Goal: Task Accomplishment & Management: Complete application form

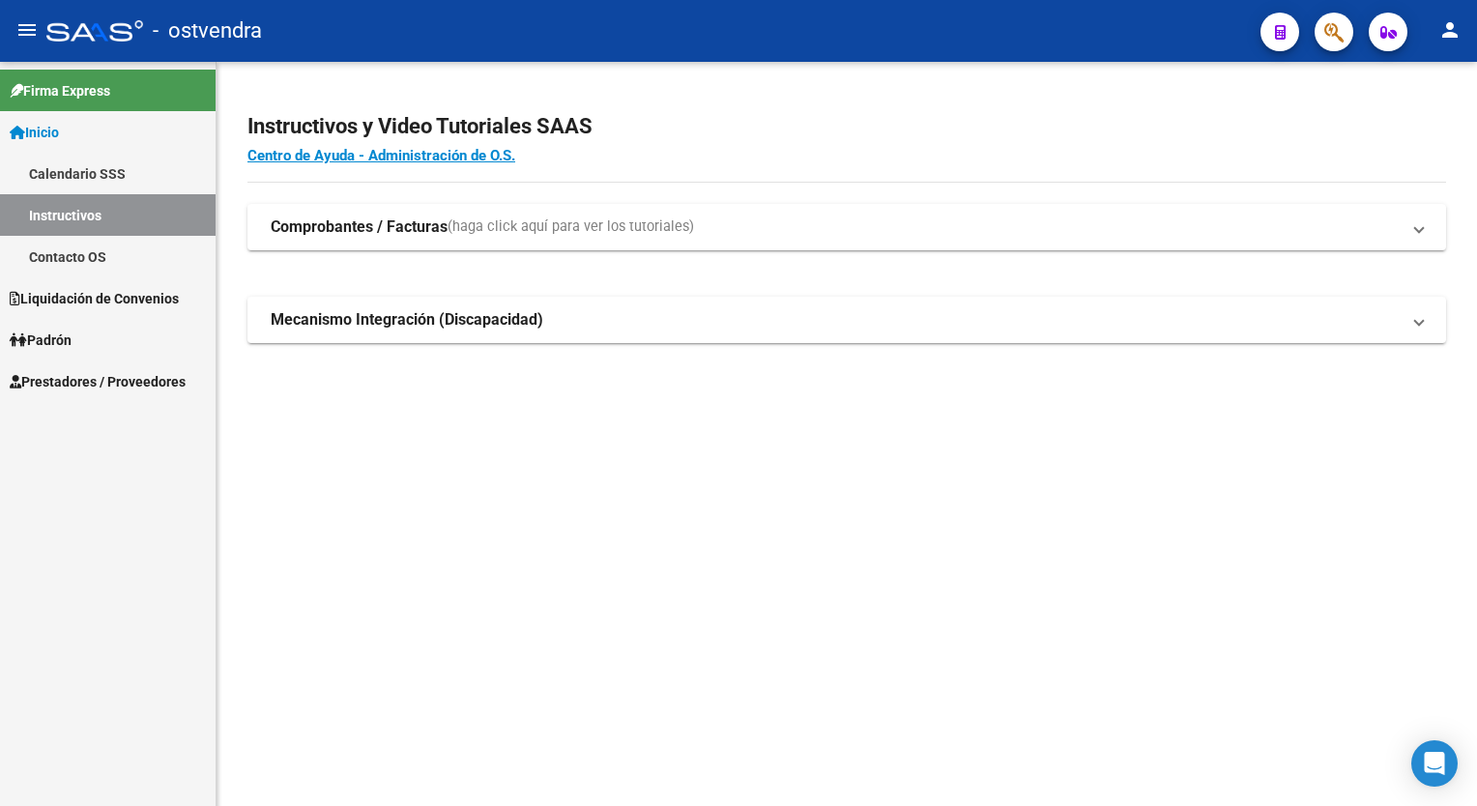
click at [104, 381] on span "Prestadores / Proveedores" at bounding box center [98, 381] width 176 height 21
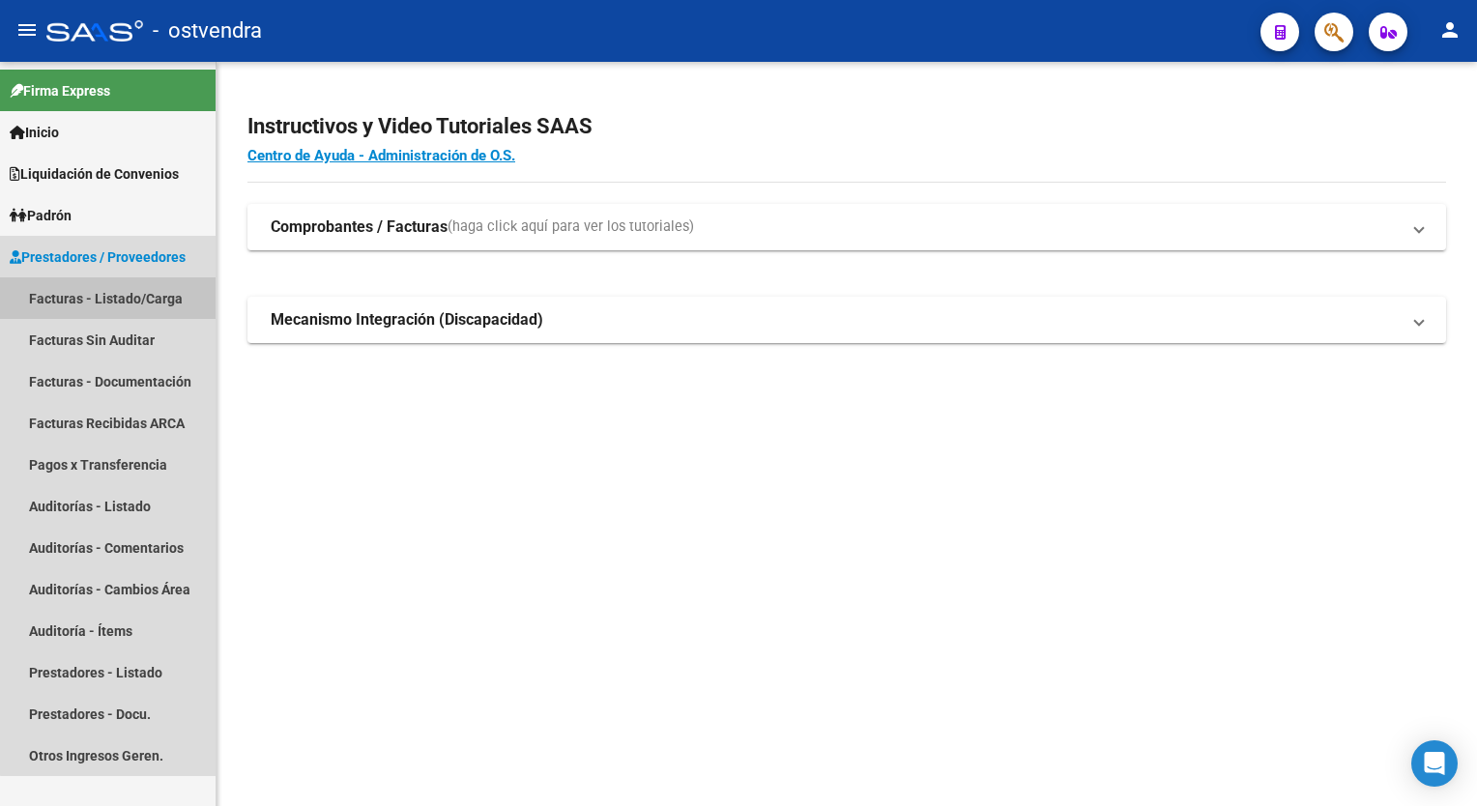
click at [119, 304] on link "Facturas - Listado/Carga" at bounding box center [108, 298] width 216 height 42
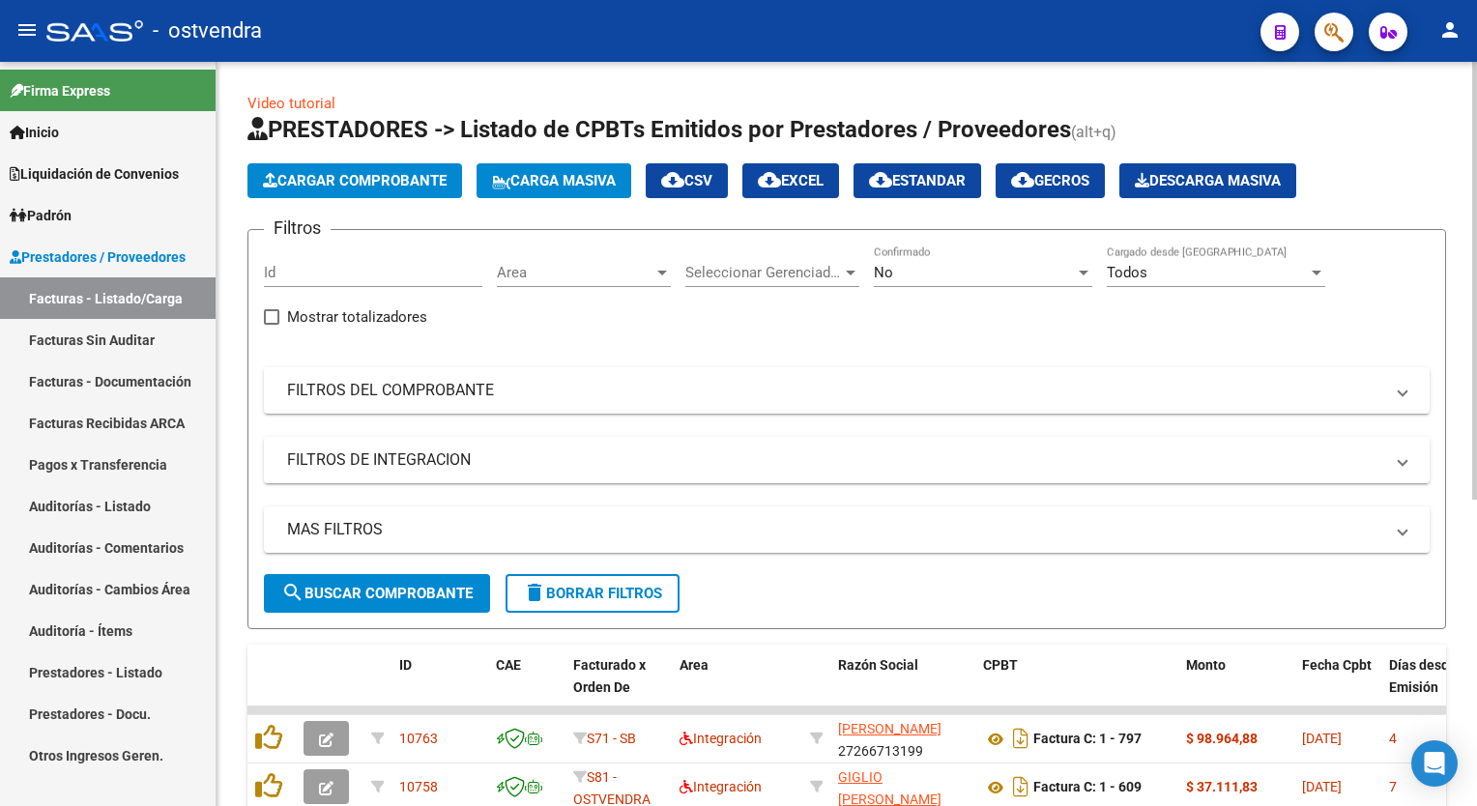
click at [365, 181] on span "Cargar Comprobante" at bounding box center [355, 180] width 184 height 17
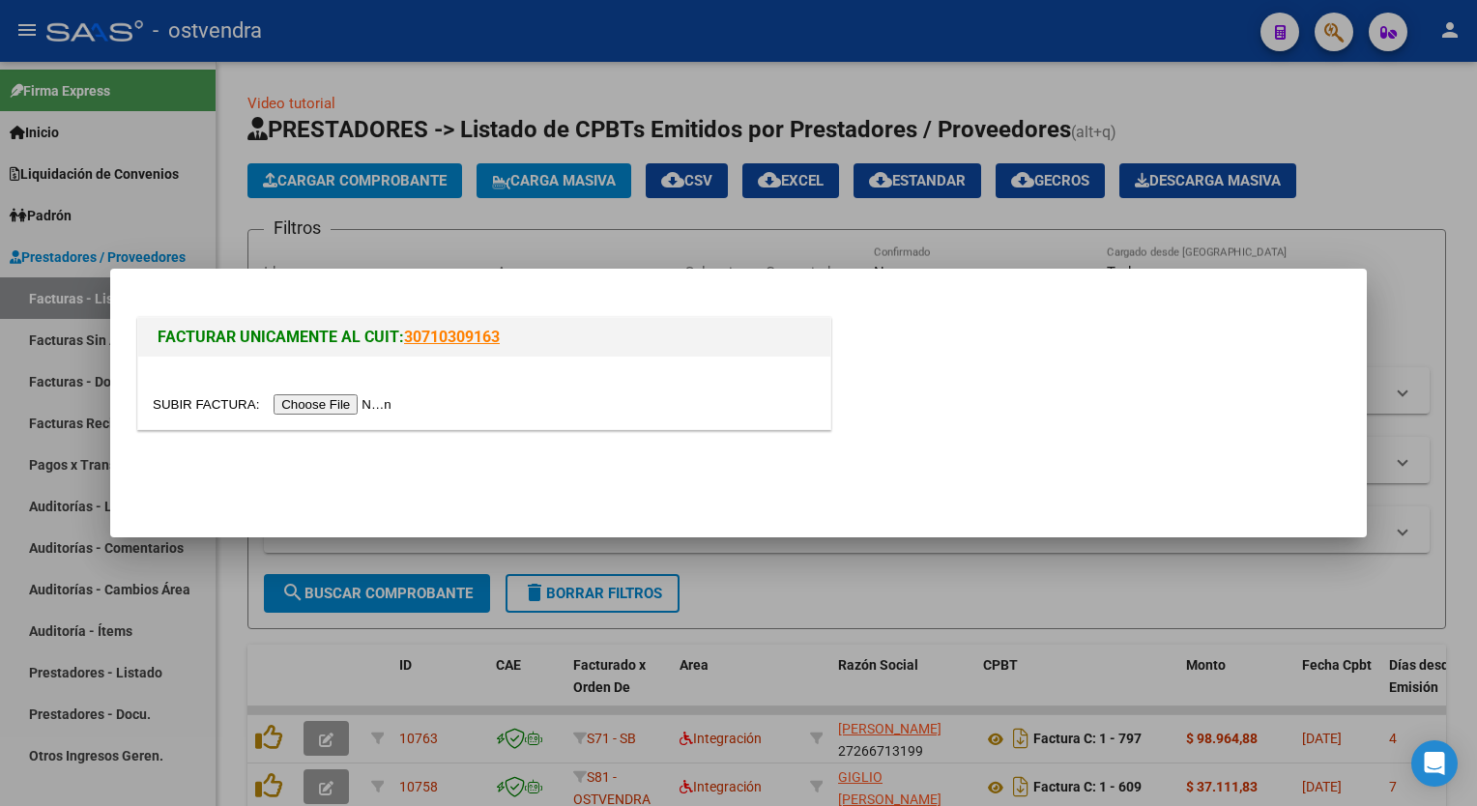
click at [1410, 168] on div at bounding box center [738, 403] width 1477 height 806
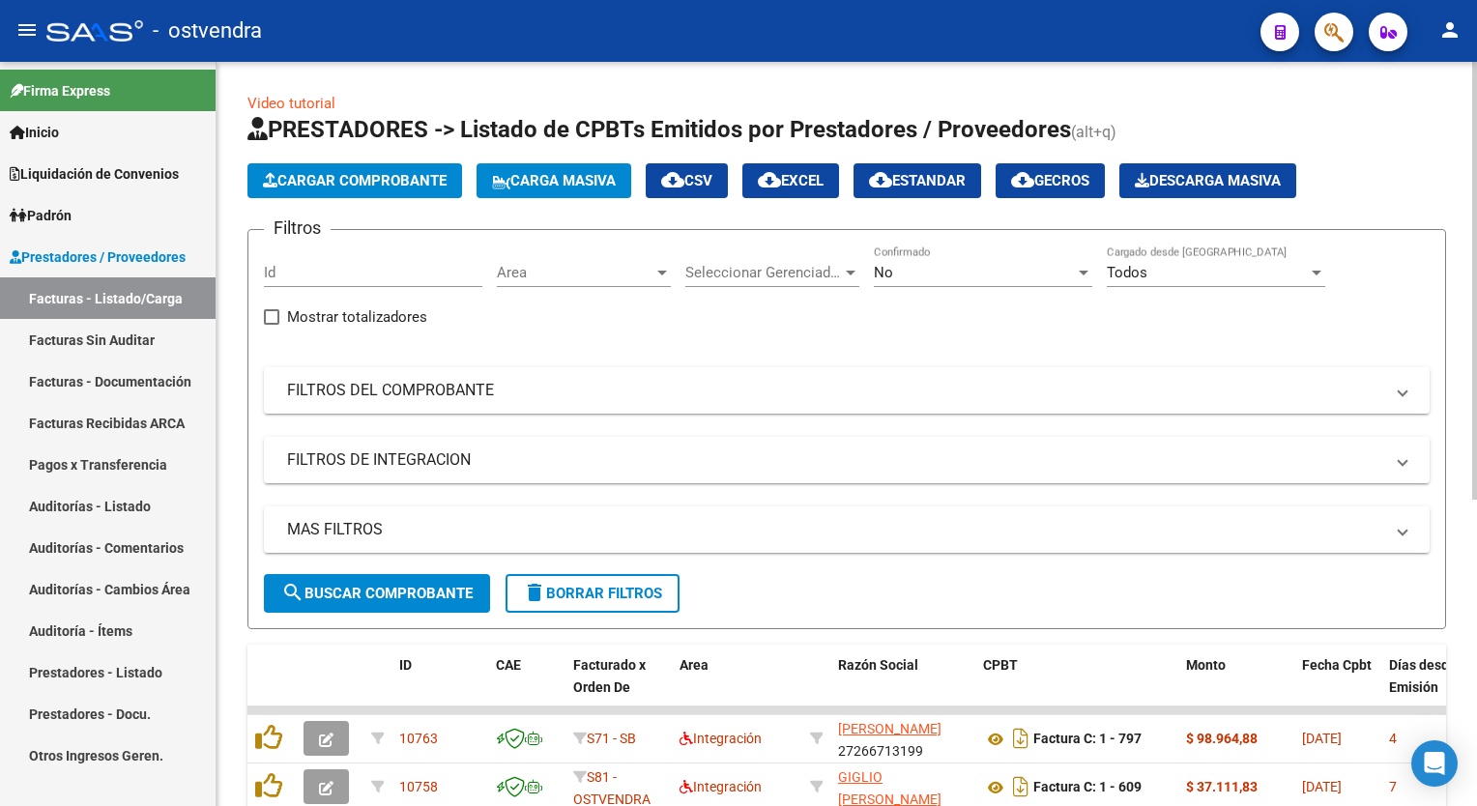
click at [417, 185] on span "Cargar Comprobante" at bounding box center [355, 180] width 184 height 17
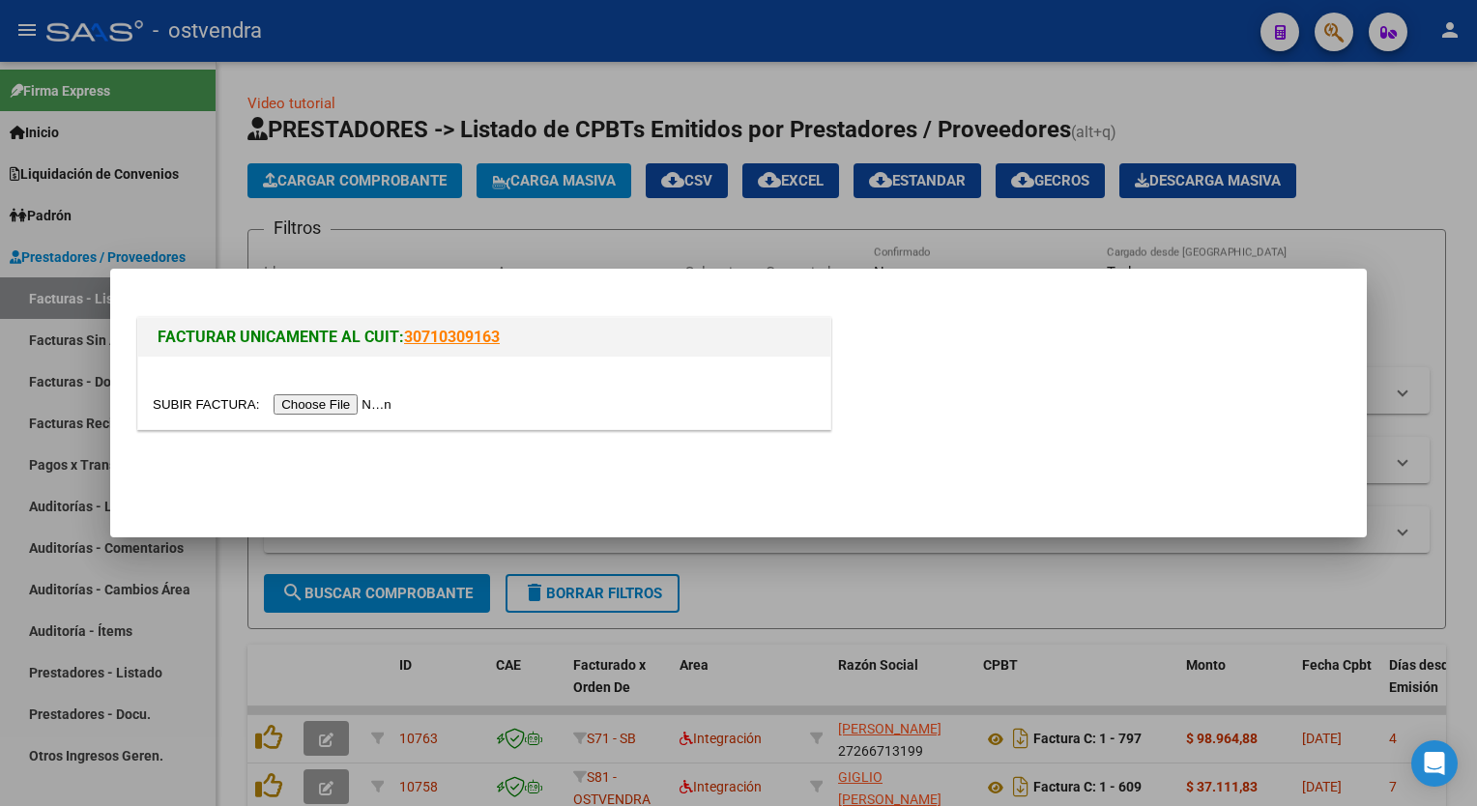
click at [313, 400] on input "file" at bounding box center [275, 404] width 245 height 20
click at [334, 404] on input "file" at bounding box center [275, 404] width 245 height 20
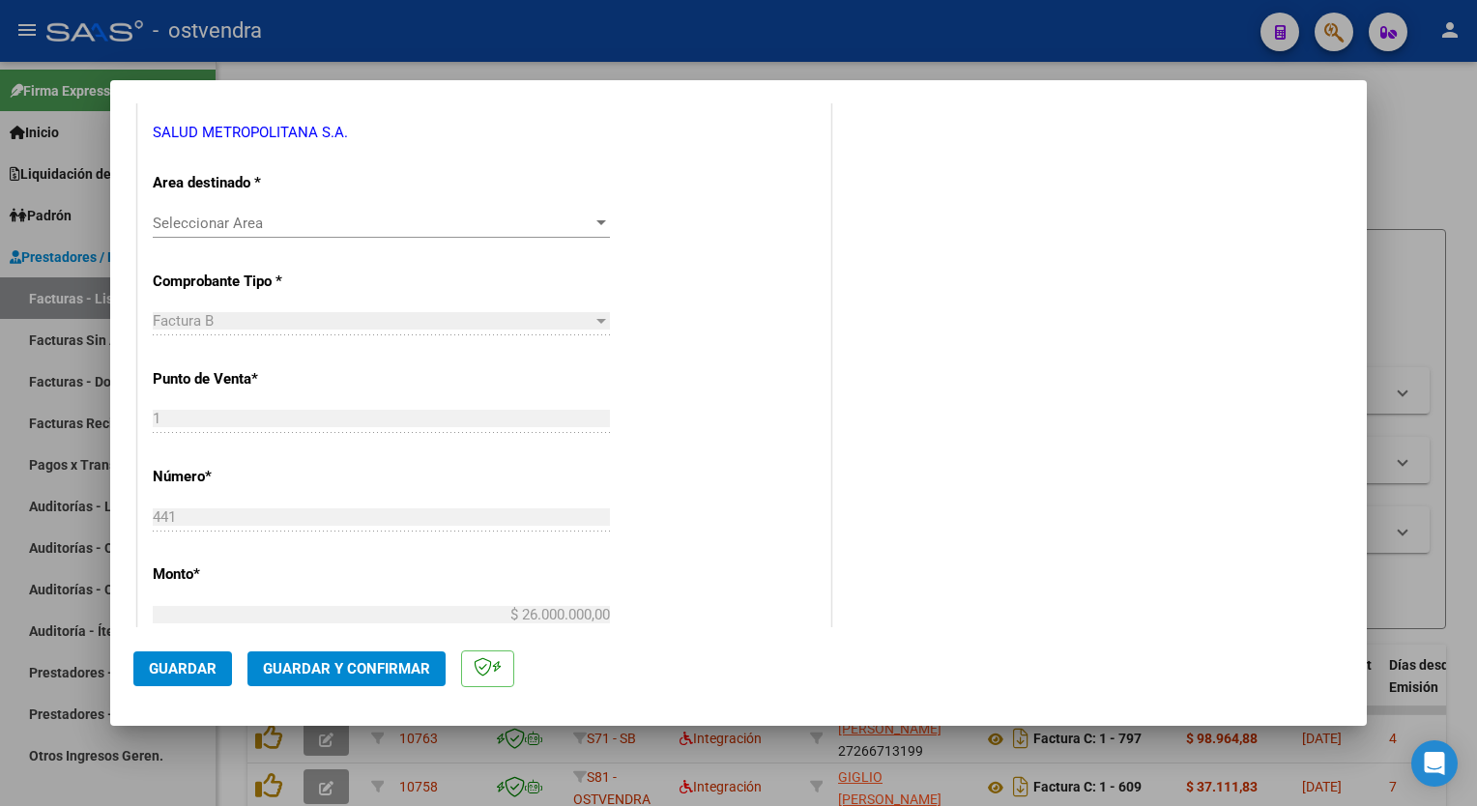
scroll to position [290, 0]
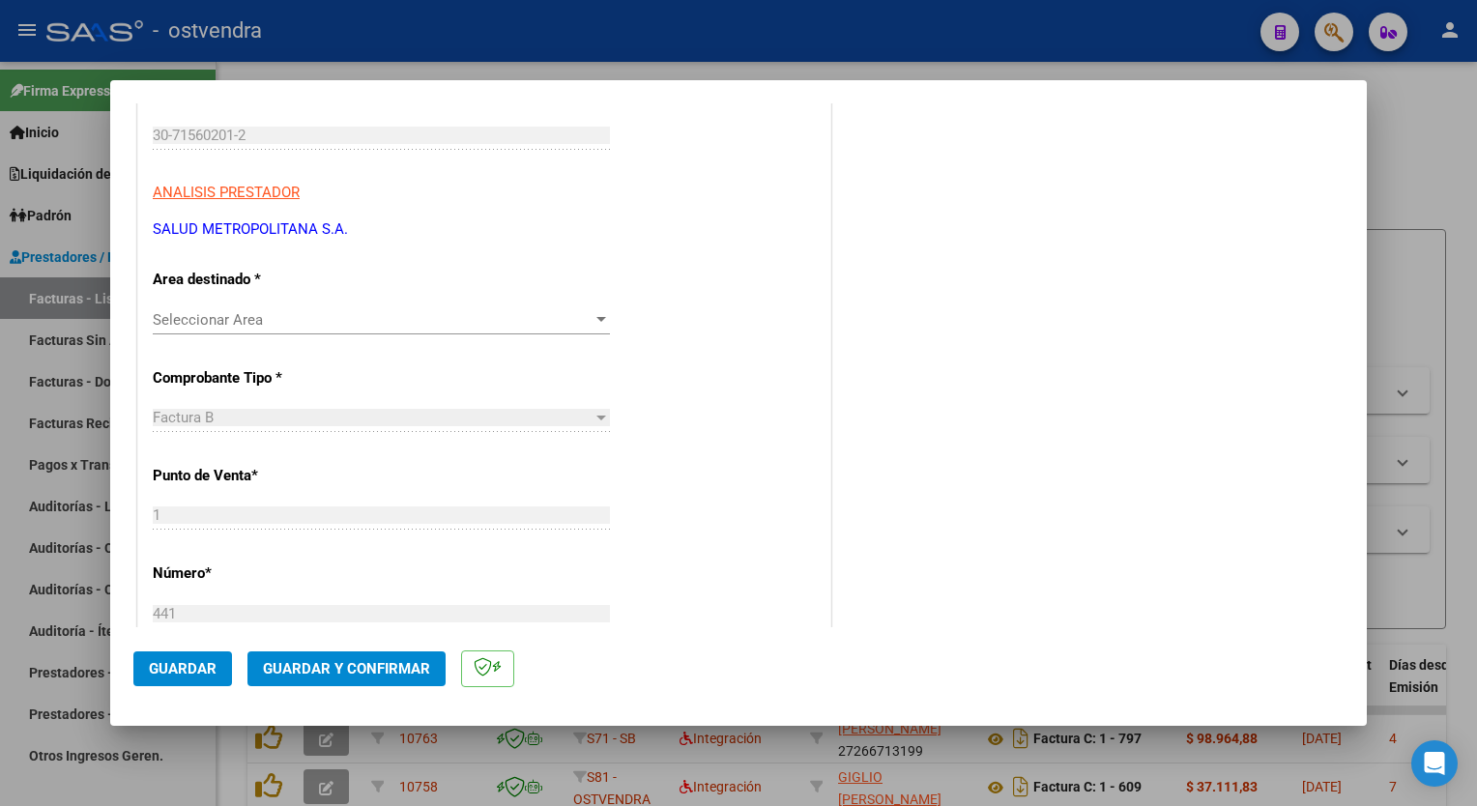
click at [433, 323] on span "Seleccionar Area" at bounding box center [373, 319] width 440 height 17
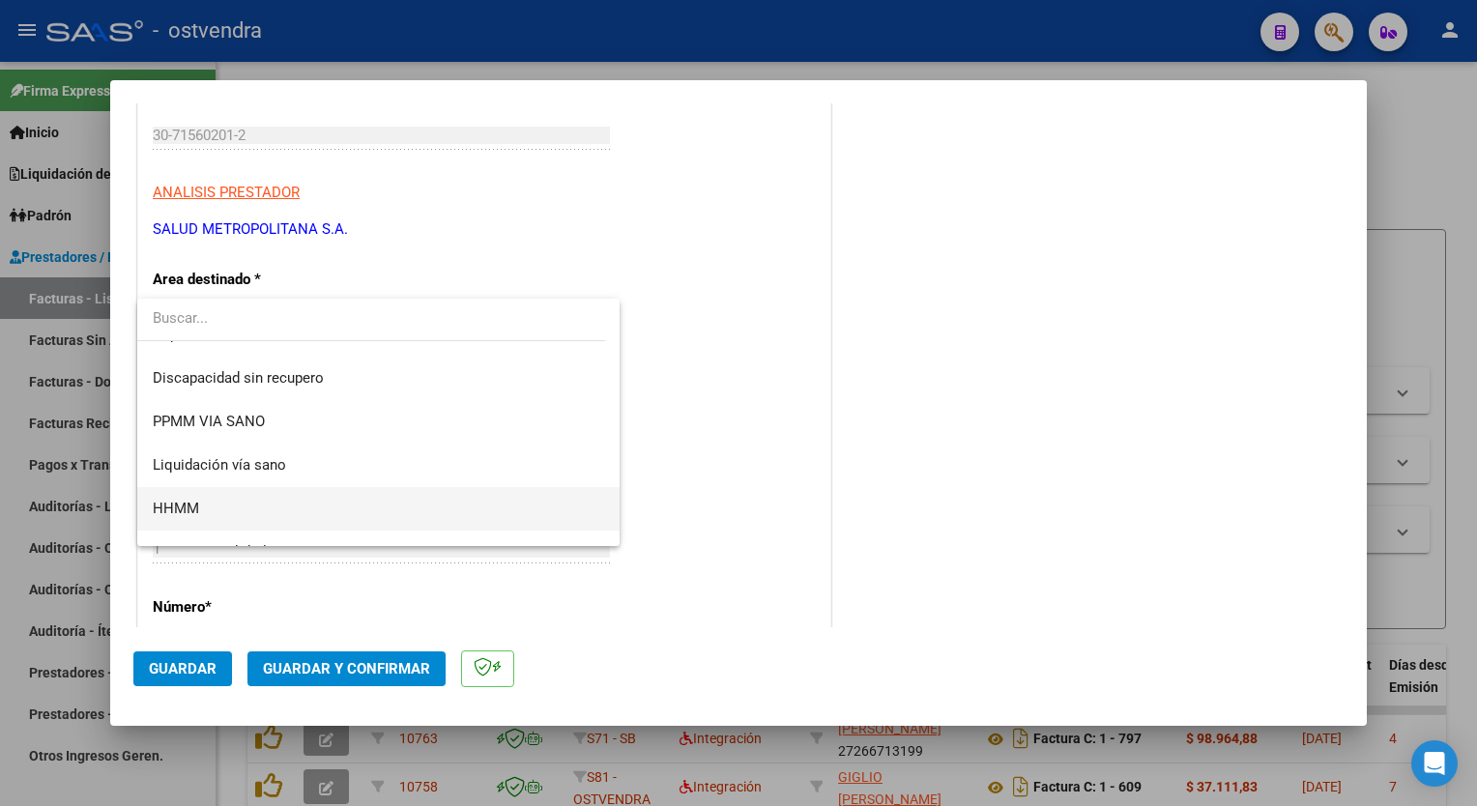
scroll to position [317, 0]
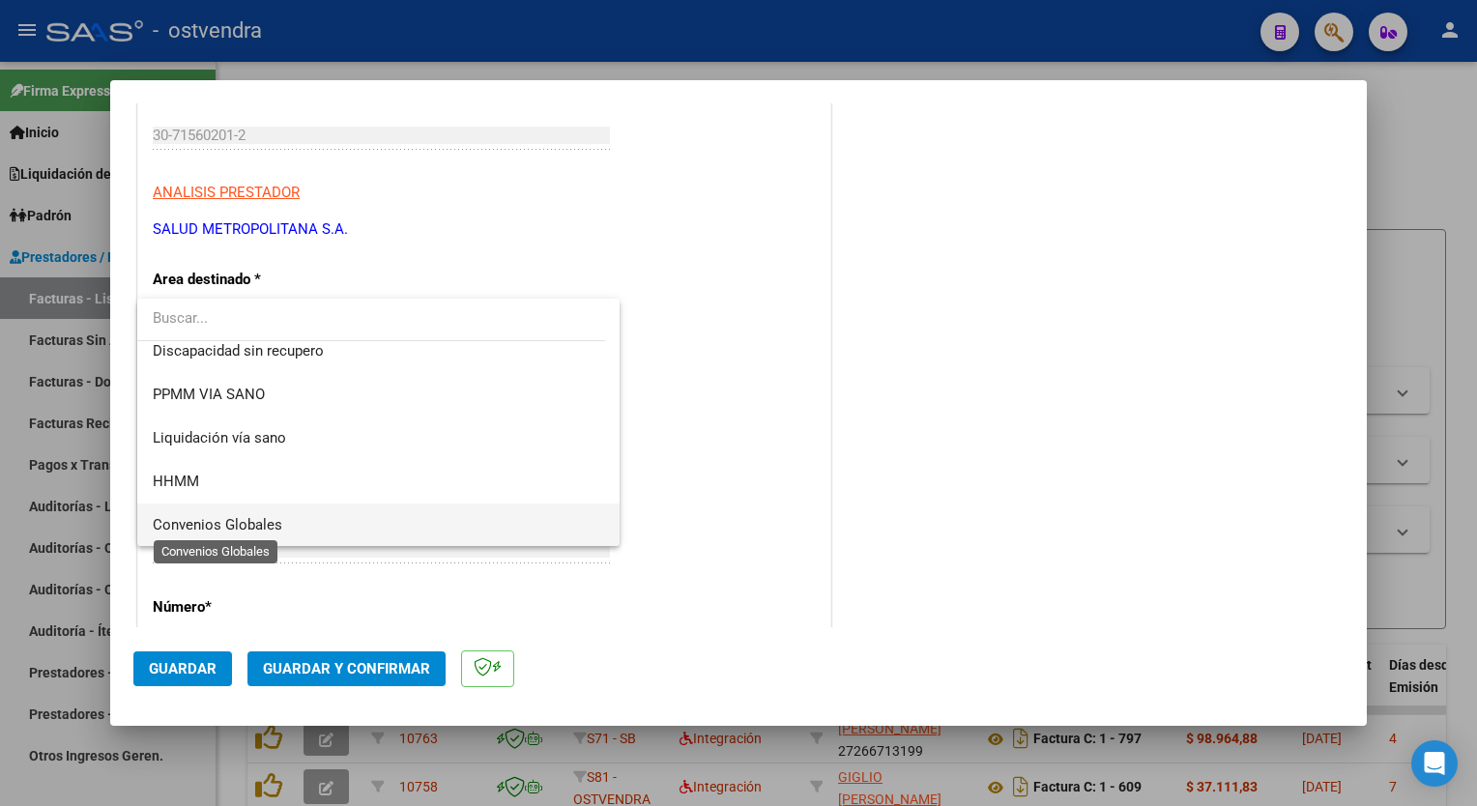
click at [169, 520] on span "Convenios Globales" at bounding box center [218, 524] width 130 height 17
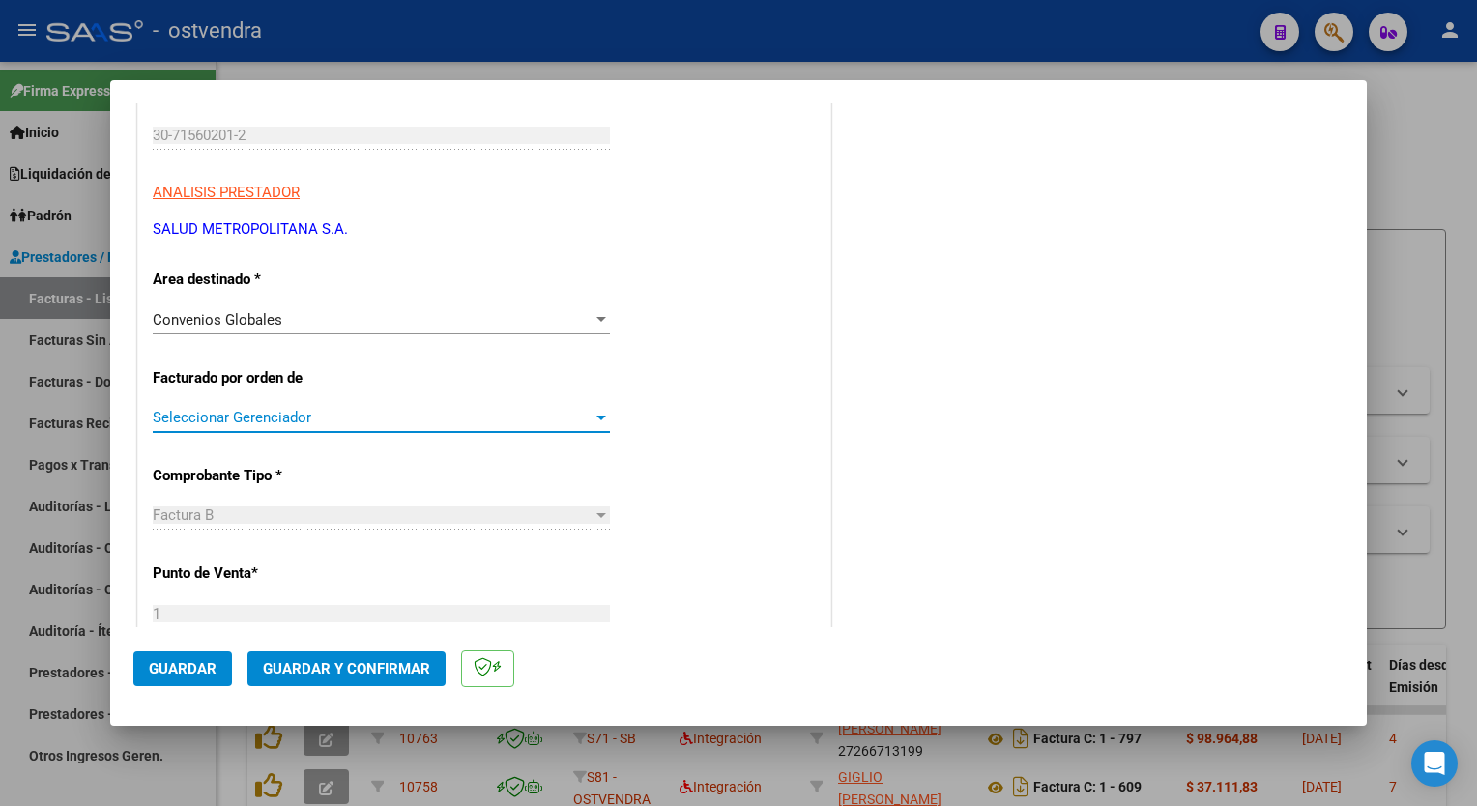
click at [188, 420] on span "Seleccionar Gerenciador" at bounding box center [373, 417] width 440 height 17
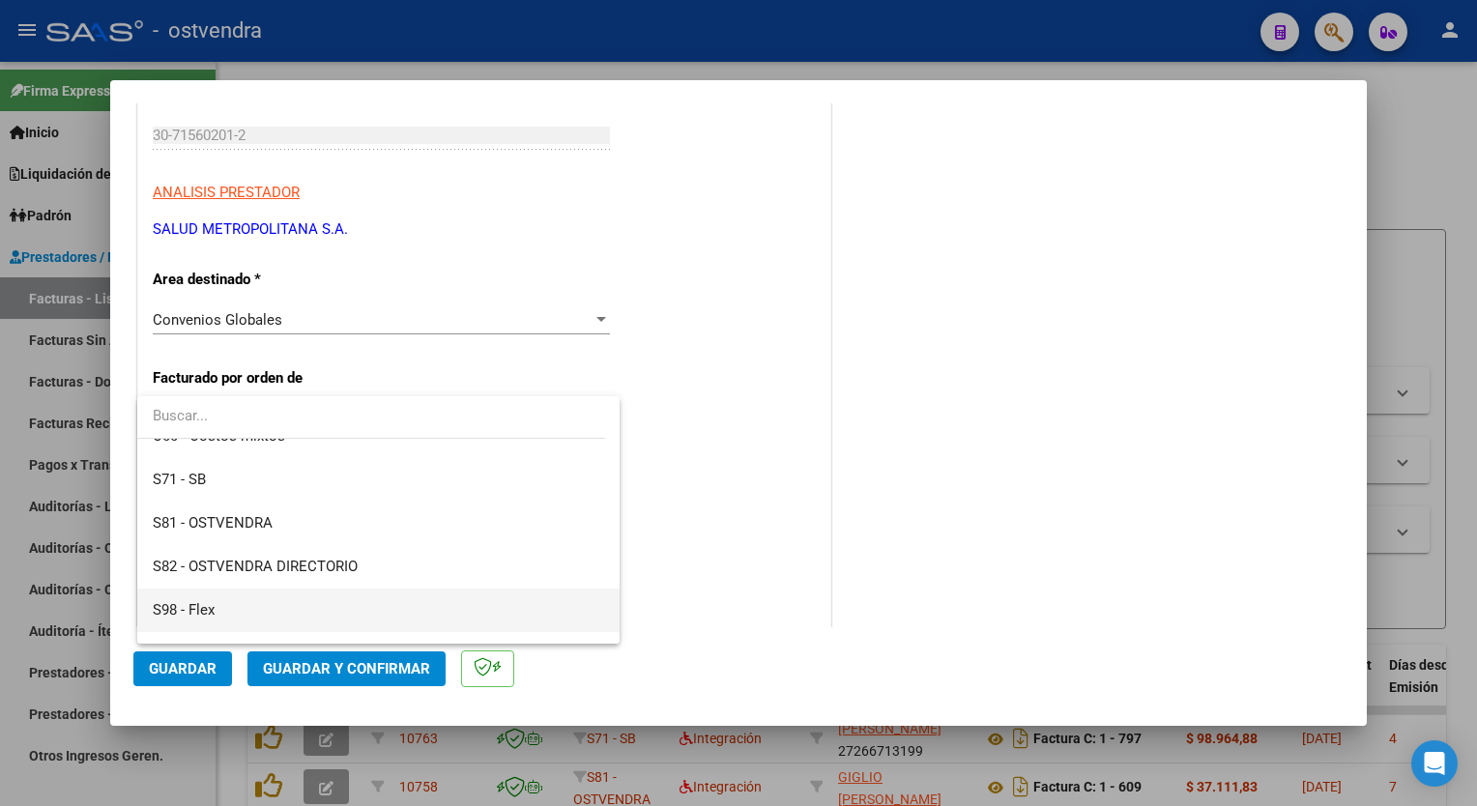
scroll to position [187, 0]
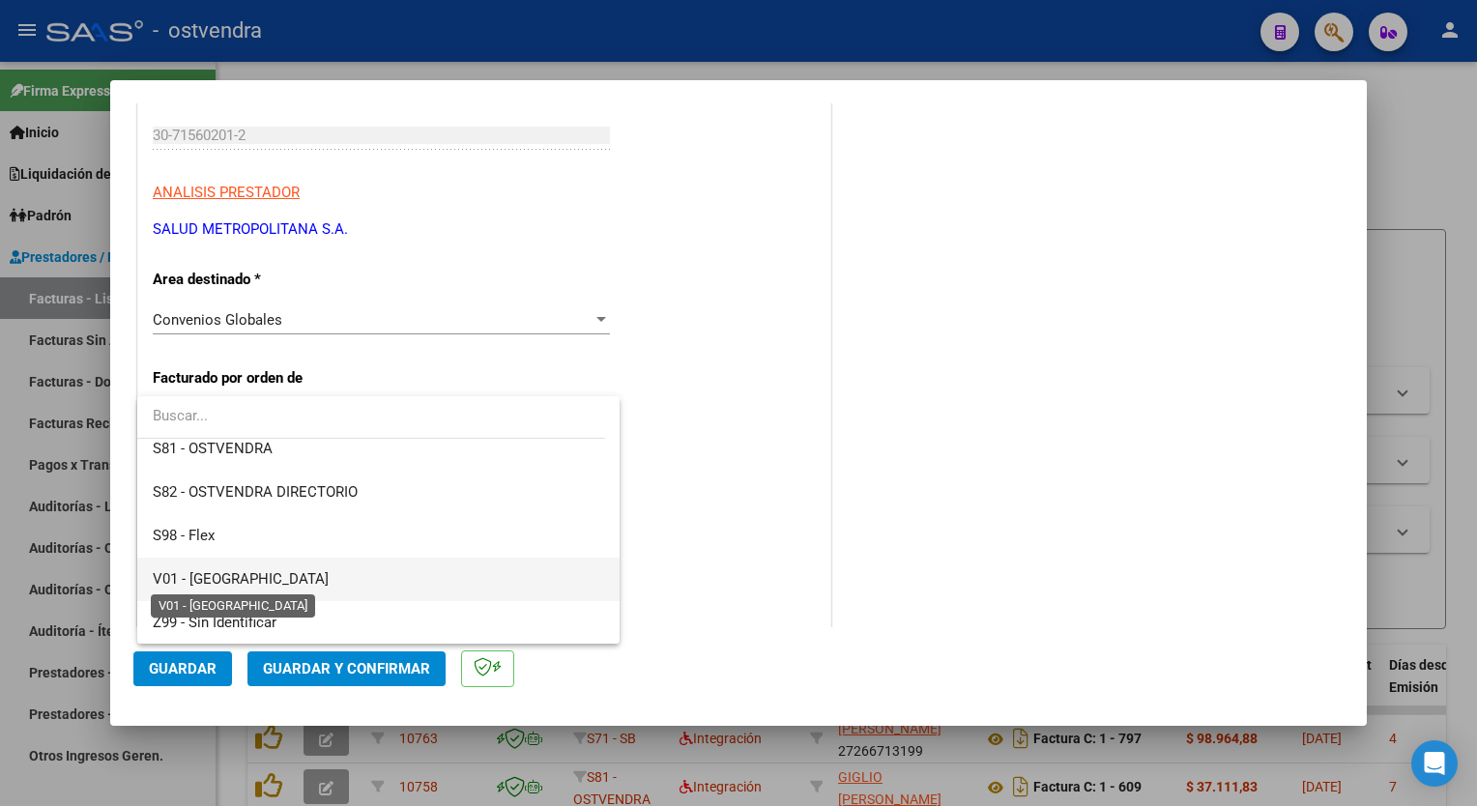
click at [210, 574] on span "V01 - [GEOGRAPHIC_DATA]" at bounding box center [241, 578] width 176 height 17
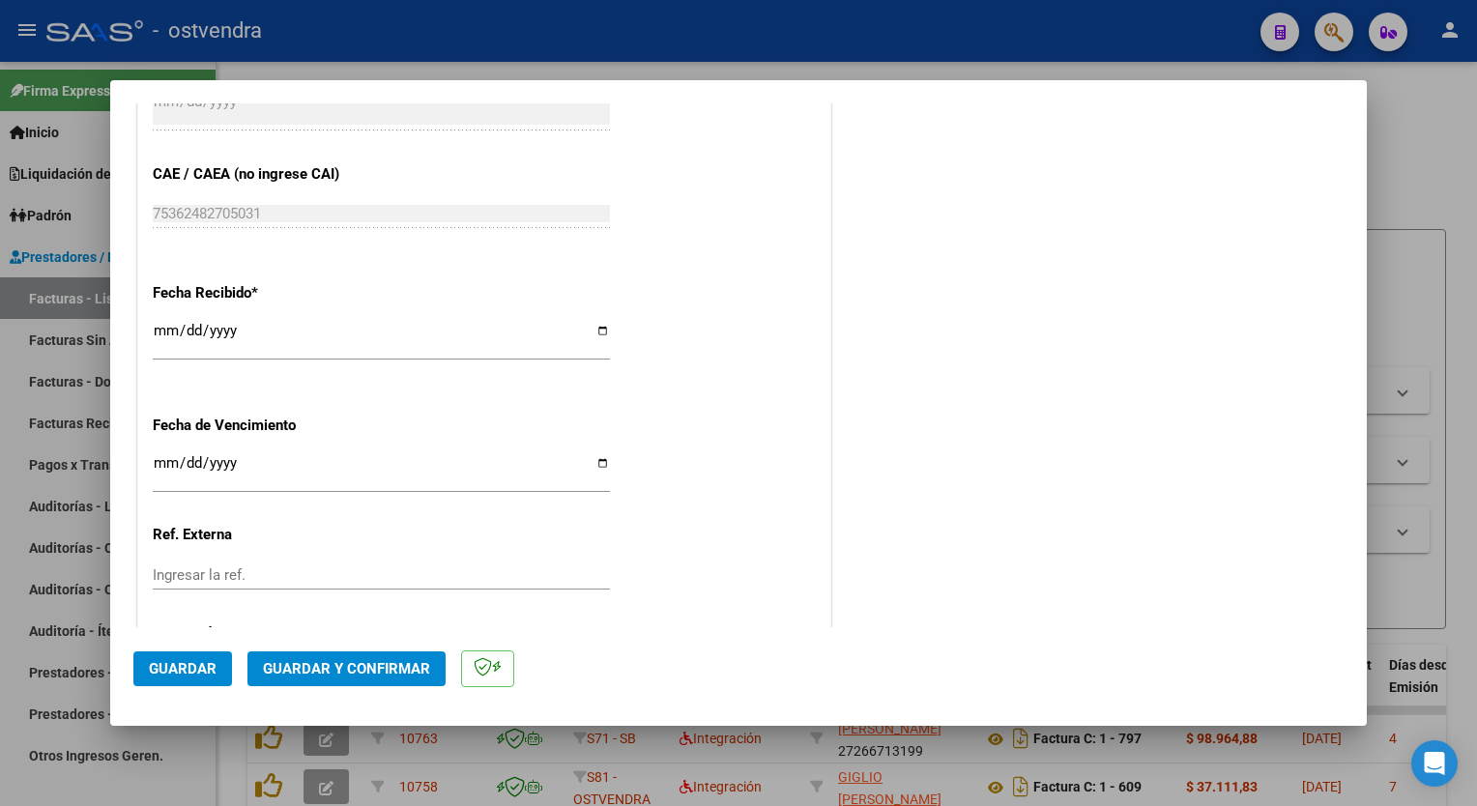
scroll to position [1190, 0]
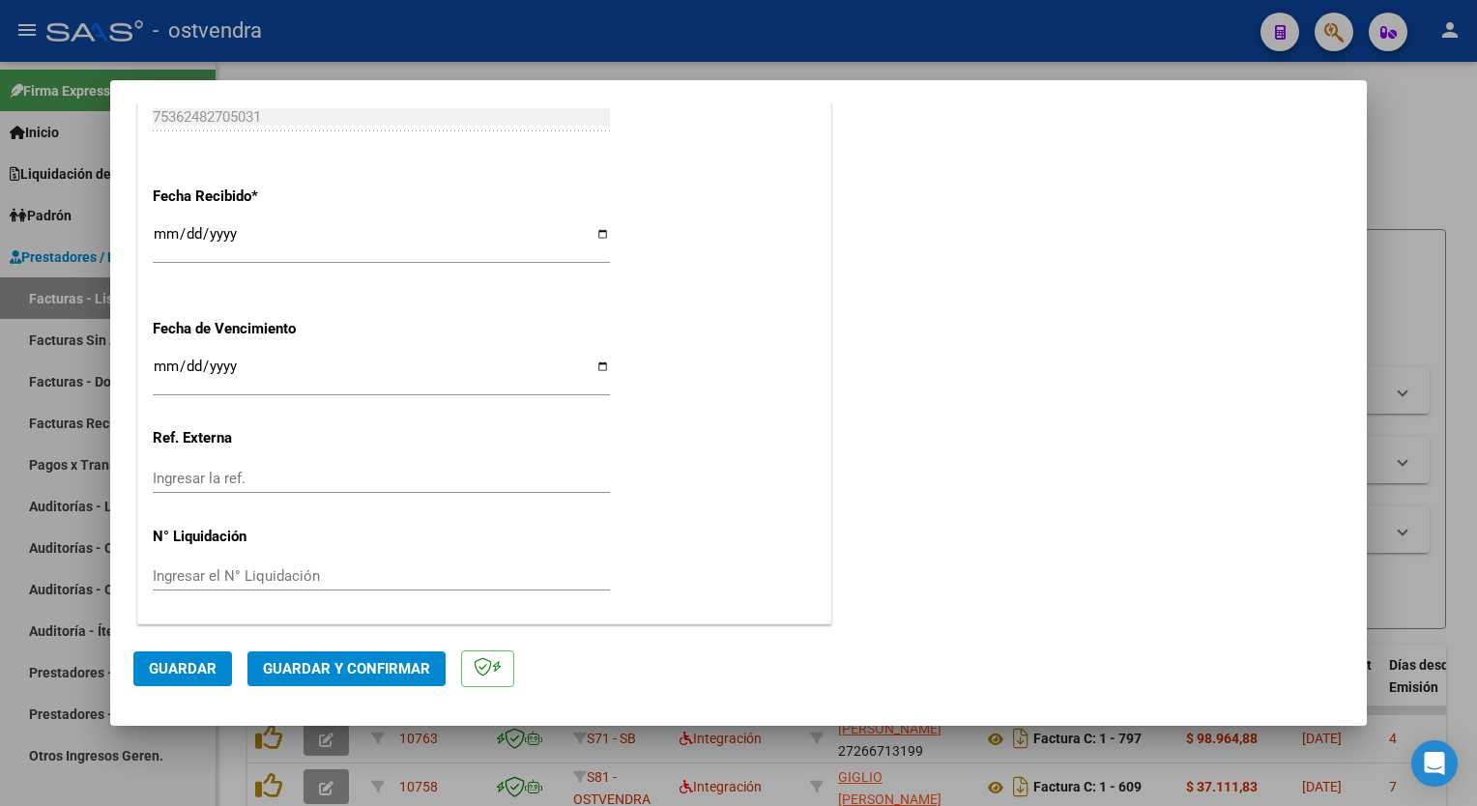
click at [338, 667] on span "Guardar y Confirmar" at bounding box center [346, 668] width 167 height 17
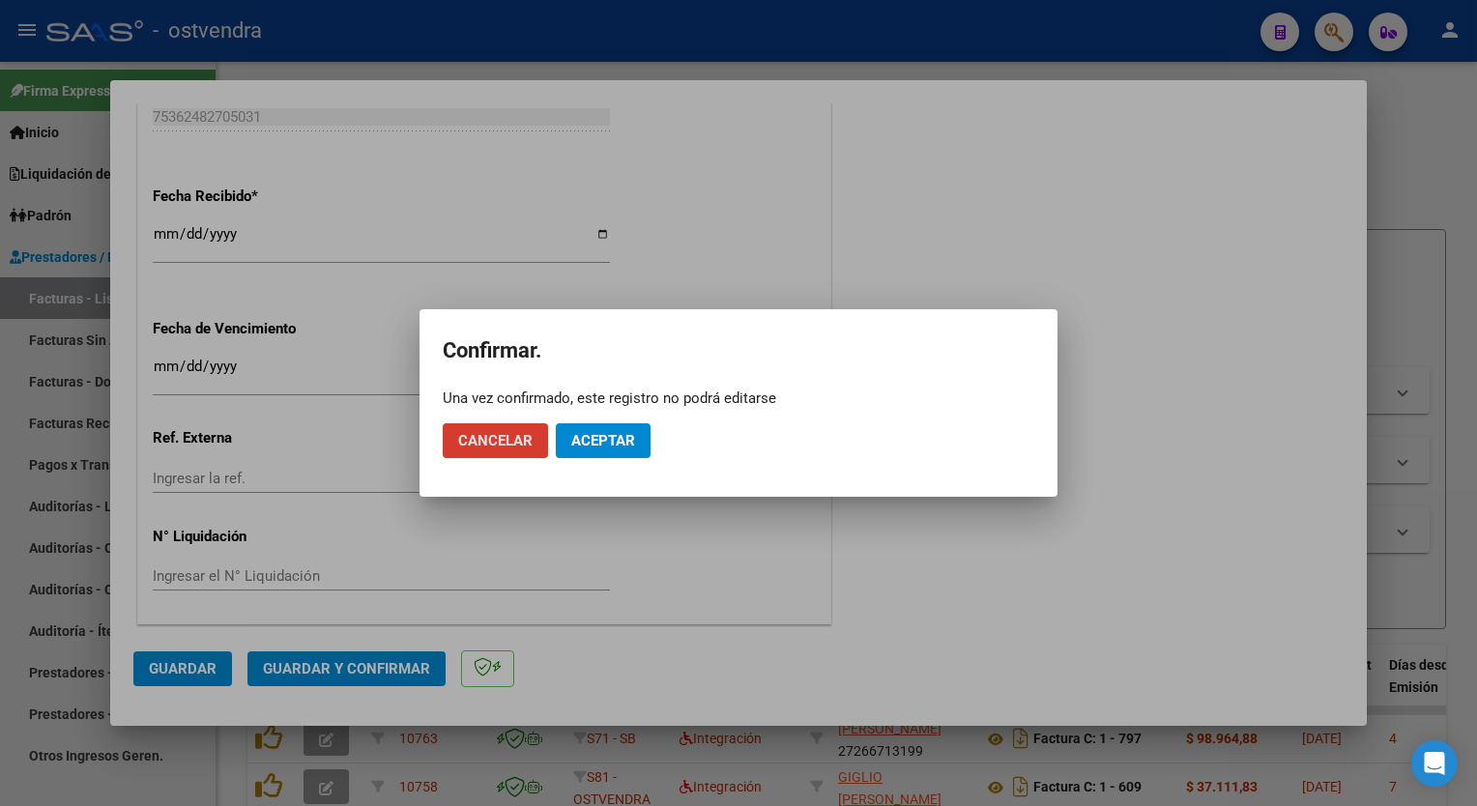
click at [594, 443] on span "Aceptar" at bounding box center [603, 440] width 64 height 17
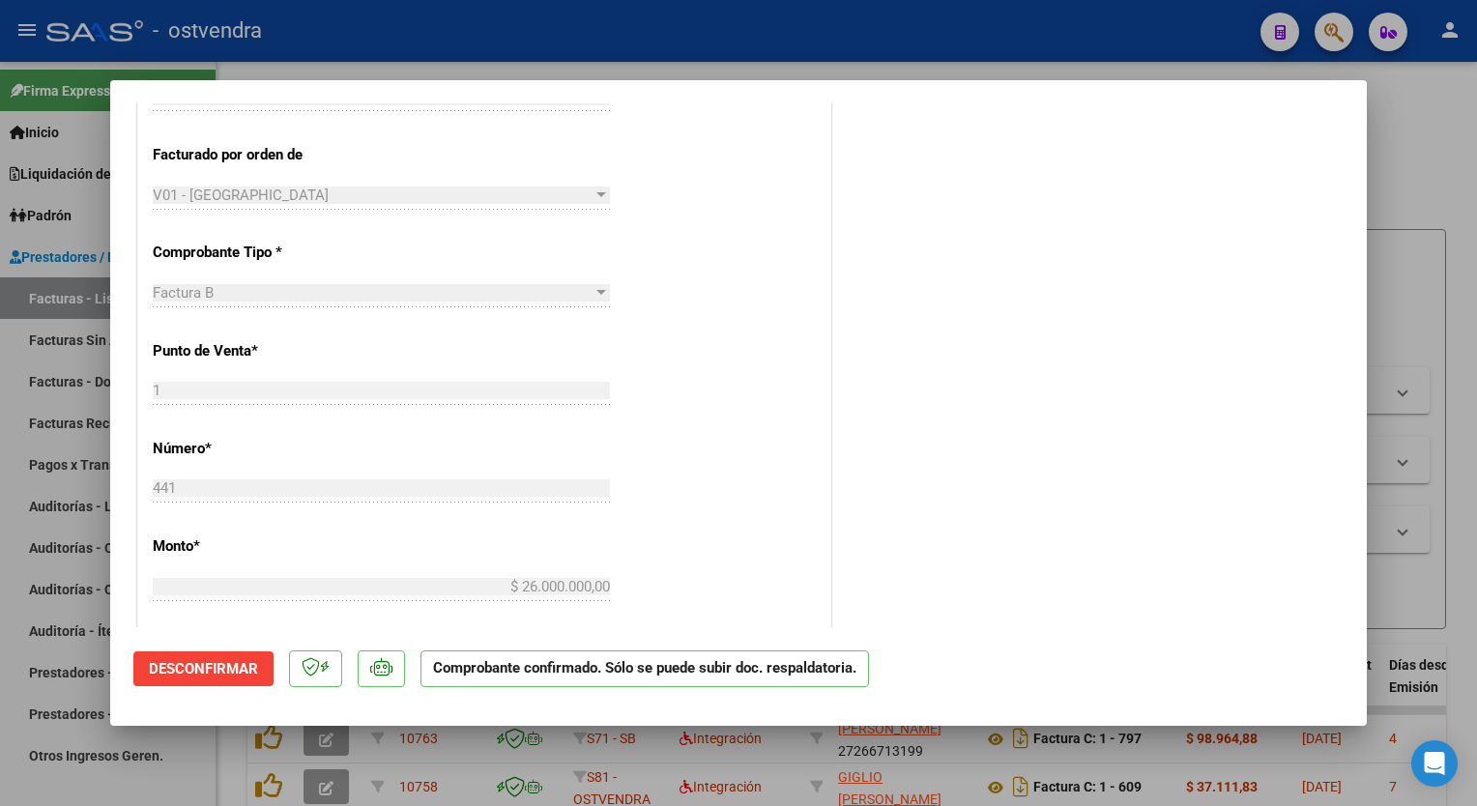
scroll to position [0, 0]
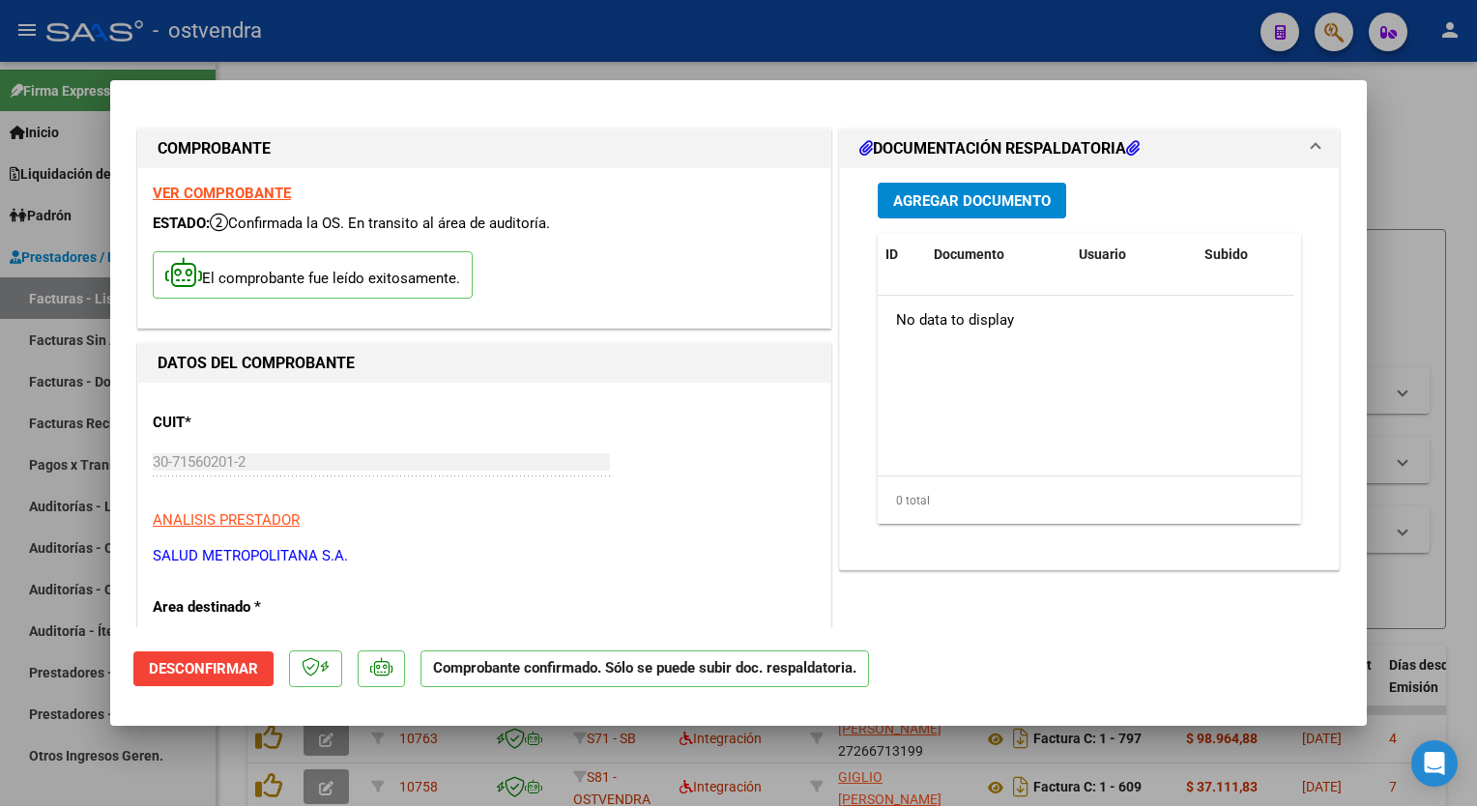
drag, startPoint x: 382, startPoint y: 123, endPoint x: 501, endPoint y: 121, distance: 118.9
click at [1036, 194] on span "Agregar Documento" at bounding box center [972, 200] width 158 height 17
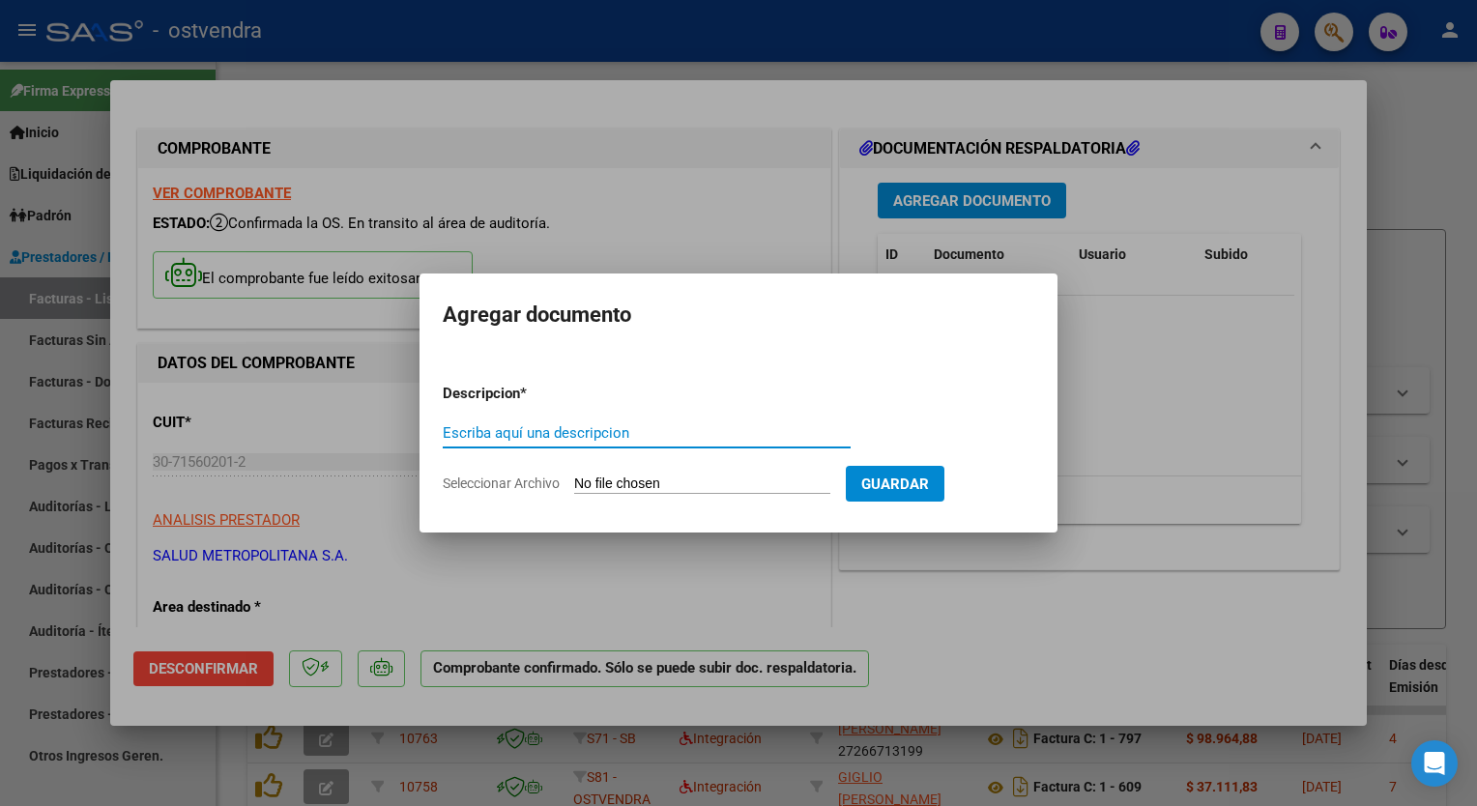
click at [779, 476] on input "Seleccionar Archivo" at bounding box center [702, 485] width 256 height 18
type input "C:\fakepath\[US_VEHICLE_IDENTIFICATION_NUMBER] OSTVENDRA PPMM 26M SMETRO.pdf"
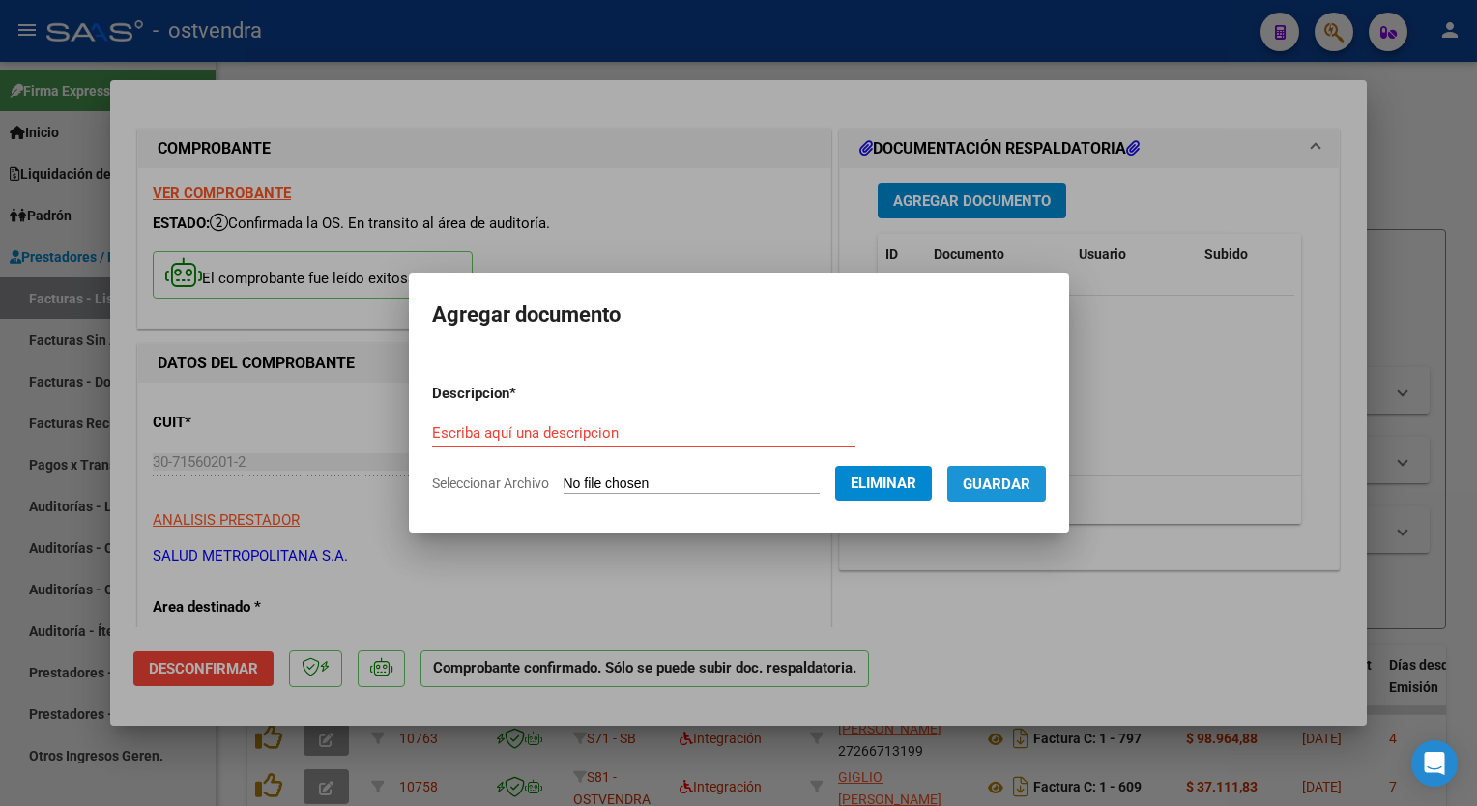
click at [1036, 496] on button "Guardar" at bounding box center [997, 484] width 99 height 36
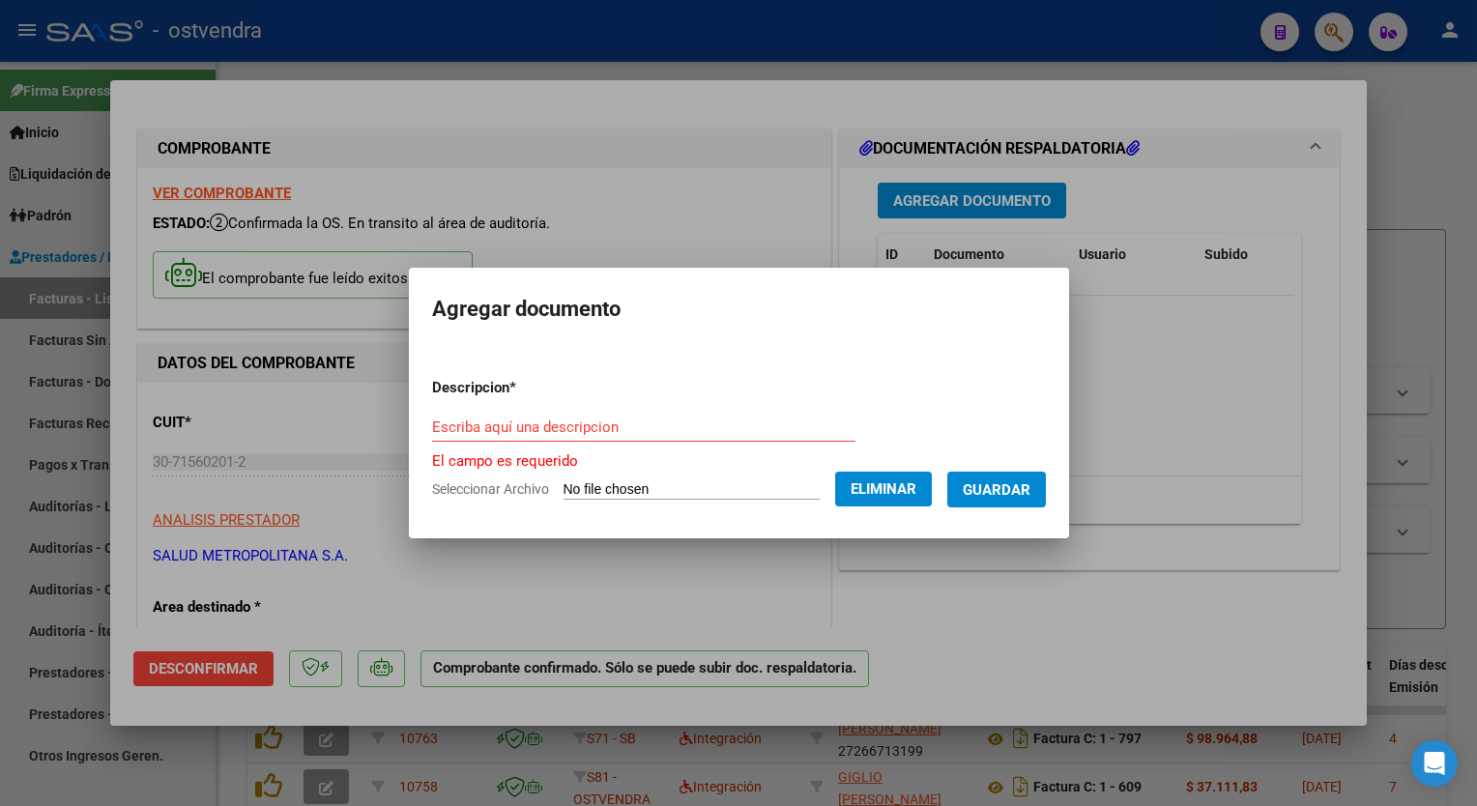
click at [675, 439] on div "Escriba aquí una descripcion" at bounding box center [643, 427] width 423 height 29
click at [582, 425] on input "Escriba aquí una descripcion" at bounding box center [643, 427] width 423 height 17
click at [551, 423] on input "Escriba aquí una descripcion" at bounding box center [643, 427] width 423 height 17
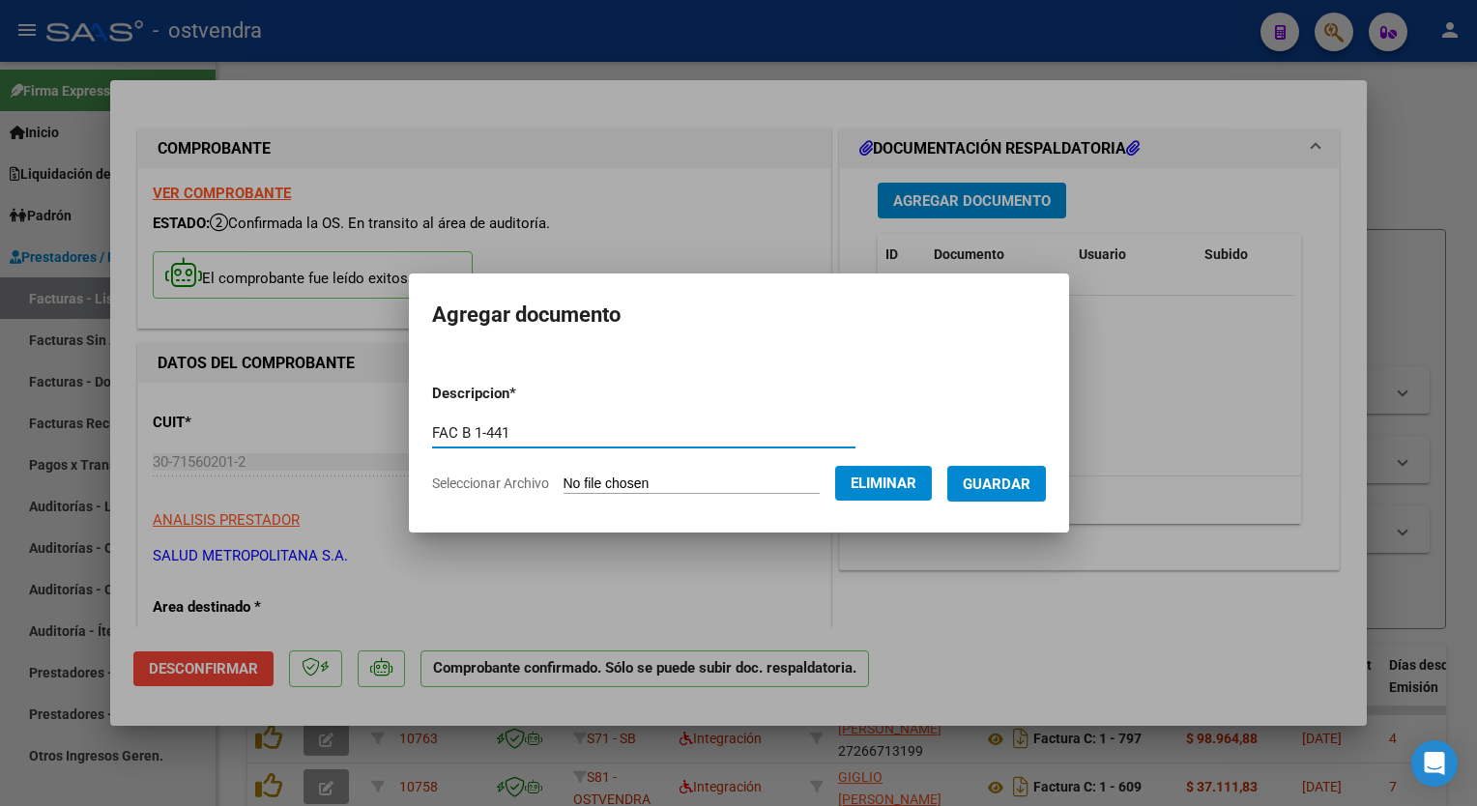
type input "FAC B 1-441"
click at [1002, 493] on span "Guardar" at bounding box center [997, 484] width 68 height 17
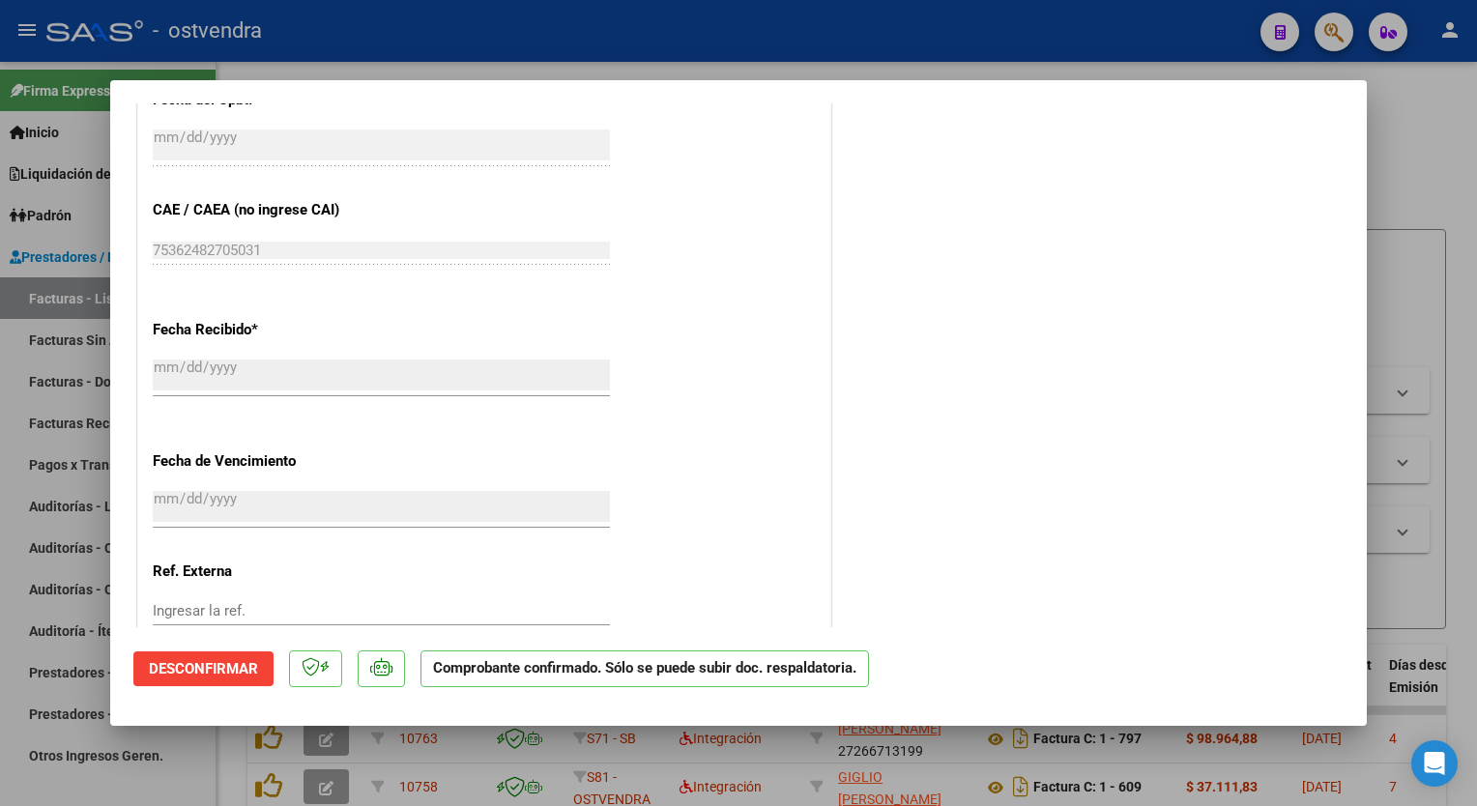
scroll to position [840, 0]
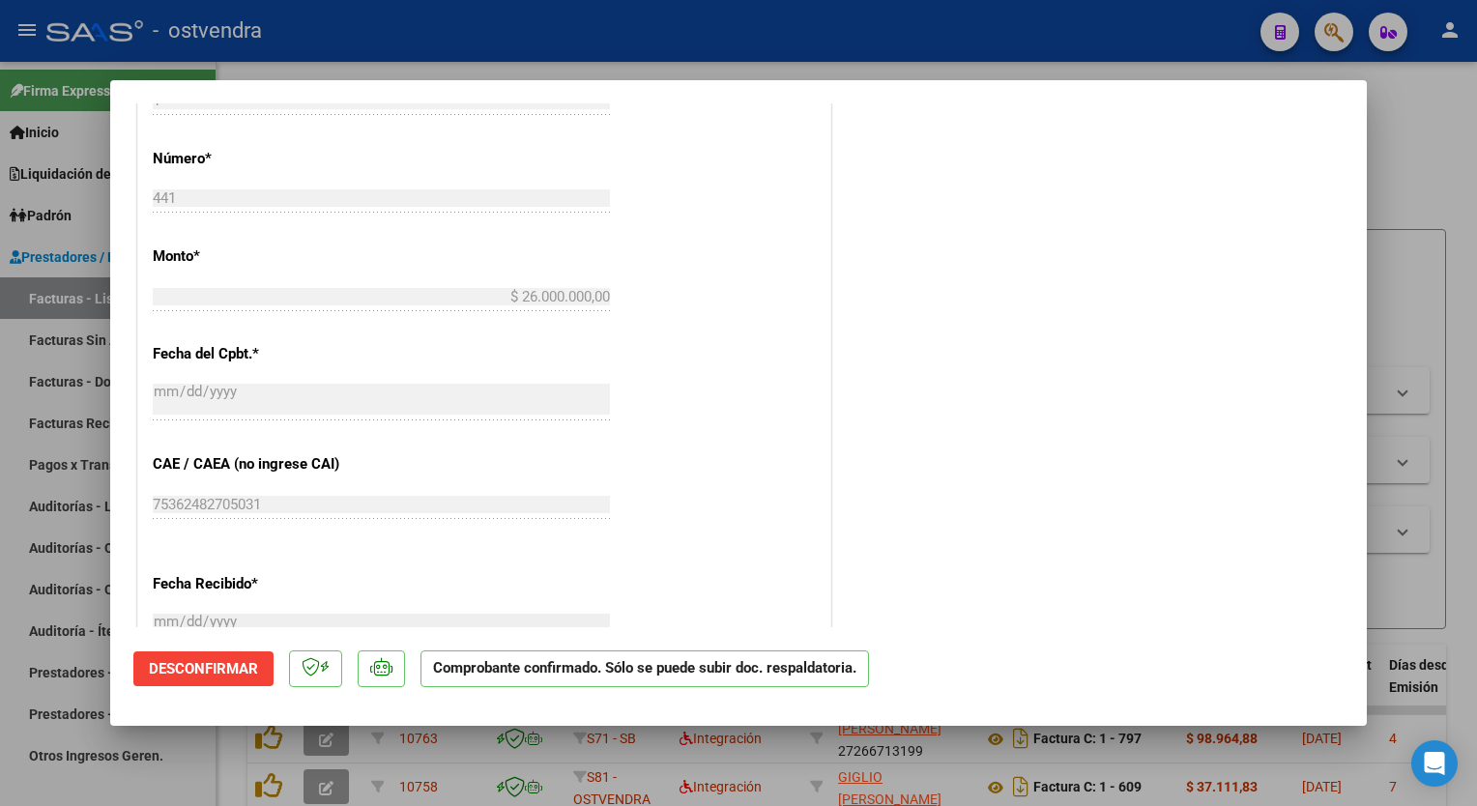
click at [690, 26] on div at bounding box center [738, 403] width 1477 height 806
type input "$ 0,00"
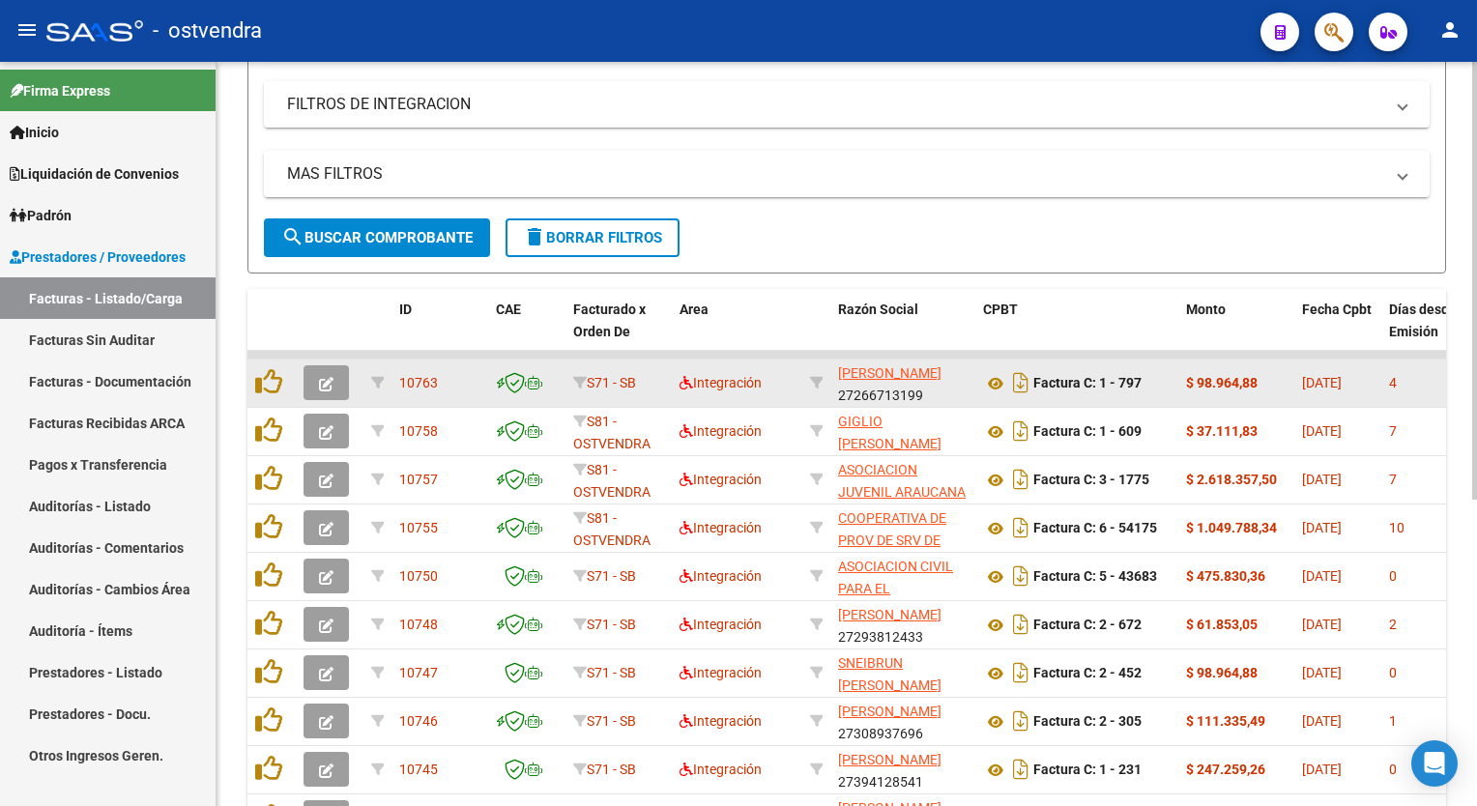
scroll to position [0, 0]
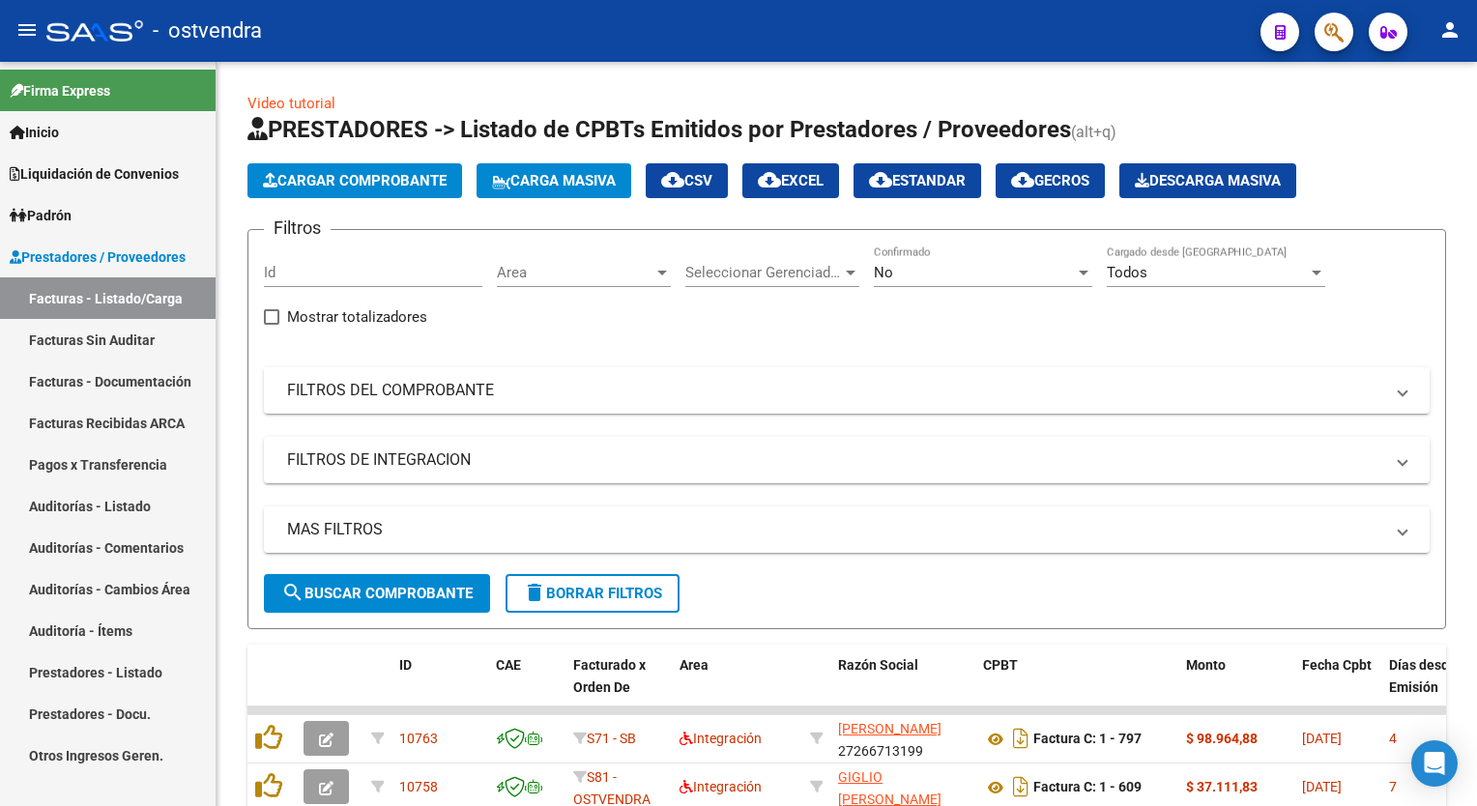
click at [98, 331] on link "Facturas Sin Auditar" at bounding box center [108, 340] width 216 height 42
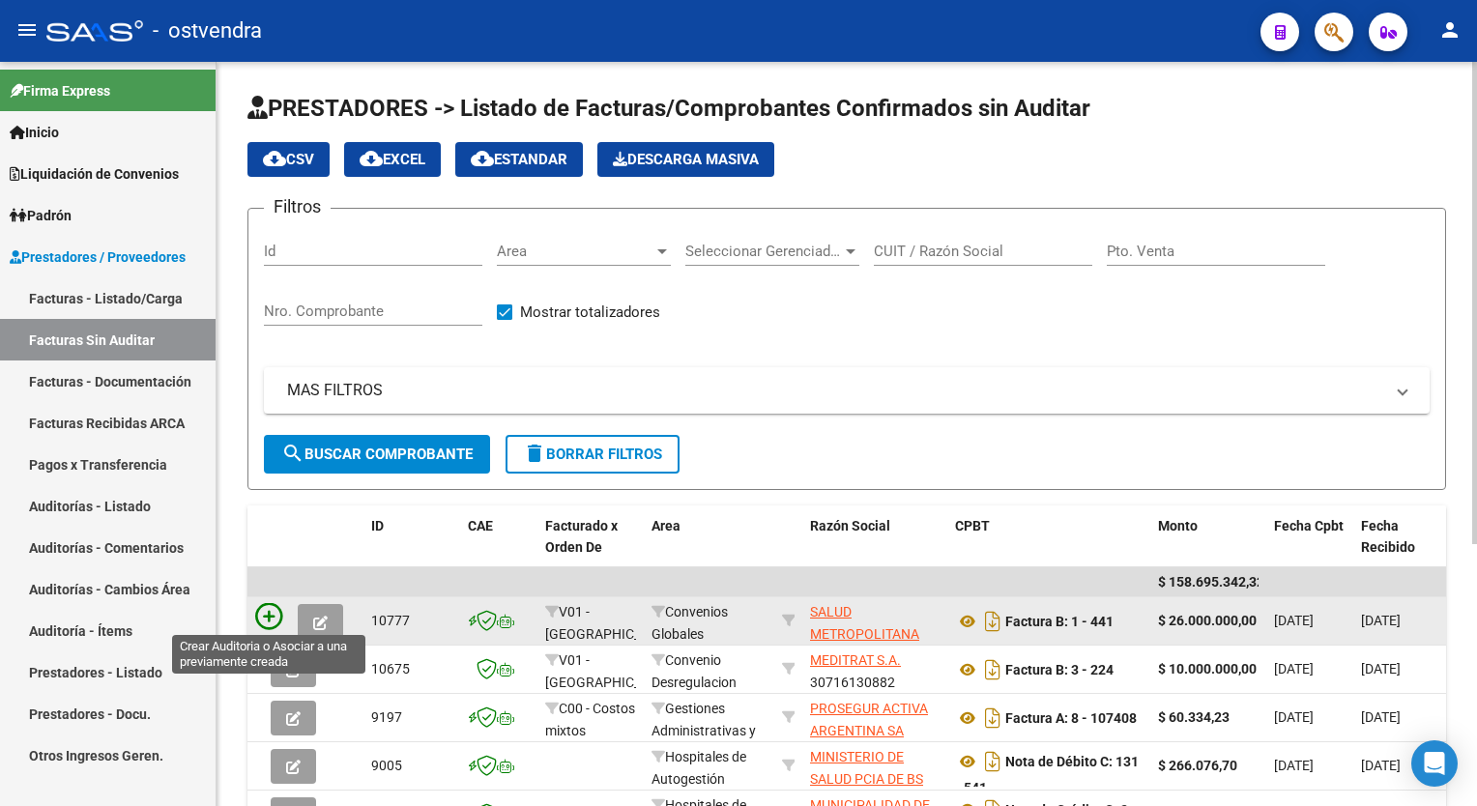
click at [271, 613] on icon at bounding box center [268, 616] width 27 height 27
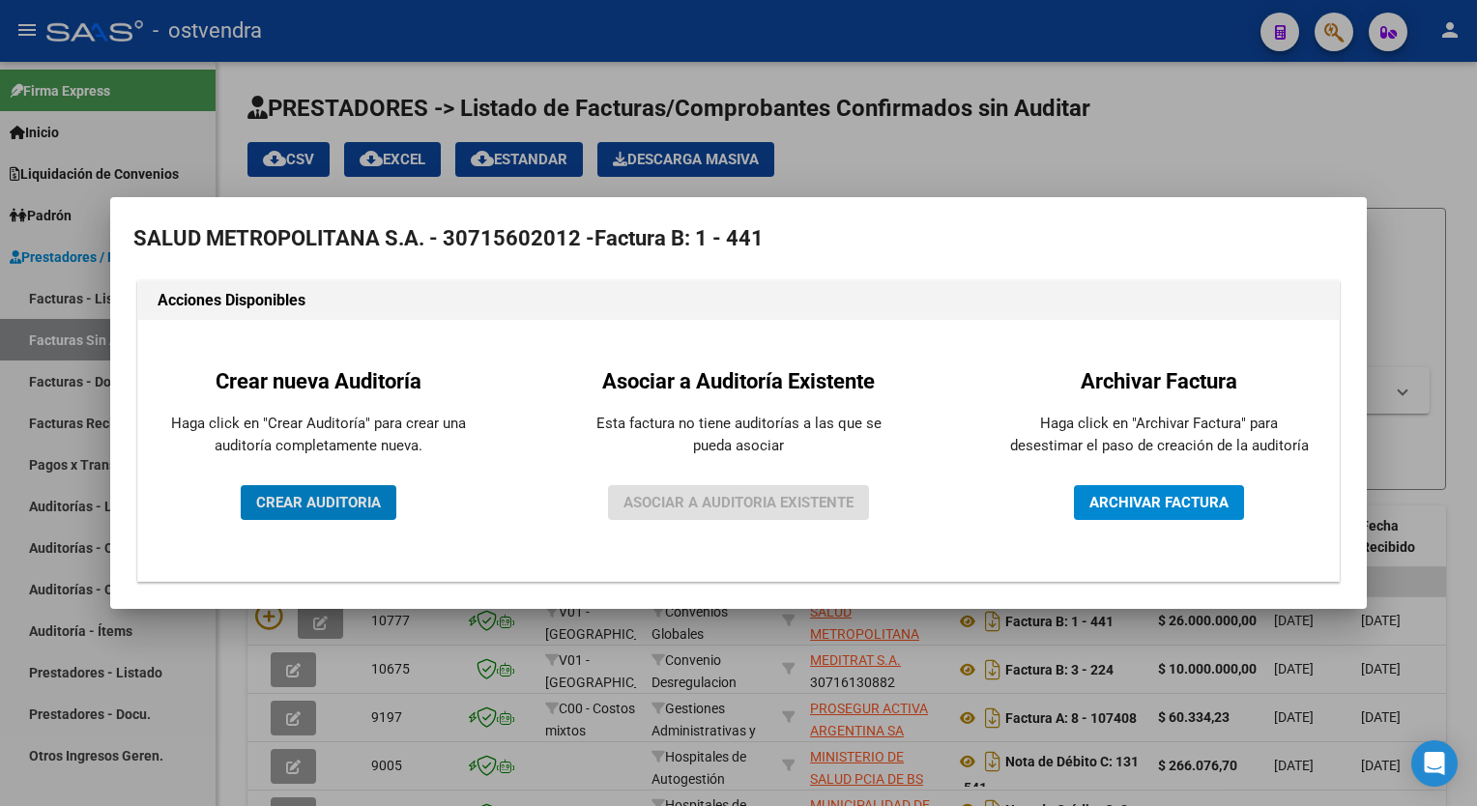
click at [326, 504] on span "CREAR AUDITORIA" at bounding box center [318, 502] width 125 height 17
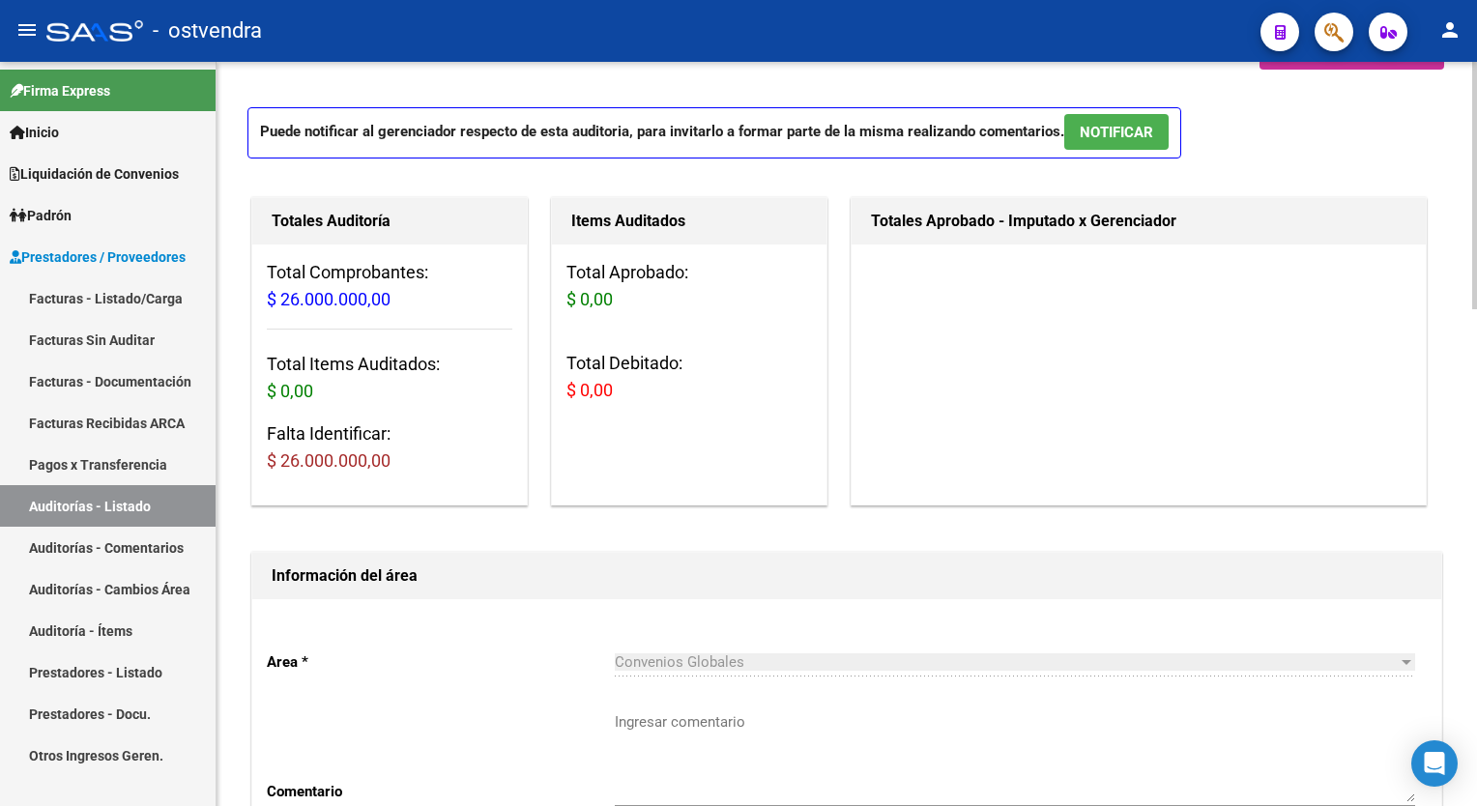
scroll to position [290, 0]
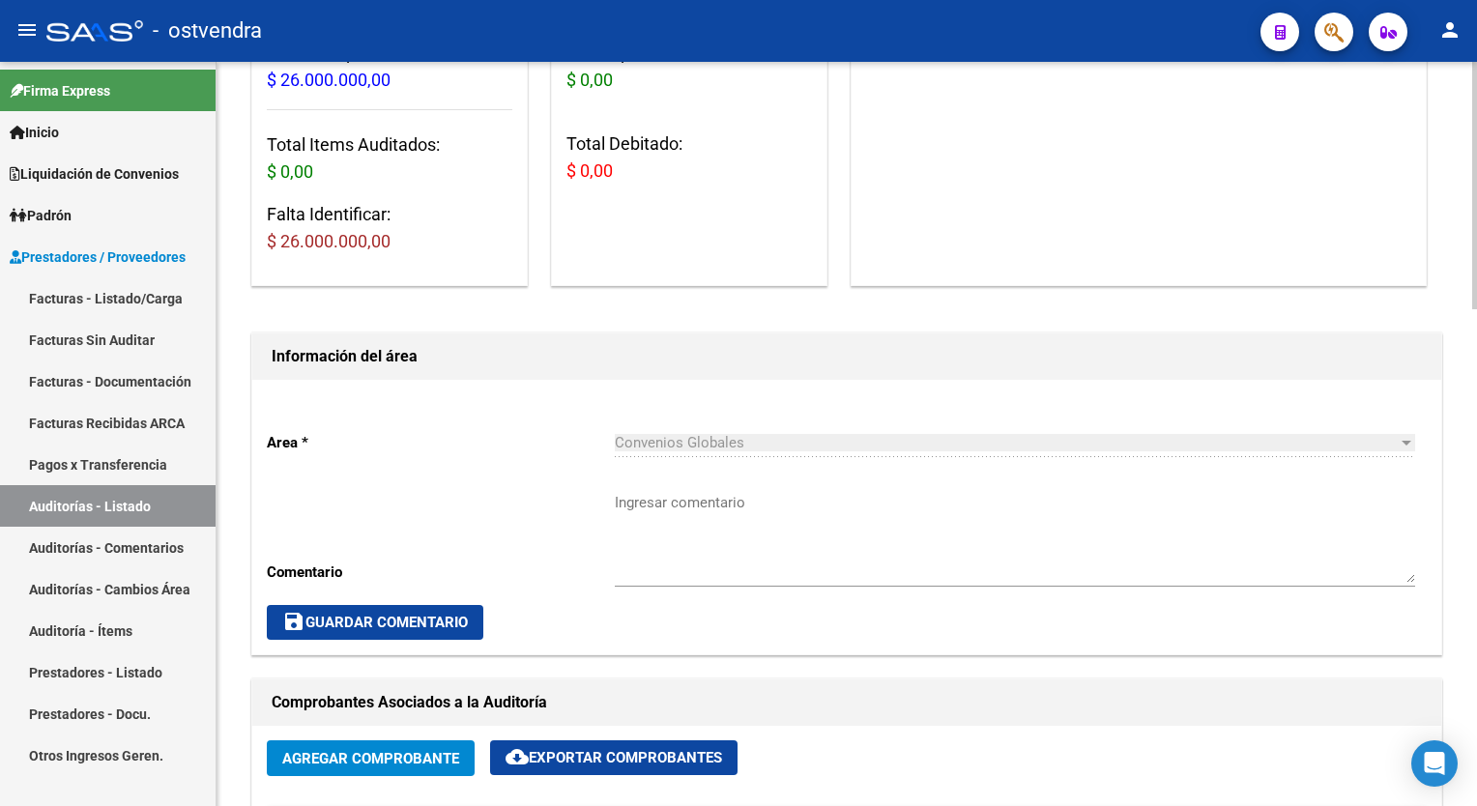
click at [645, 451] on div "Convenios Globales Seleccionar area" at bounding box center [1015, 437] width 801 height 42
click at [640, 567] on textarea "Ingresar comentario" at bounding box center [1015, 537] width 801 height 91
click at [638, 559] on textarea "Ingresar comentario" at bounding box center [1015, 537] width 801 height 91
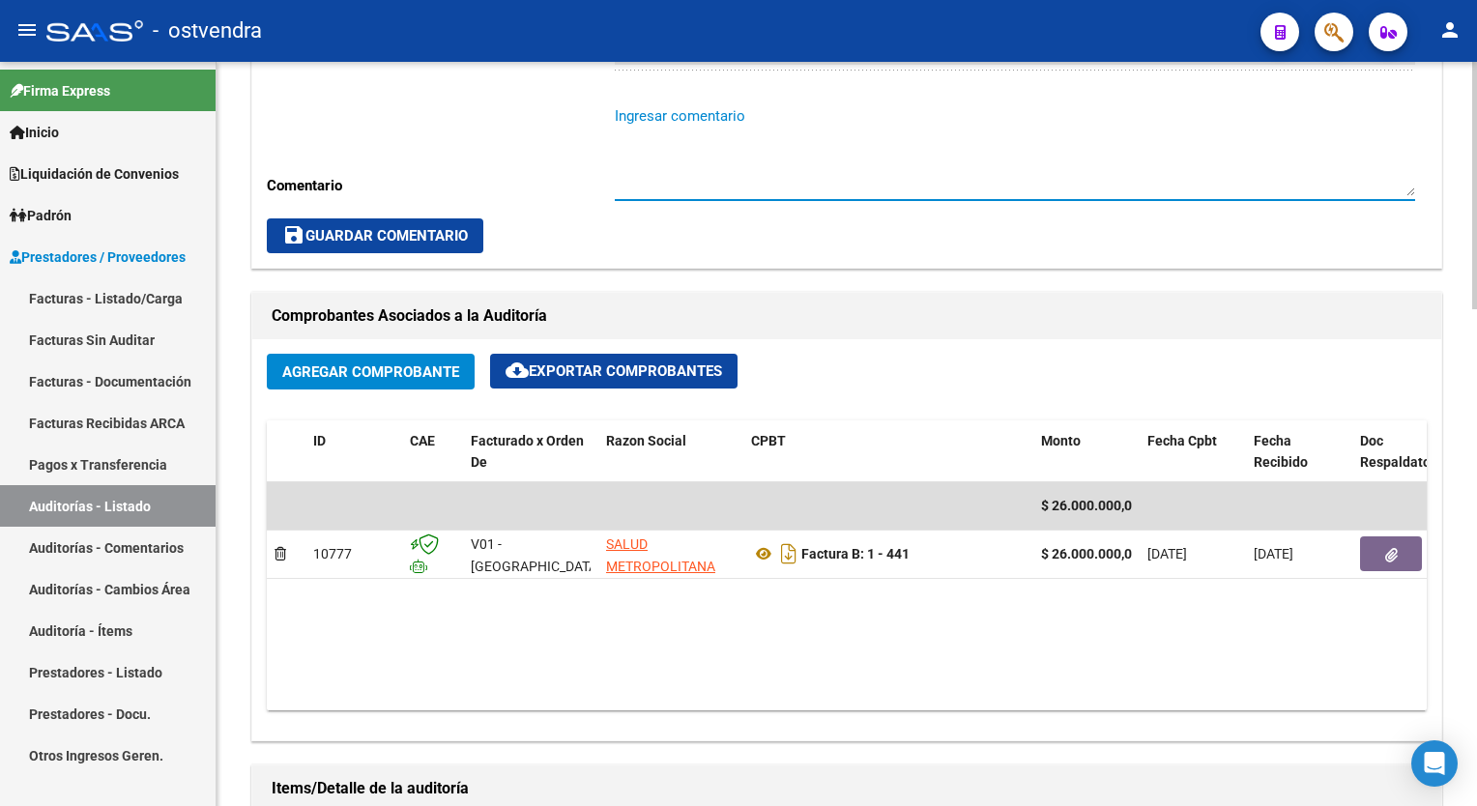
scroll to position [773, 0]
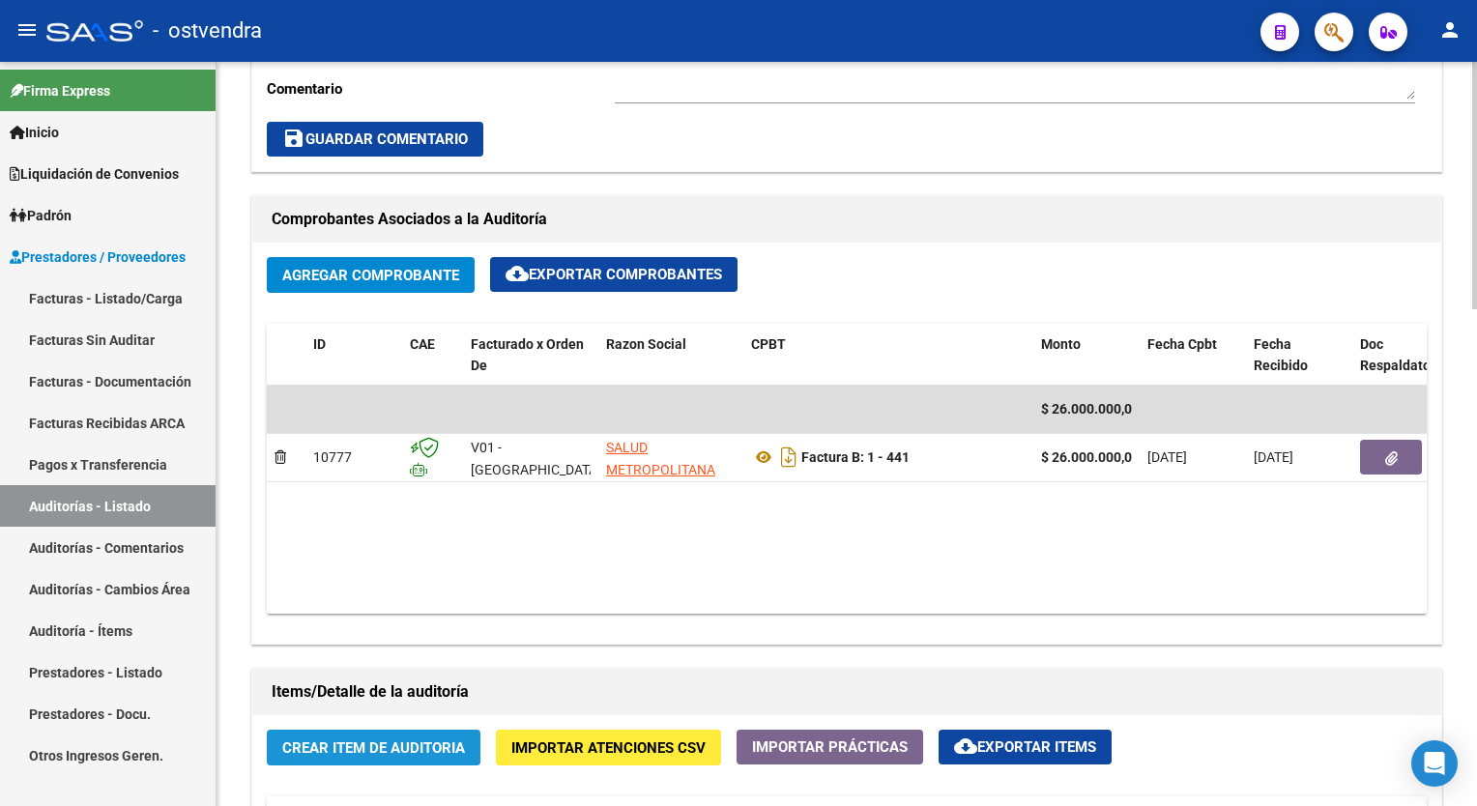
click at [375, 748] on span "Crear Item de Auditoria" at bounding box center [373, 748] width 183 height 17
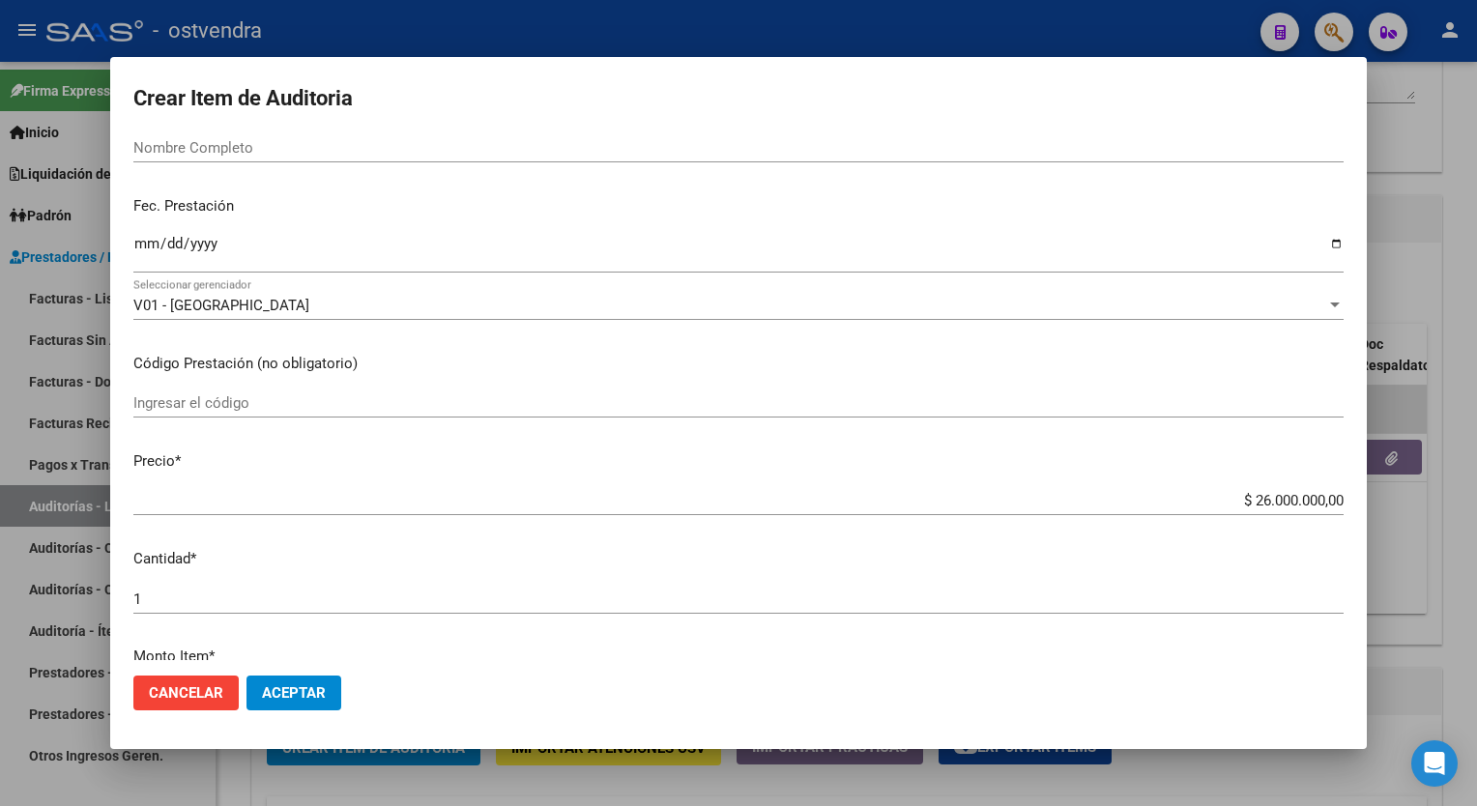
scroll to position [0, 0]
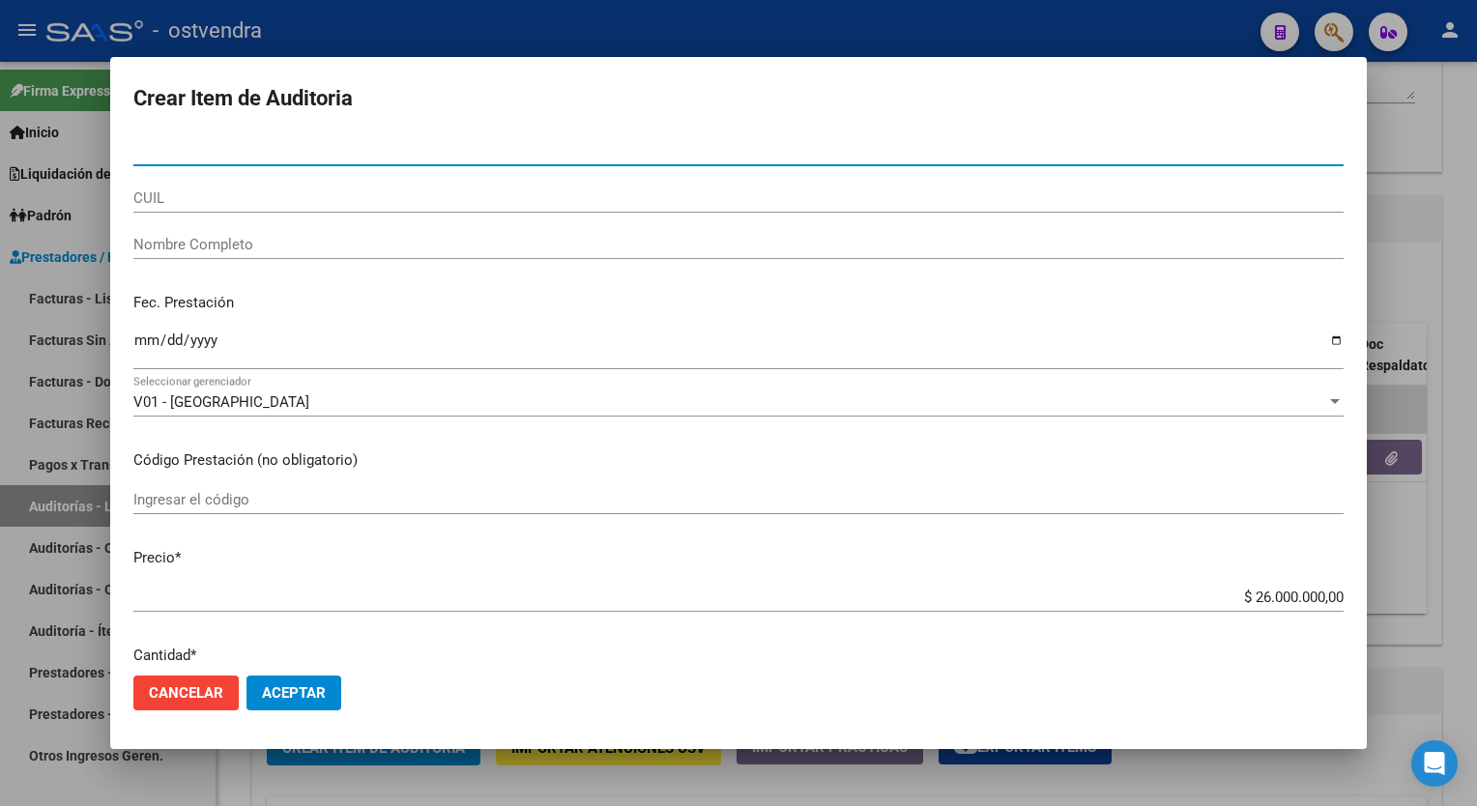
click at [218, 210] on div "CUIL" at bounding box center [738, 198] width 1211 height 29
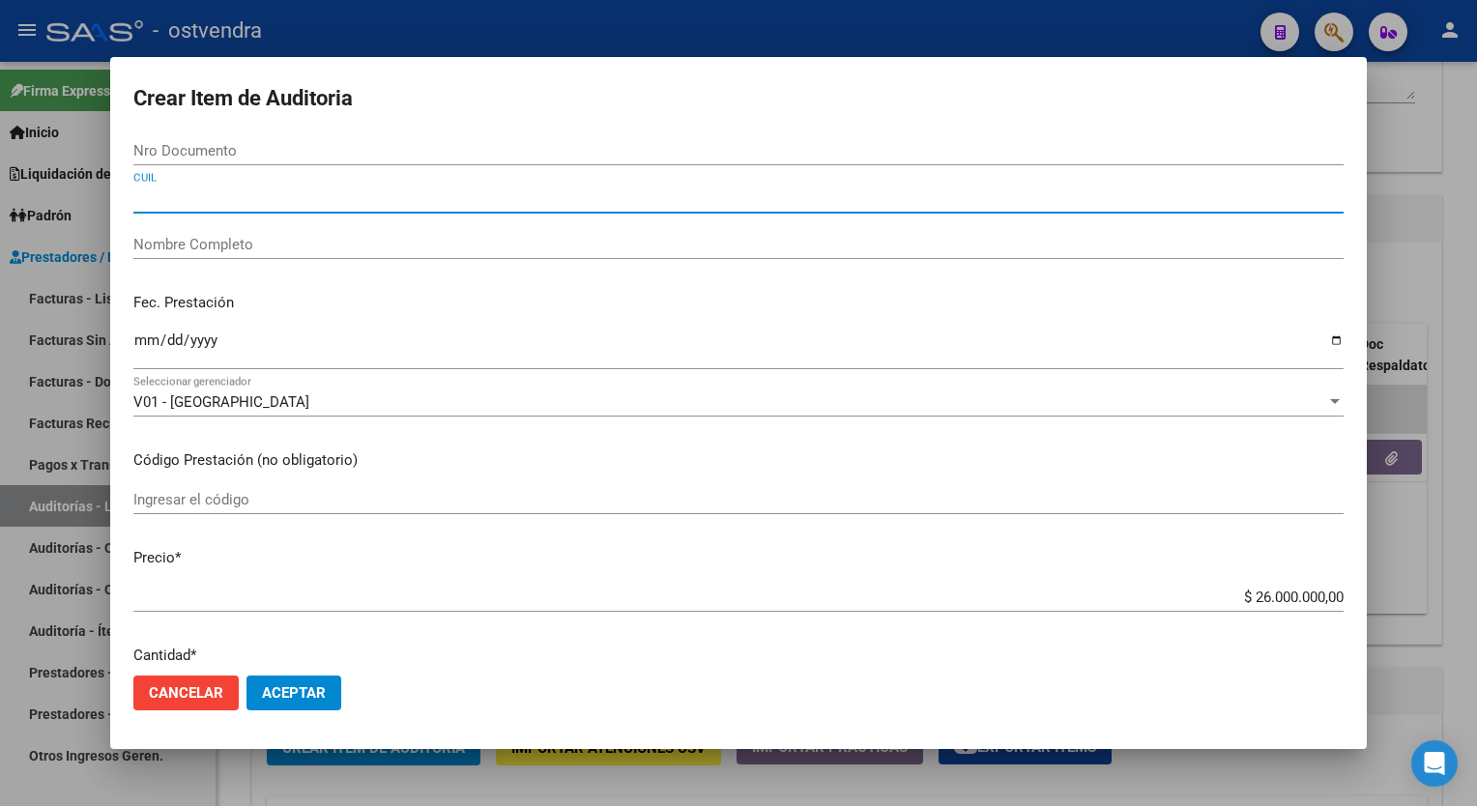
click at [216, 200] on input "CUIL" at bounding box center [738, 198] width 1211 height 17
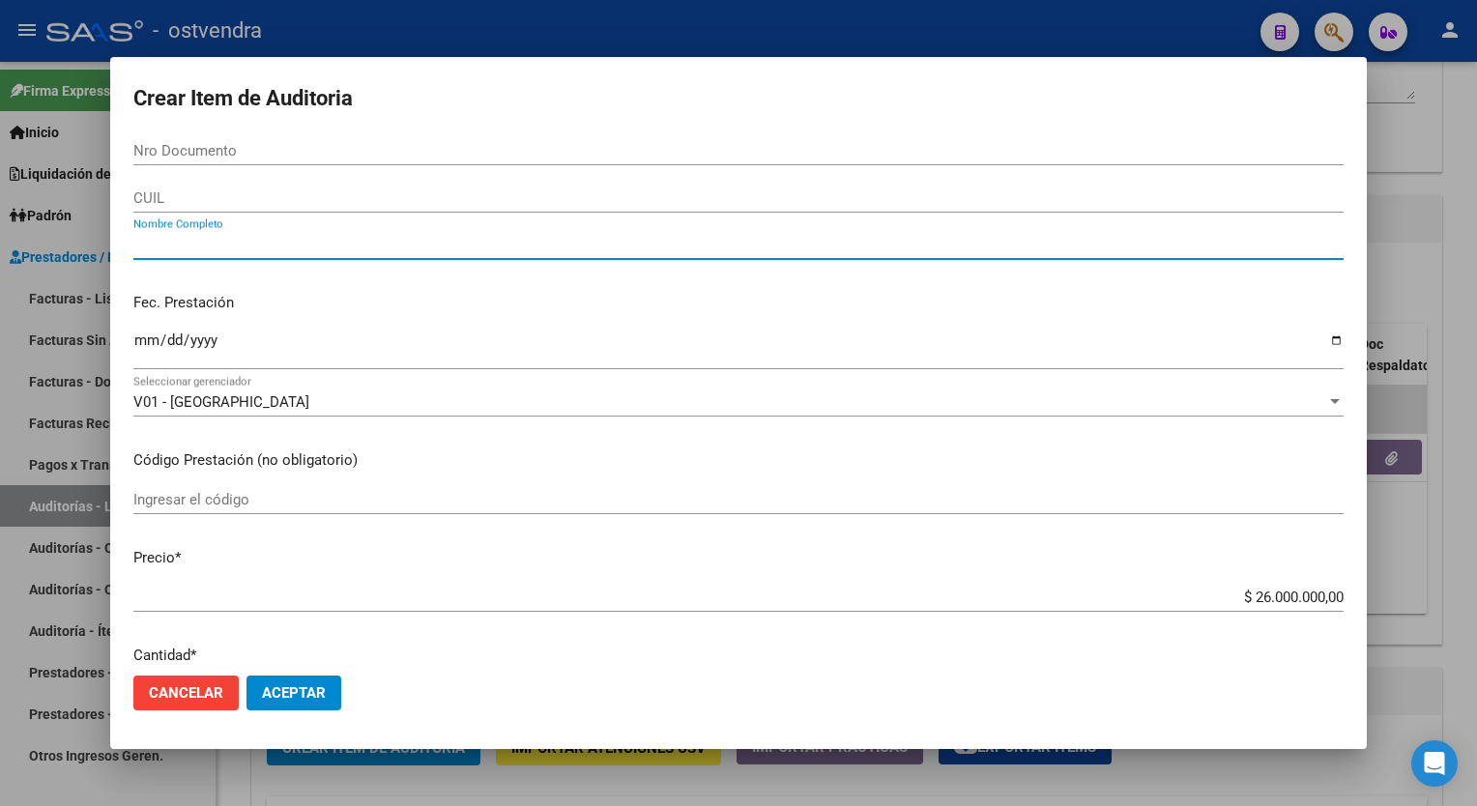
click at [210, 242] on input "Nombre Completo" at bounding box center [738, 244] width 1211 height 17
type input "s"
type input "SALUD METROPOLITANA"
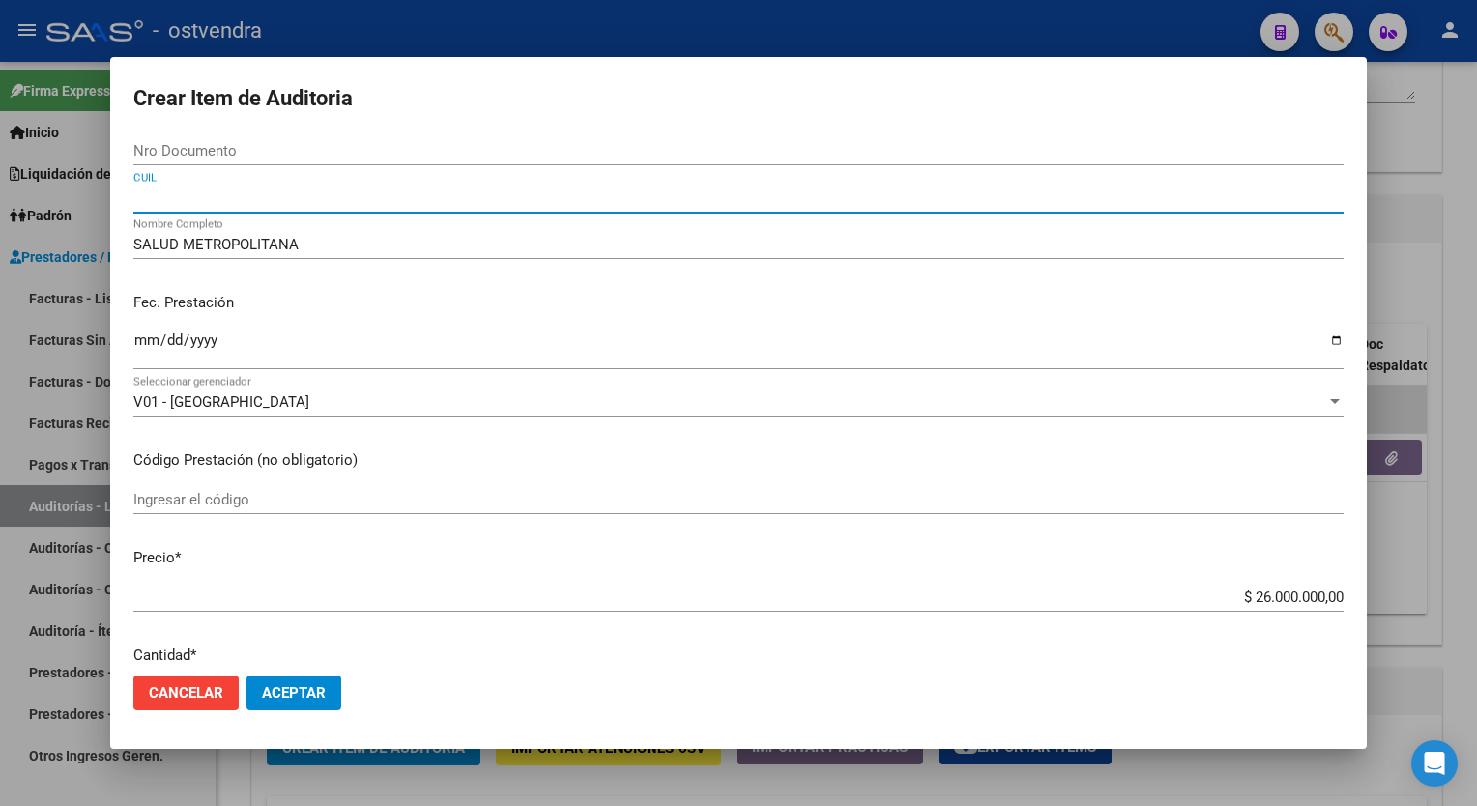
click at [228, 199] on input "CUIL" at bounding box center [738, 198] width 1211 height 17
type input "30"
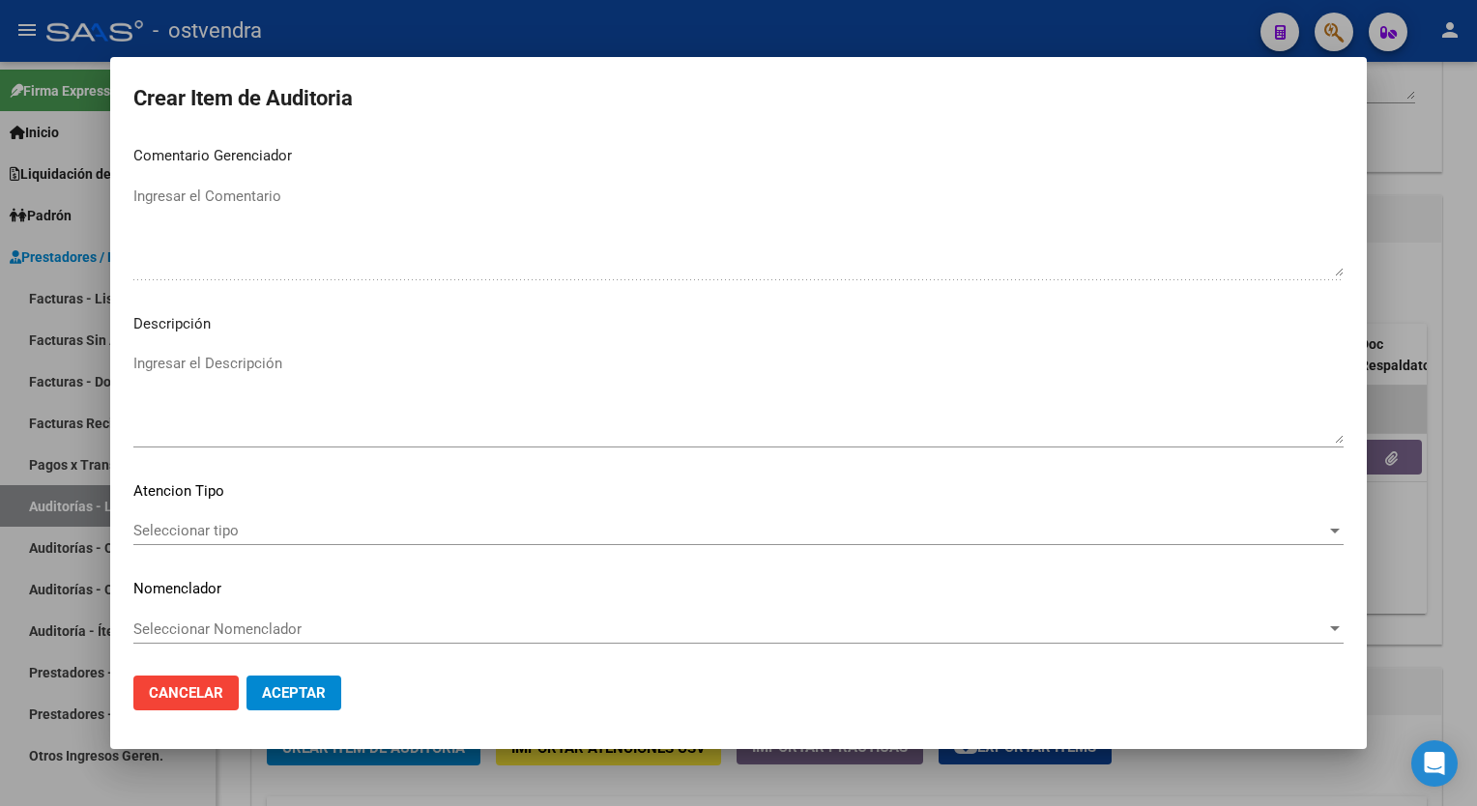
scroll to position [1129, 0]
click at [284, 678] on button "Aceptar" at bounding box center [294, 693] width 95 height 35
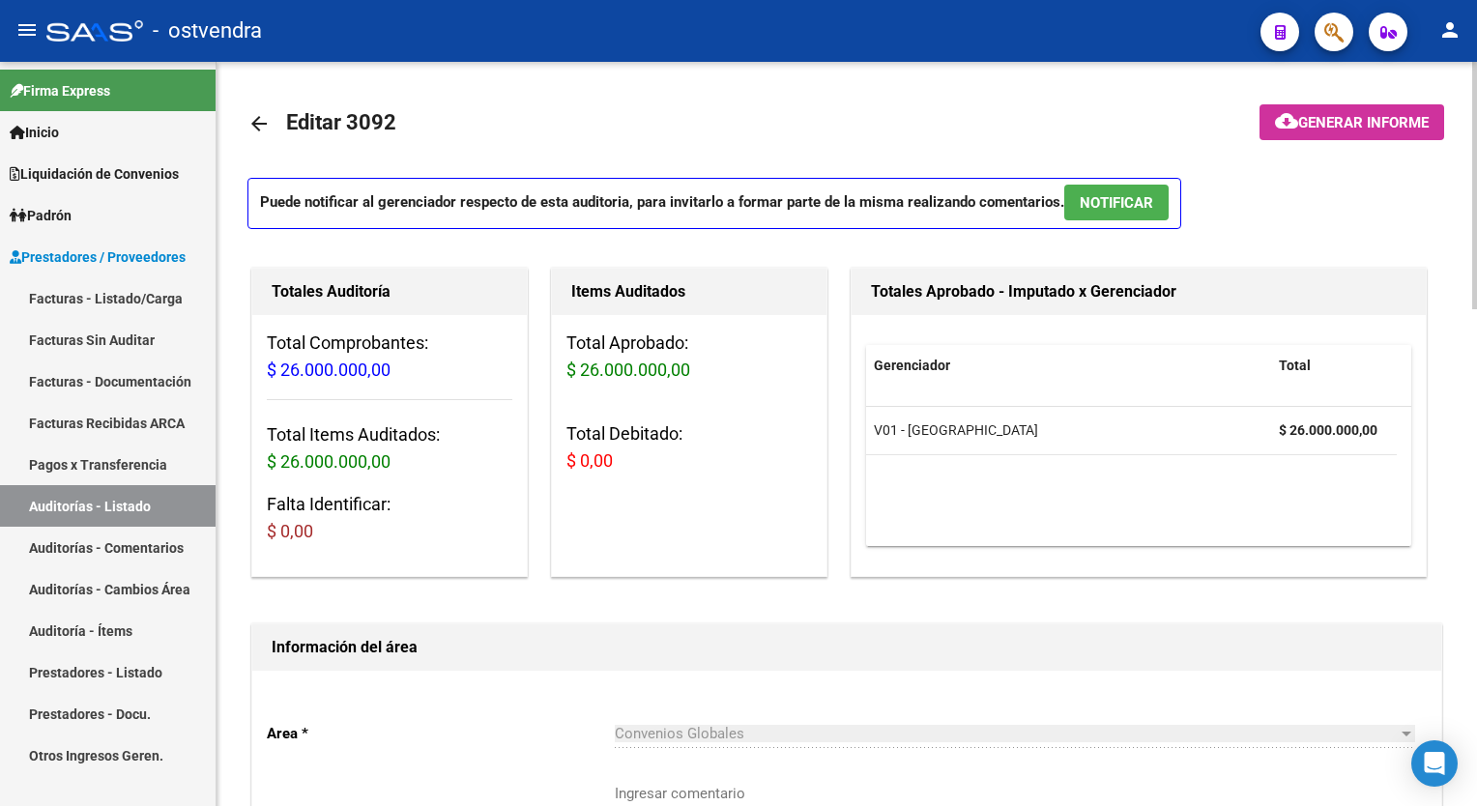
scroll to position [0, 0]
click at [44, 305] on link "Facturas - Listado/Carga" at bounding box center [108, 298] width 216 height 42
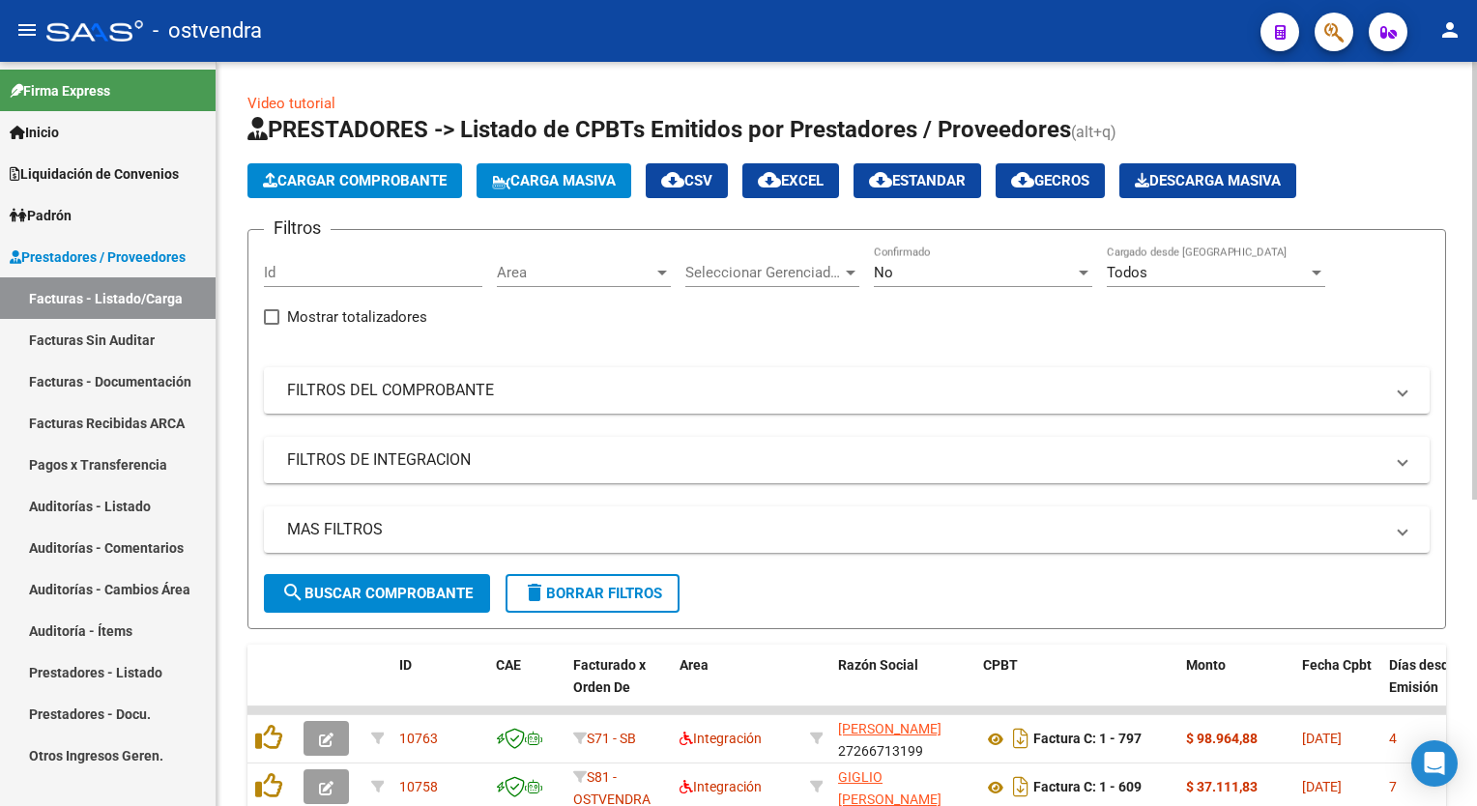
click at [392, 179] on span "Cargar Comprobante" at bounding box center [355, 180] width 184 height 17
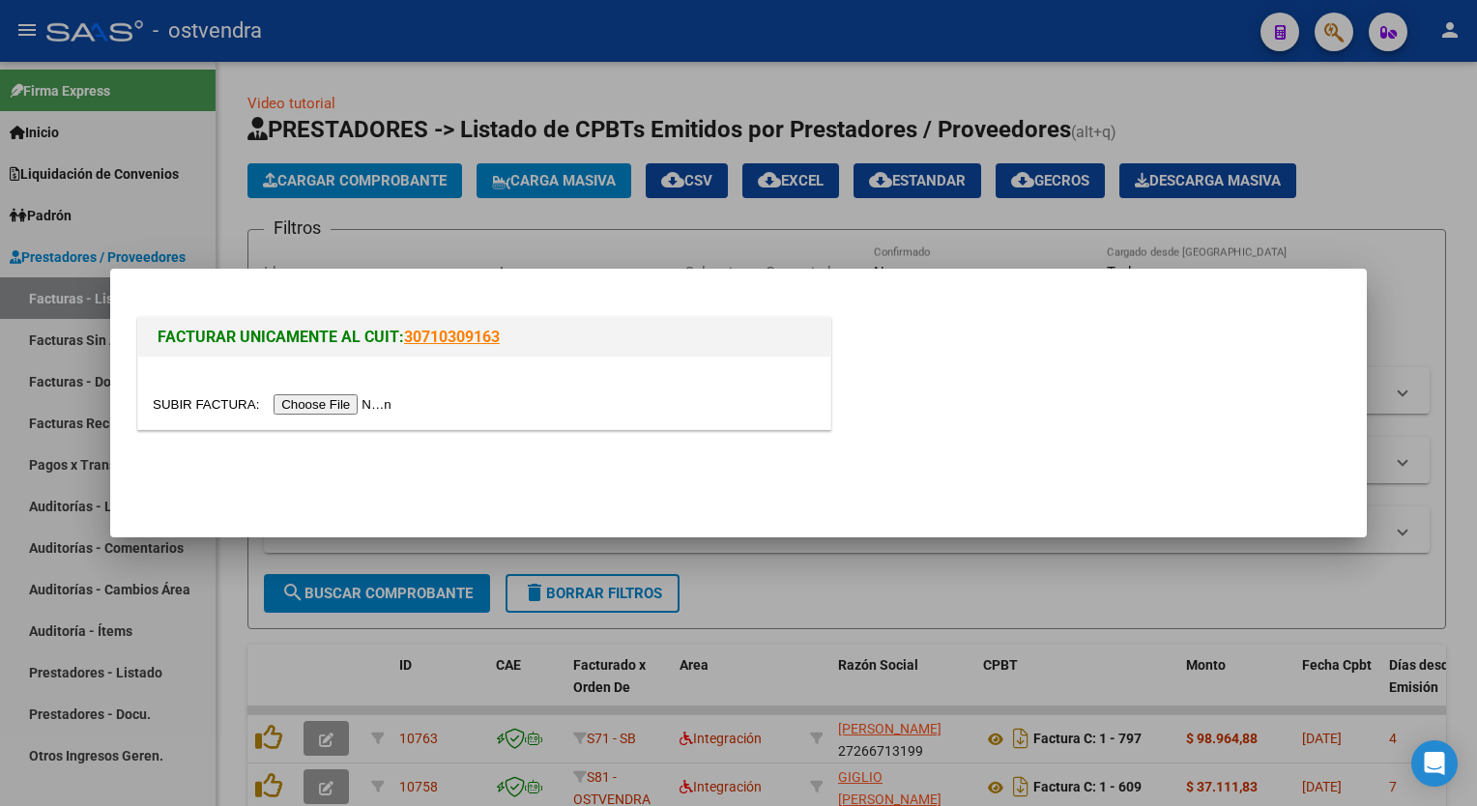
click at [329, 410] on input "file" at bounding box center [275, 404] width 245 height 20
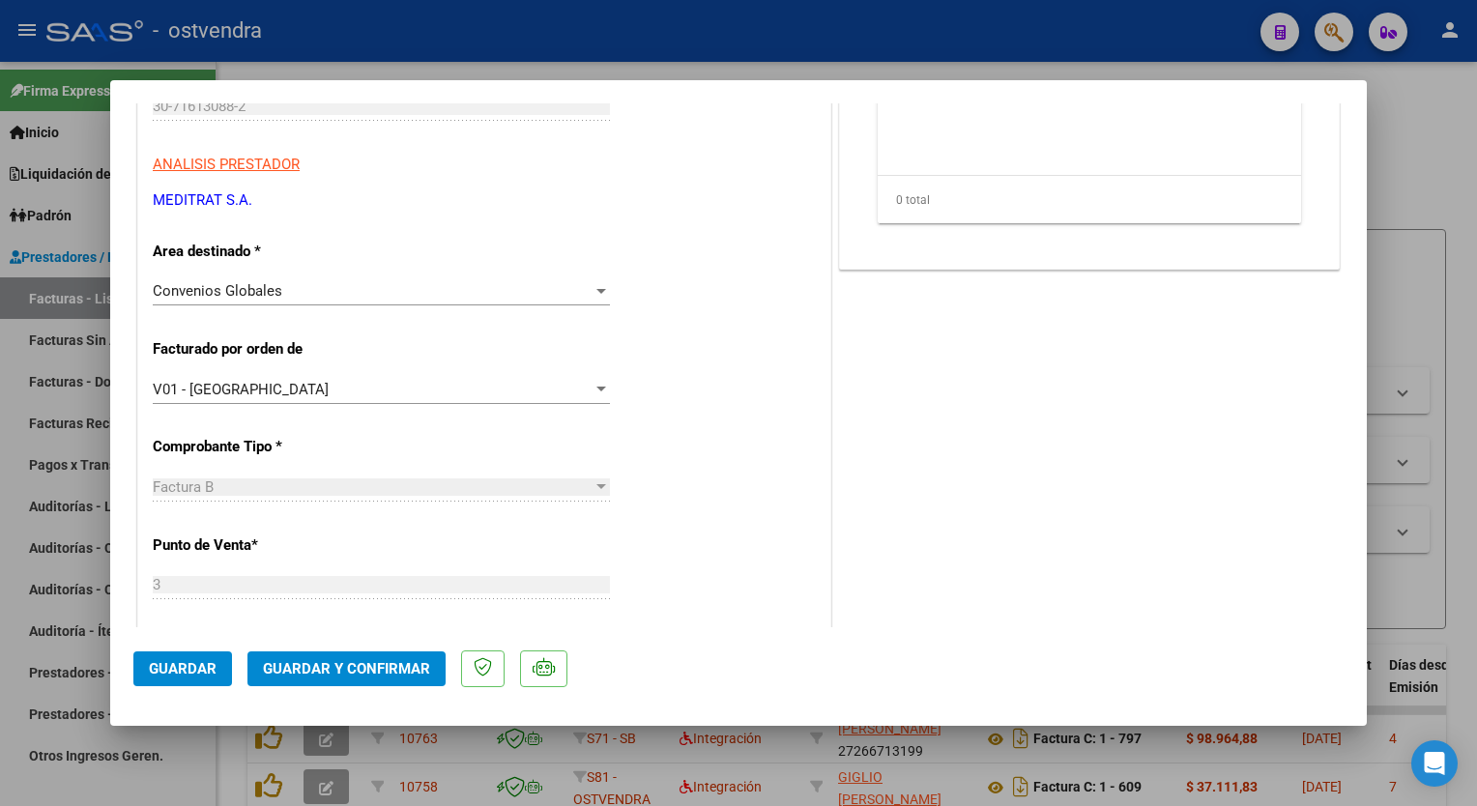
scroll to position [260, 0]
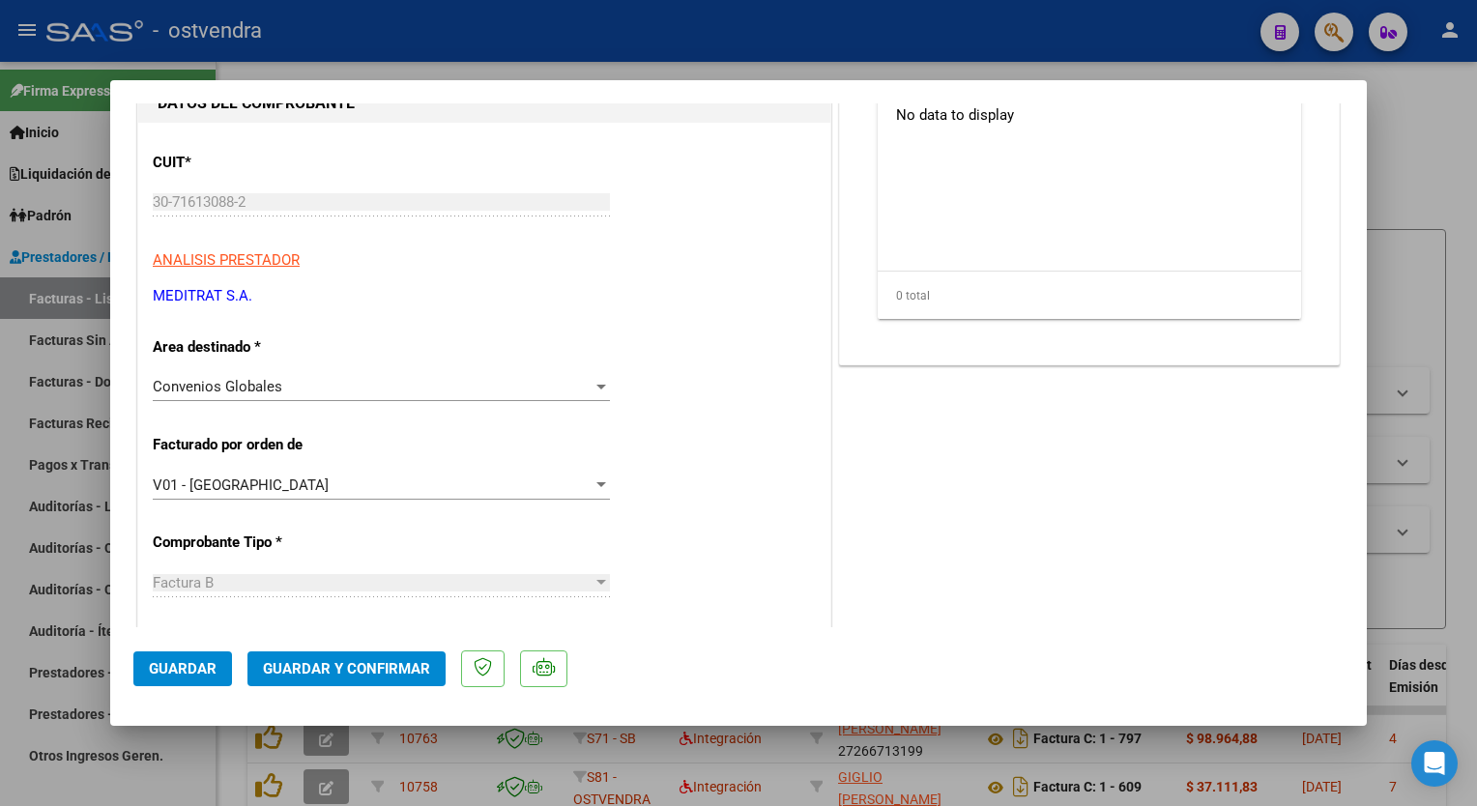
click at [320, 658] on button "Guardar y Confirmar" at bounding box center [347, 669] width 198 height 35
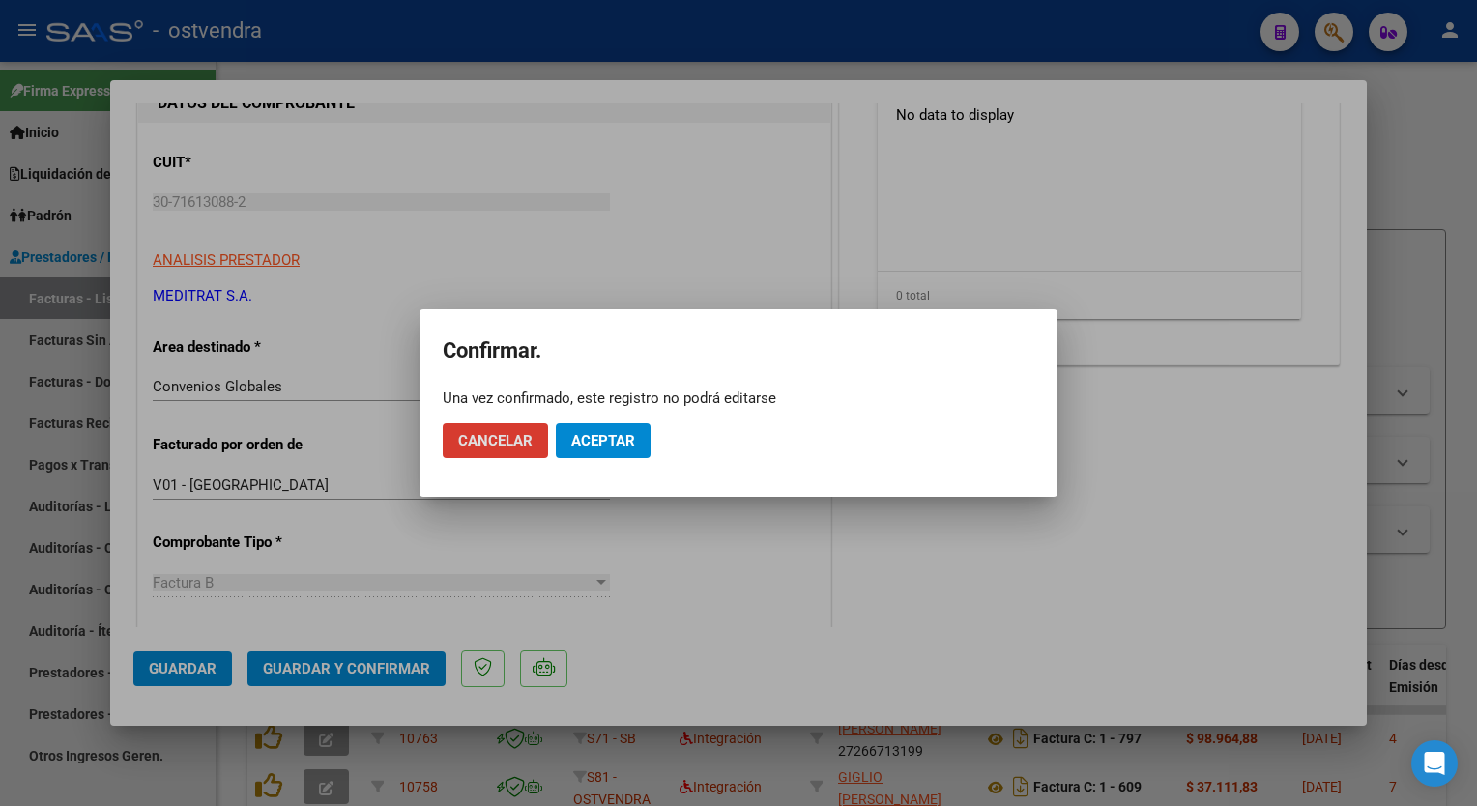
click at [599, 447] on span "Aceptar" at bounding box center [603, 440] width 64 height 17
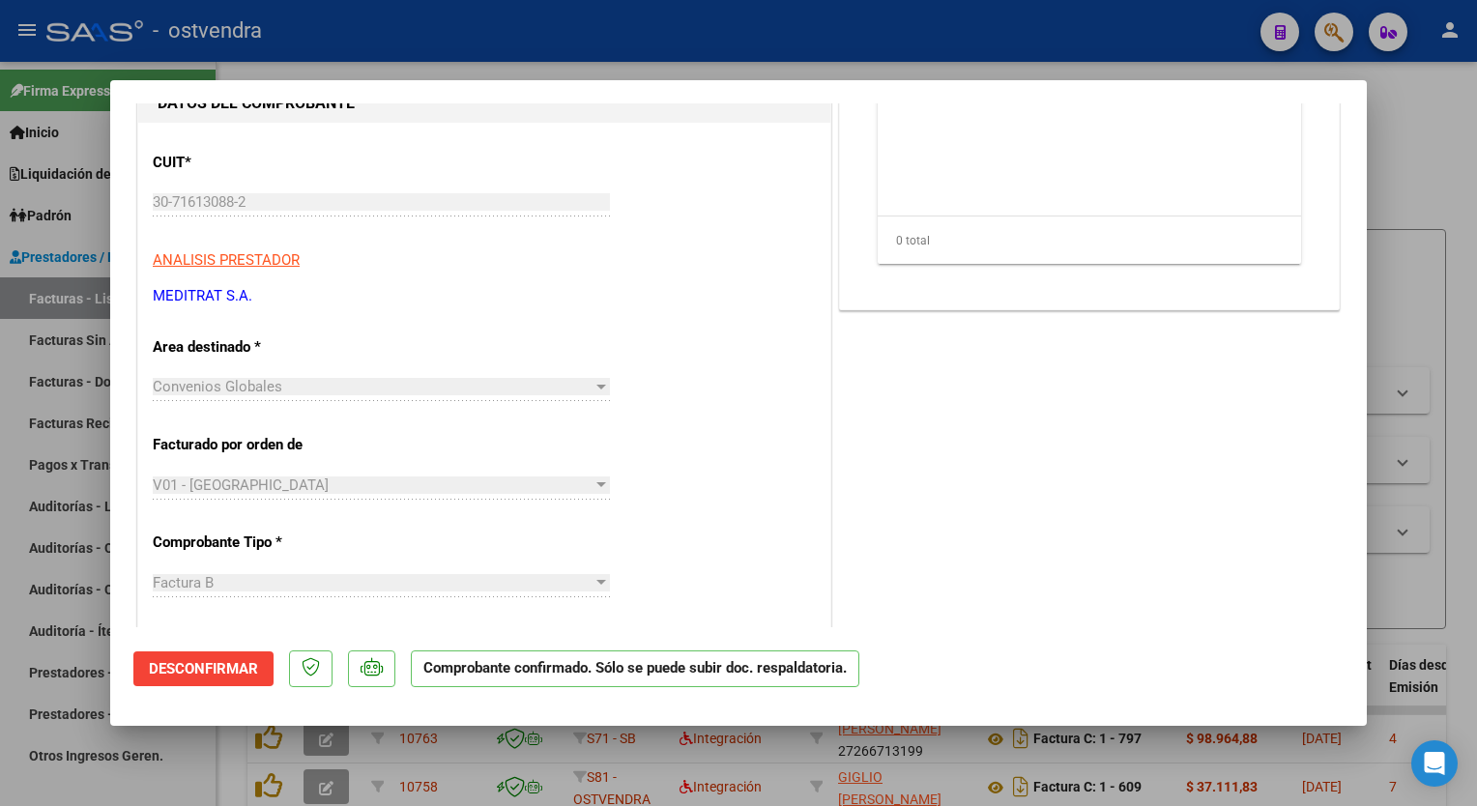
click at [1438, 171] on div at bounding box center [738, 403] width 1477 height 806
type input "$ 0,00"
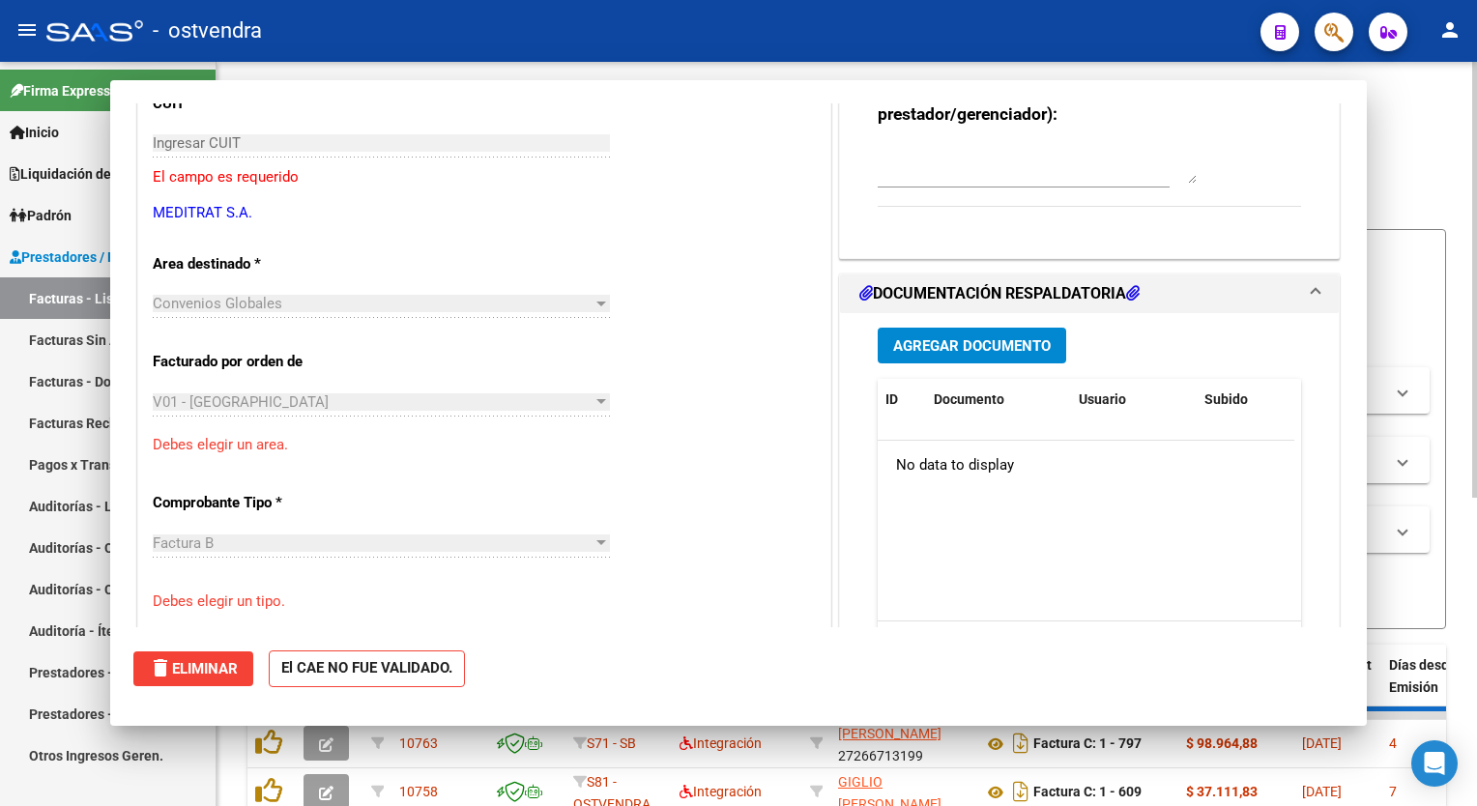
scroll to position [201, 0]
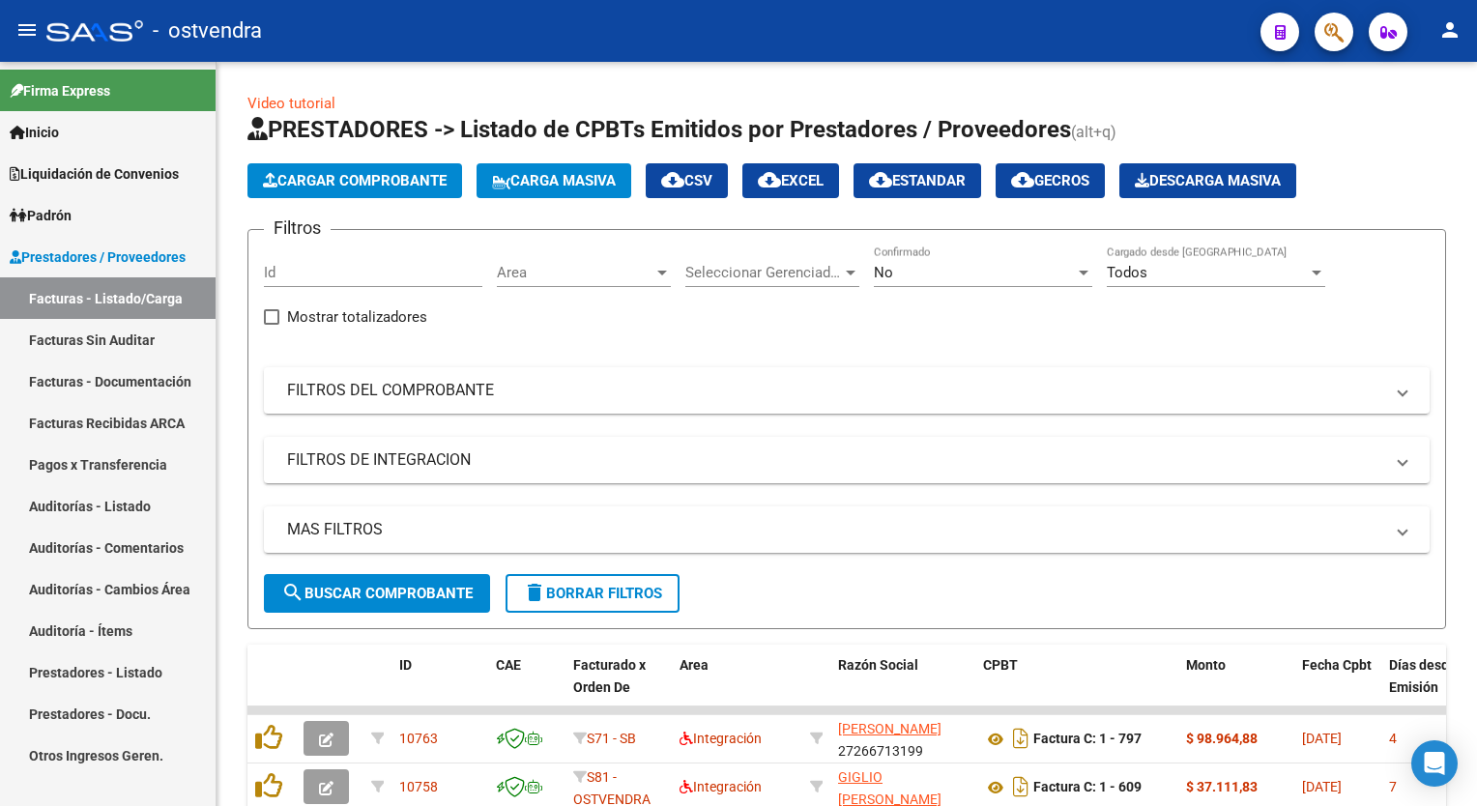
click at [81, 340] on link "Facturas Sin Auditar" at bounding box center [108, 340] width 216 height 42
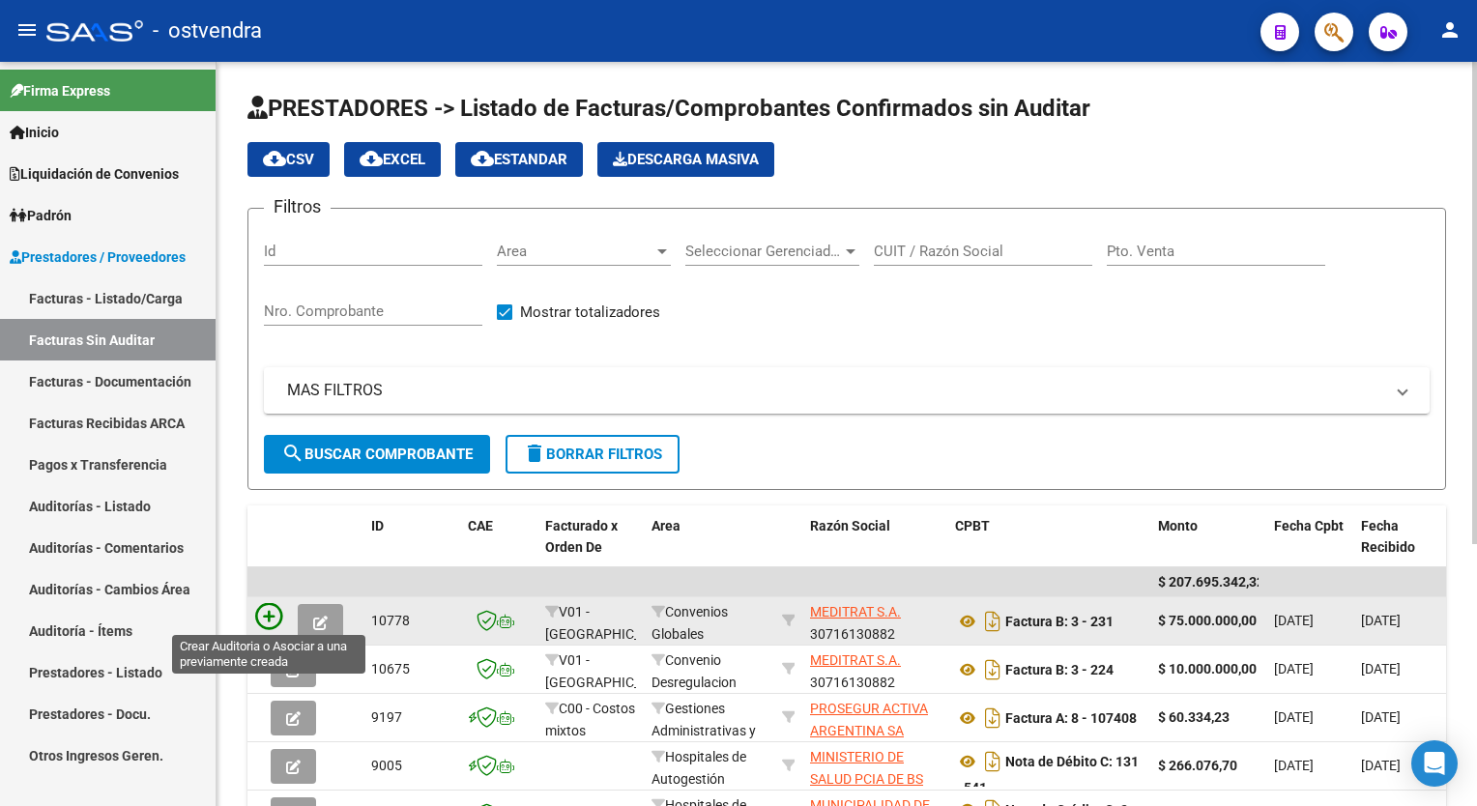
click at [263, 617] on icon at bounding box center [268, 616] width 27 height 27
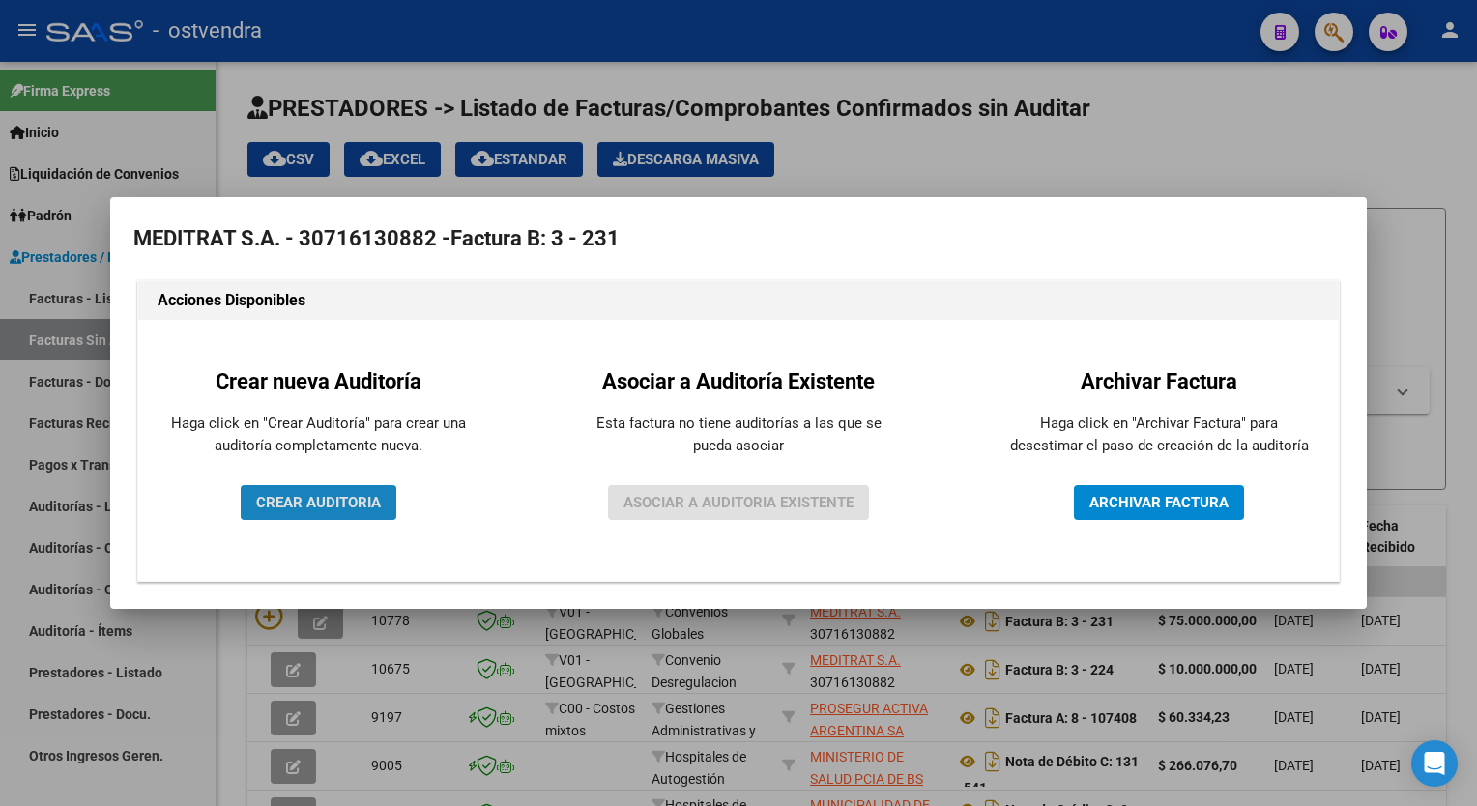
click at [299, 505] on span "CREAR AUDITORIA" at bounding box center [318, 502] width 125 height 17
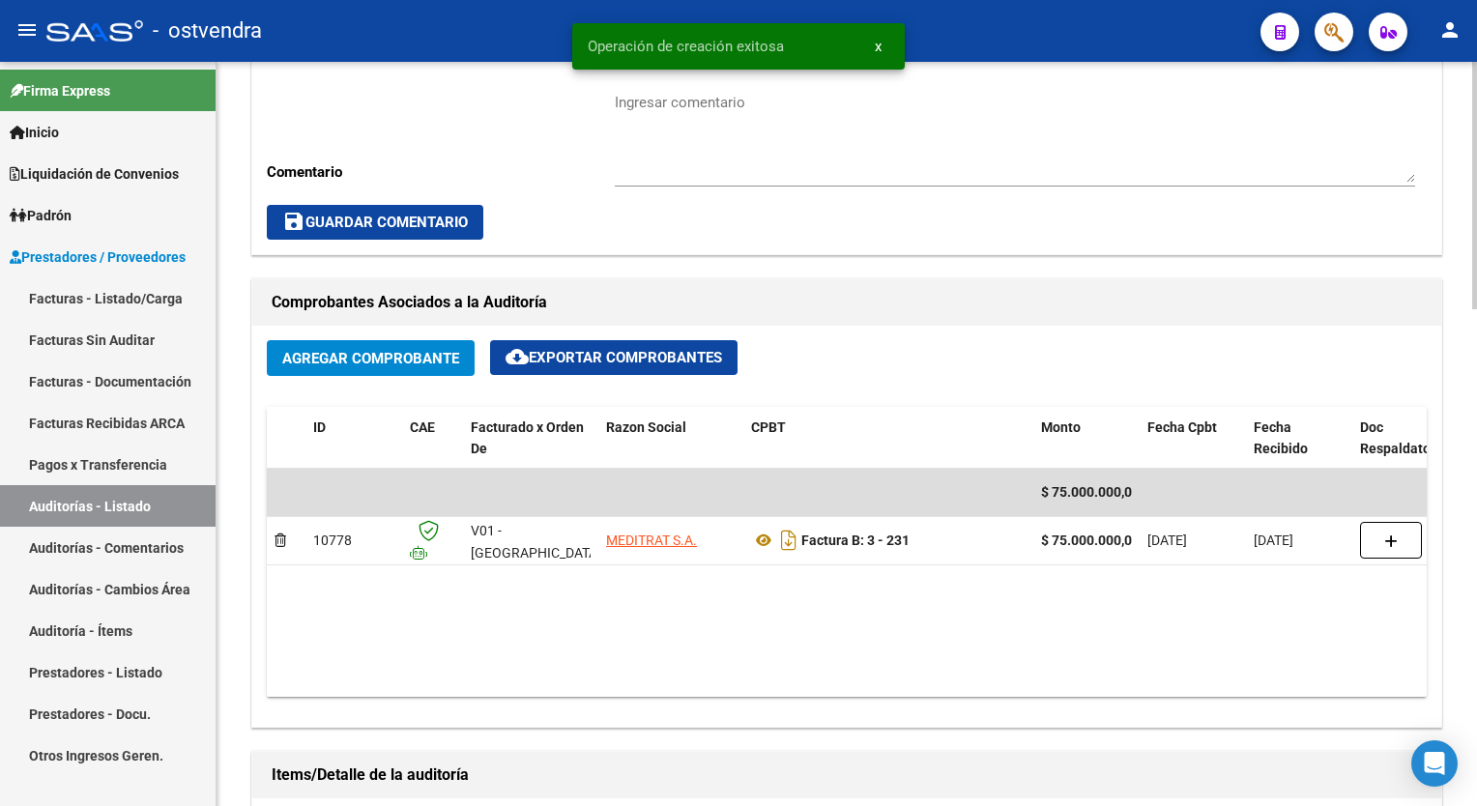
scroll to position [967, 0]
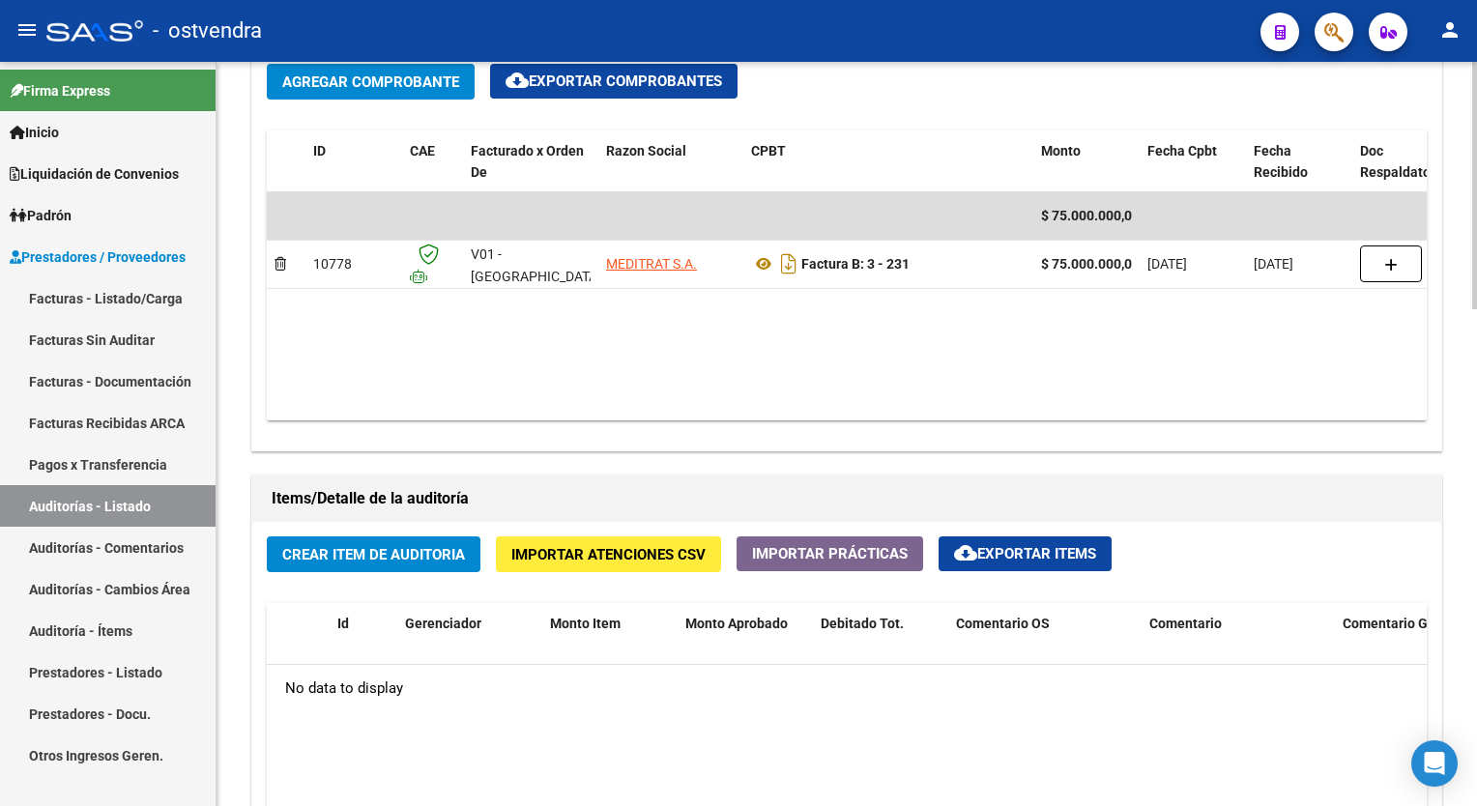
click at [410, 549] on span "Crear Item de Auditoria" at bounding box center [373, 554] width 183 height 17
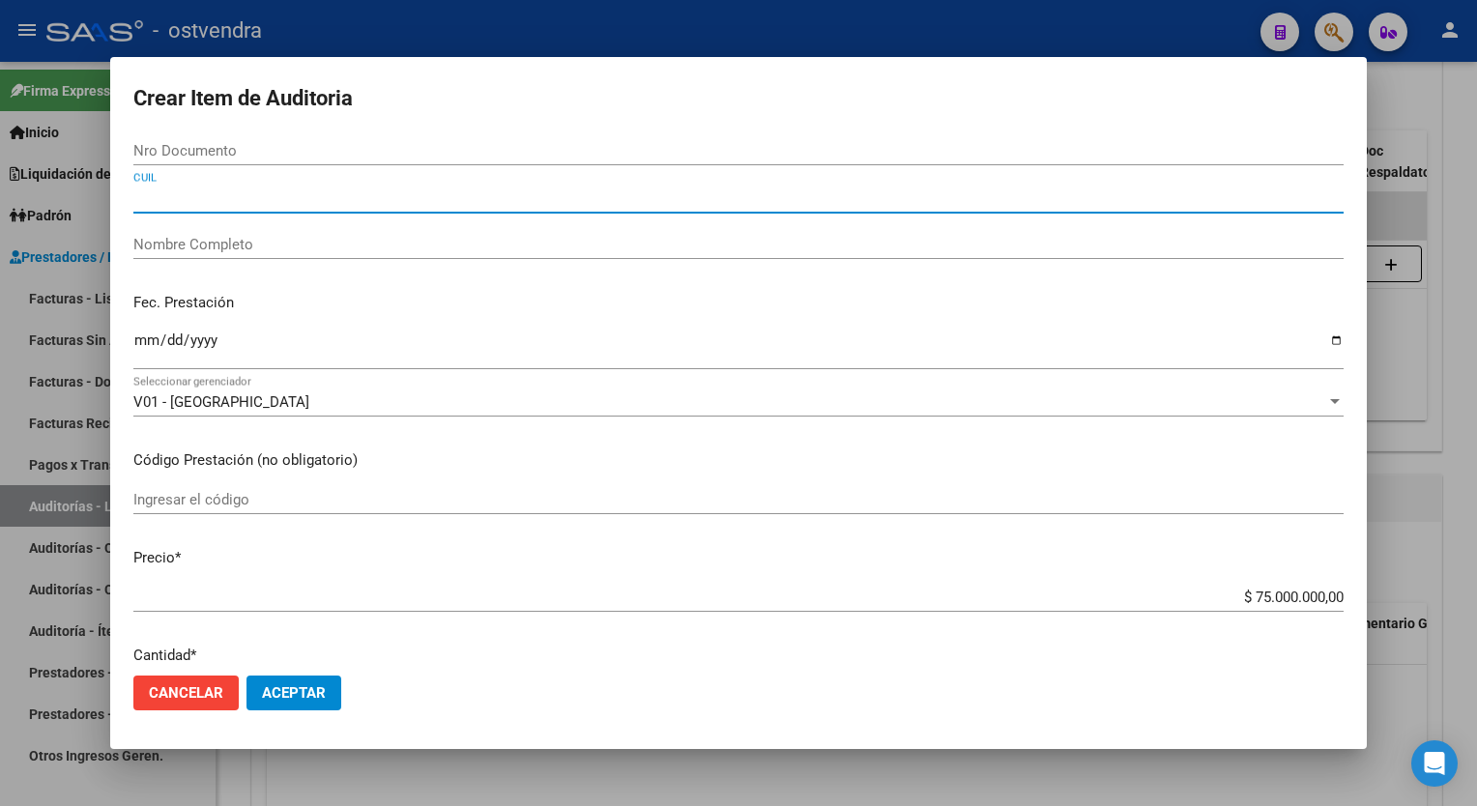
click at [240, 198] on input "CUIL" at bounding box center [738, 198] width 1211 height 17
type input "3071613088"
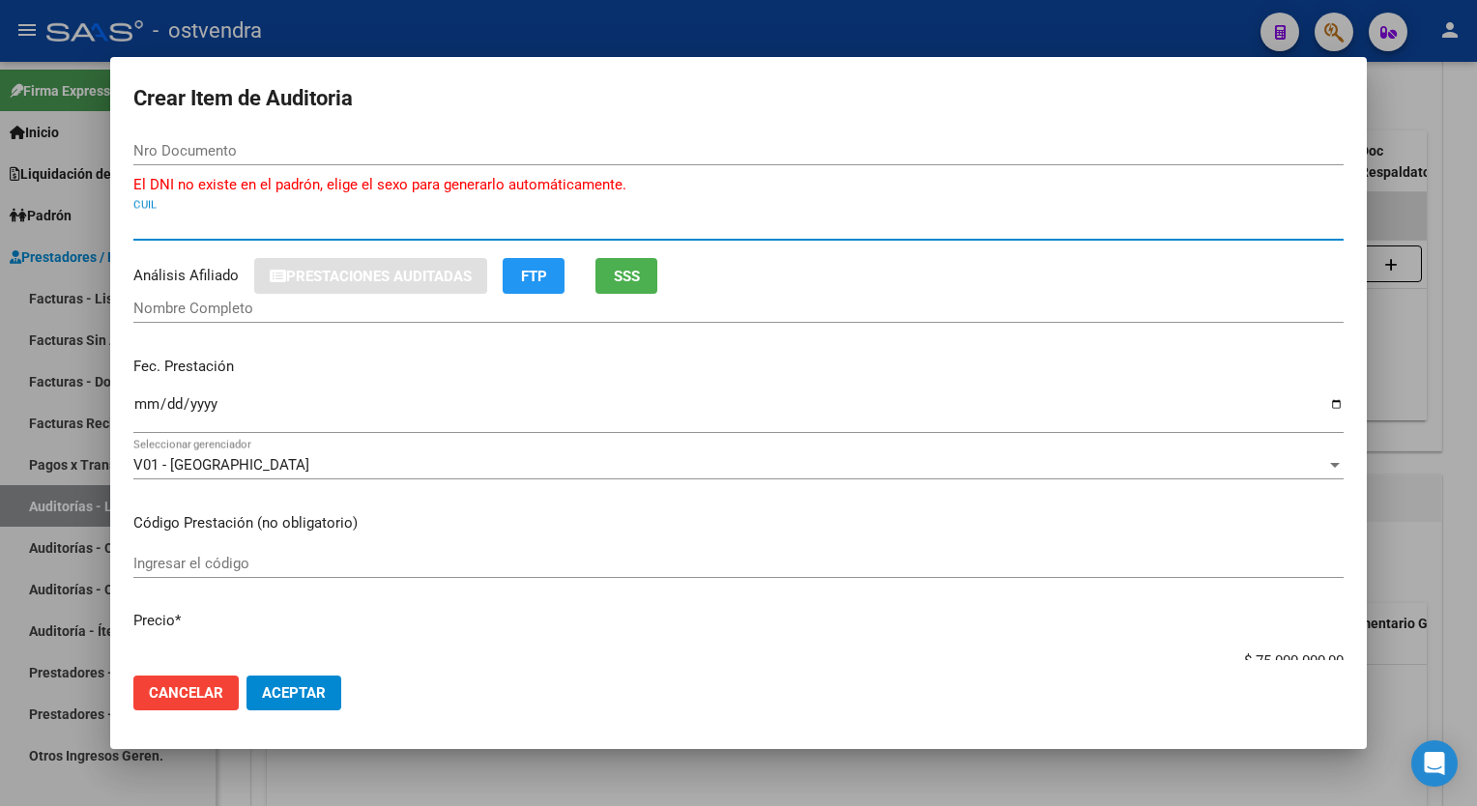
type input "71613088"
type input "30716130882"
click at [214, 148] on input "71613088" at bounding box center [738, 150] width 1211 height 17
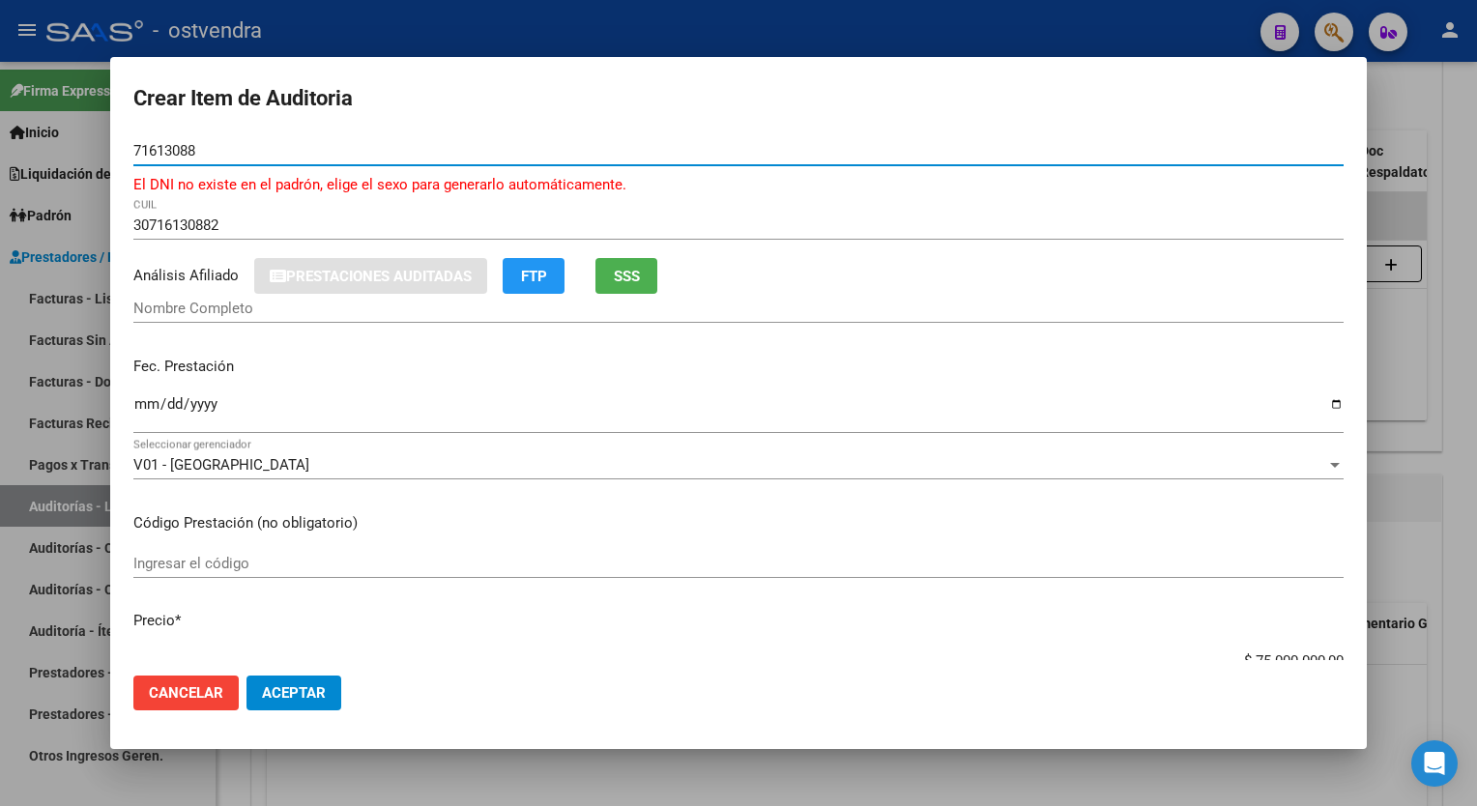
drag, startPoint x: 214, startPoint y: 148, endPoint x: 41, endPoint y: 176, distance: 175.3
click at [41, 176] on div "Crear Item de Auditoria 71613088 Nro Documento El DNI no existe en el padrón, e…" at bounding box center [738, 403] width 1477 height 806
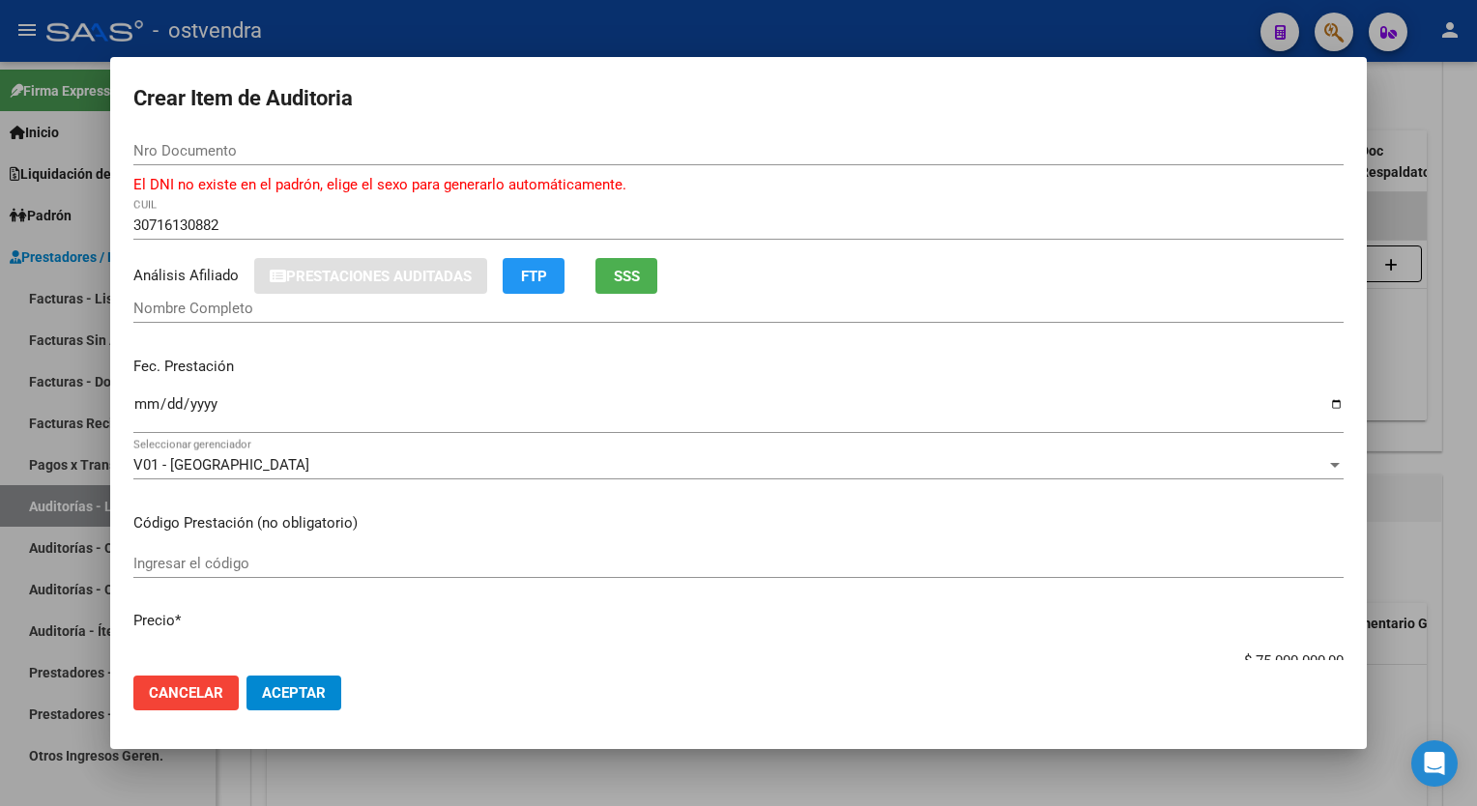
click at [291, 206] on div "Nro Documento El DNI no existe en el padrón, elige el sexo para generarlo autom…" at bounding box center [738, 173] width 1211 height 74
click at [235, 150] on input "Nro Documento" at bounding box center [738, 150] width 1211 height 17
click at [267, 211] on div "30716130882 CUIL" at bounding box center [738, 225] width 1211 height 29
click at [260, 324] on div "Nombre Completo" at bounding box center [738, 317] width 1211 height 47
click at [181, 696] on span "Cancelar" at bounding box center [186, 693] width 74 height 17
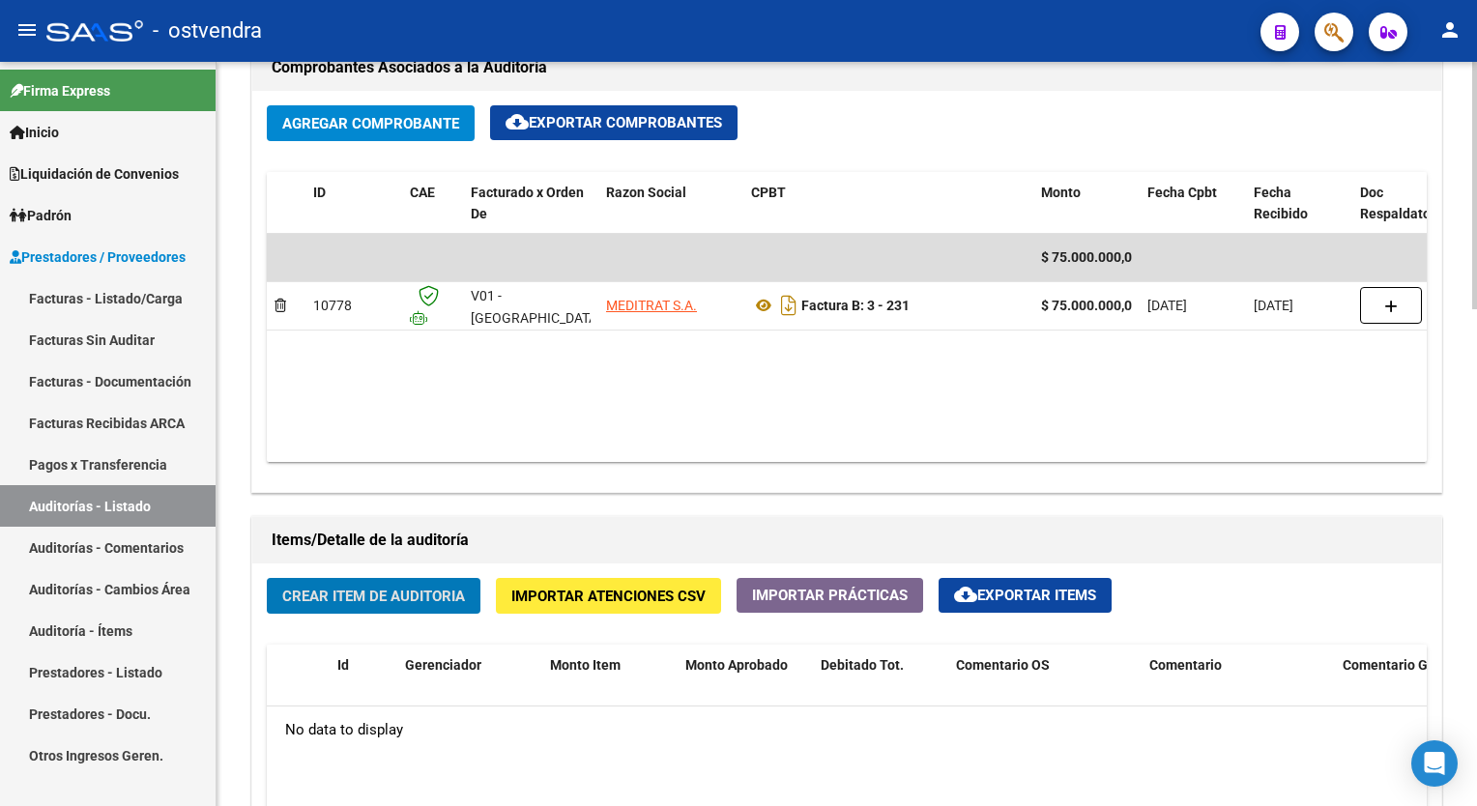
scroll to position [1064, 0]
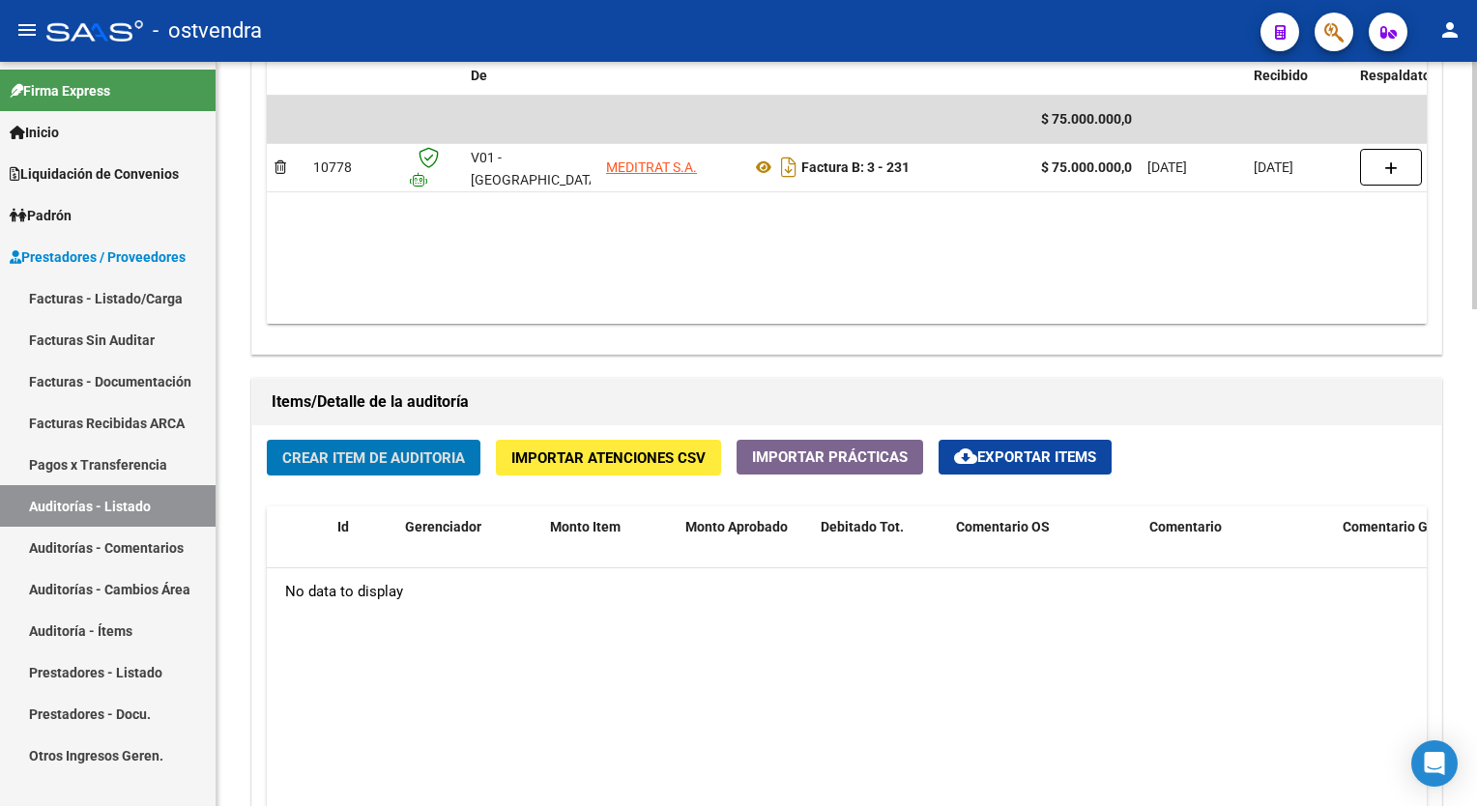
click at [410, 464] on span "Crear Item de Auditoria" at bounding box center [373, 458] width 183 height 17
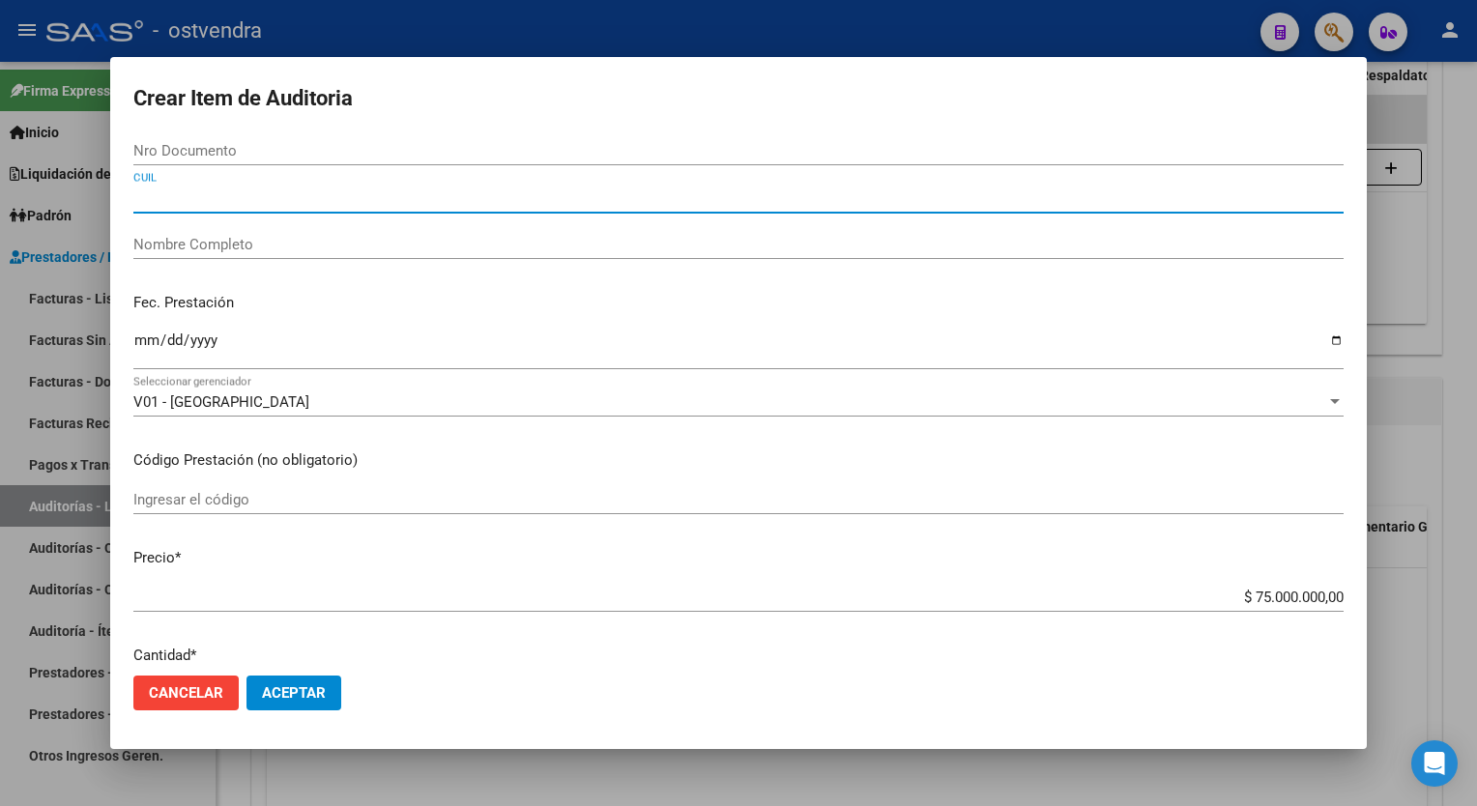
click at [164, 201] on input "CUIL" at bounding box center [738, 198] width 1211 height 17
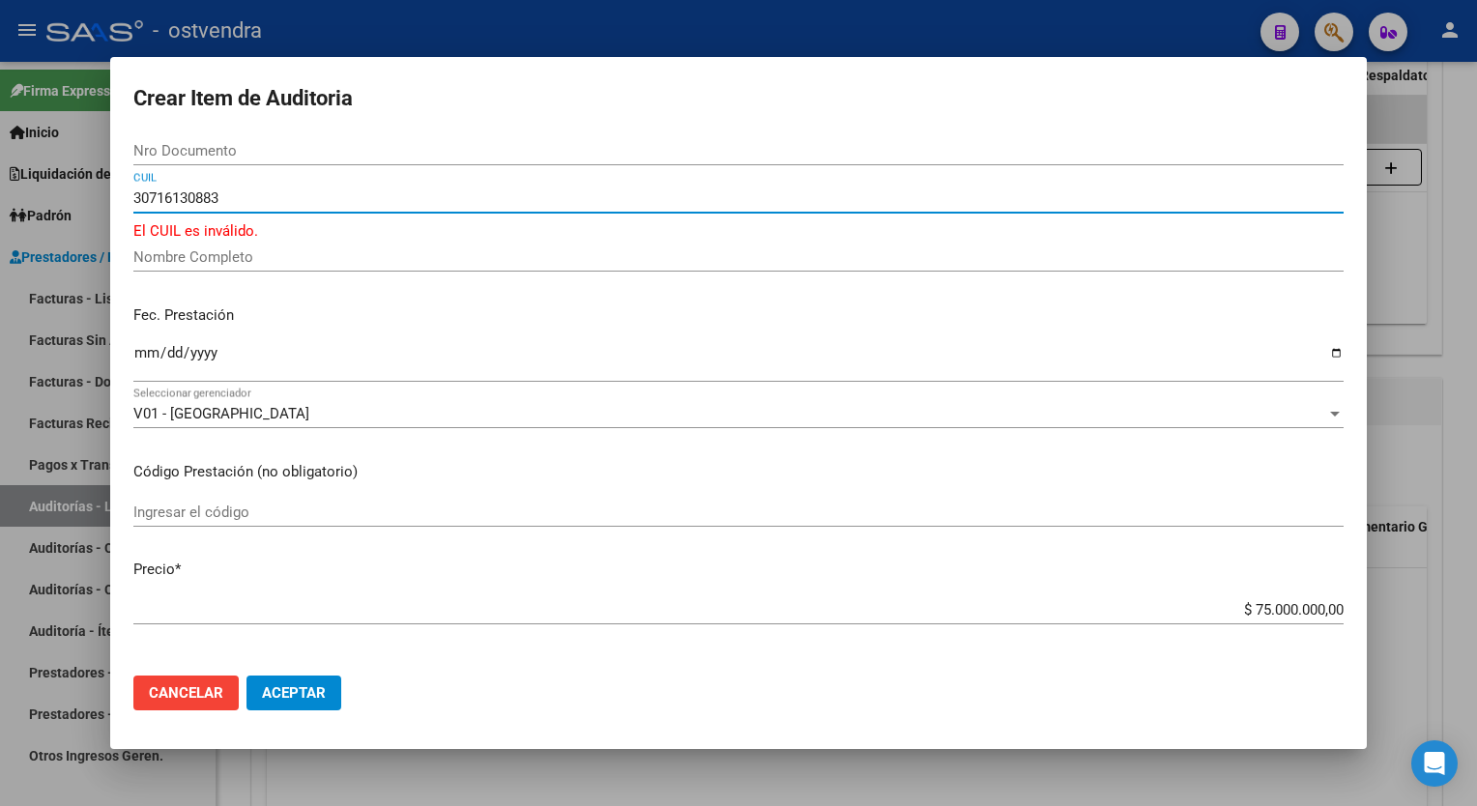
type input "3071613088"
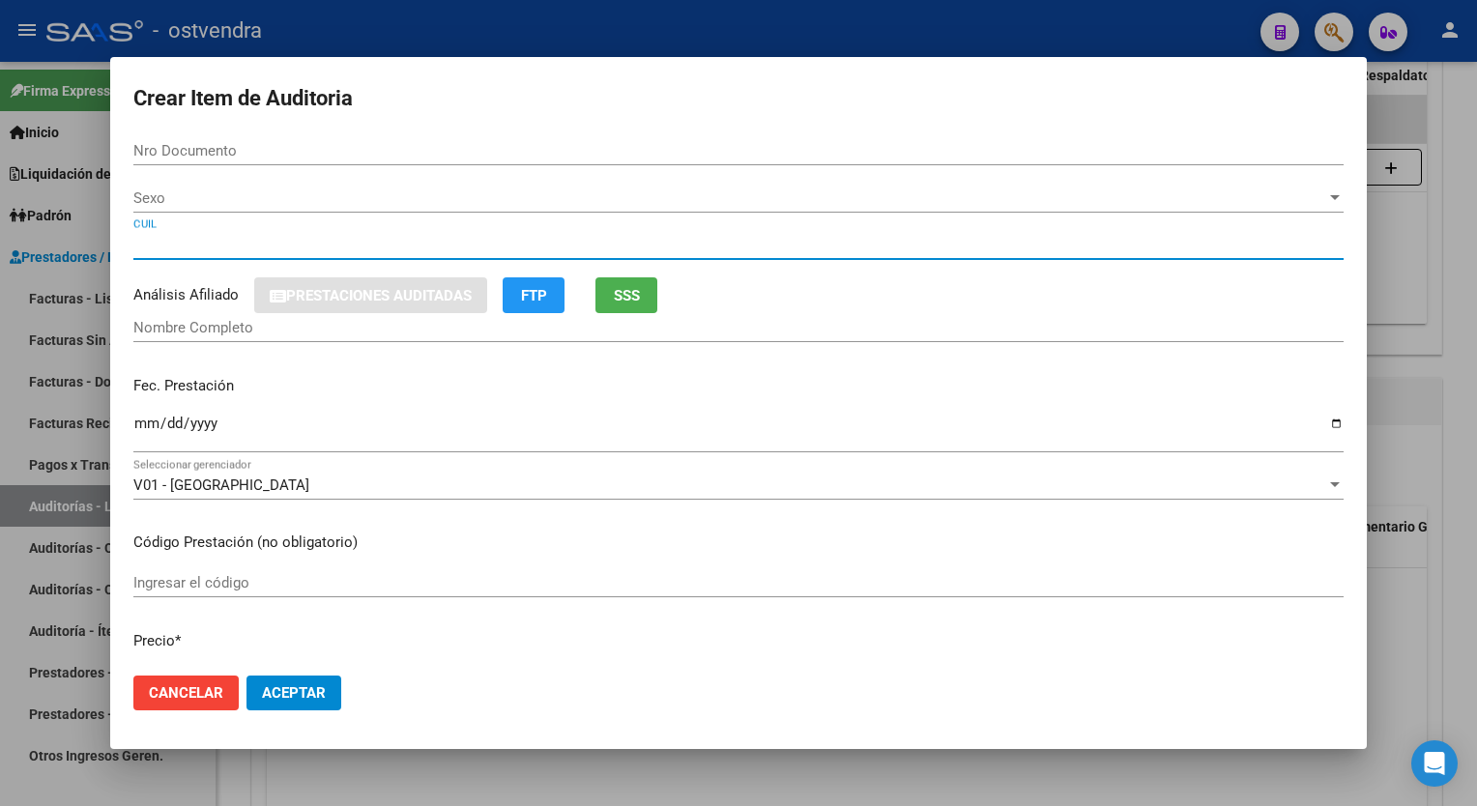
type input "71613088"
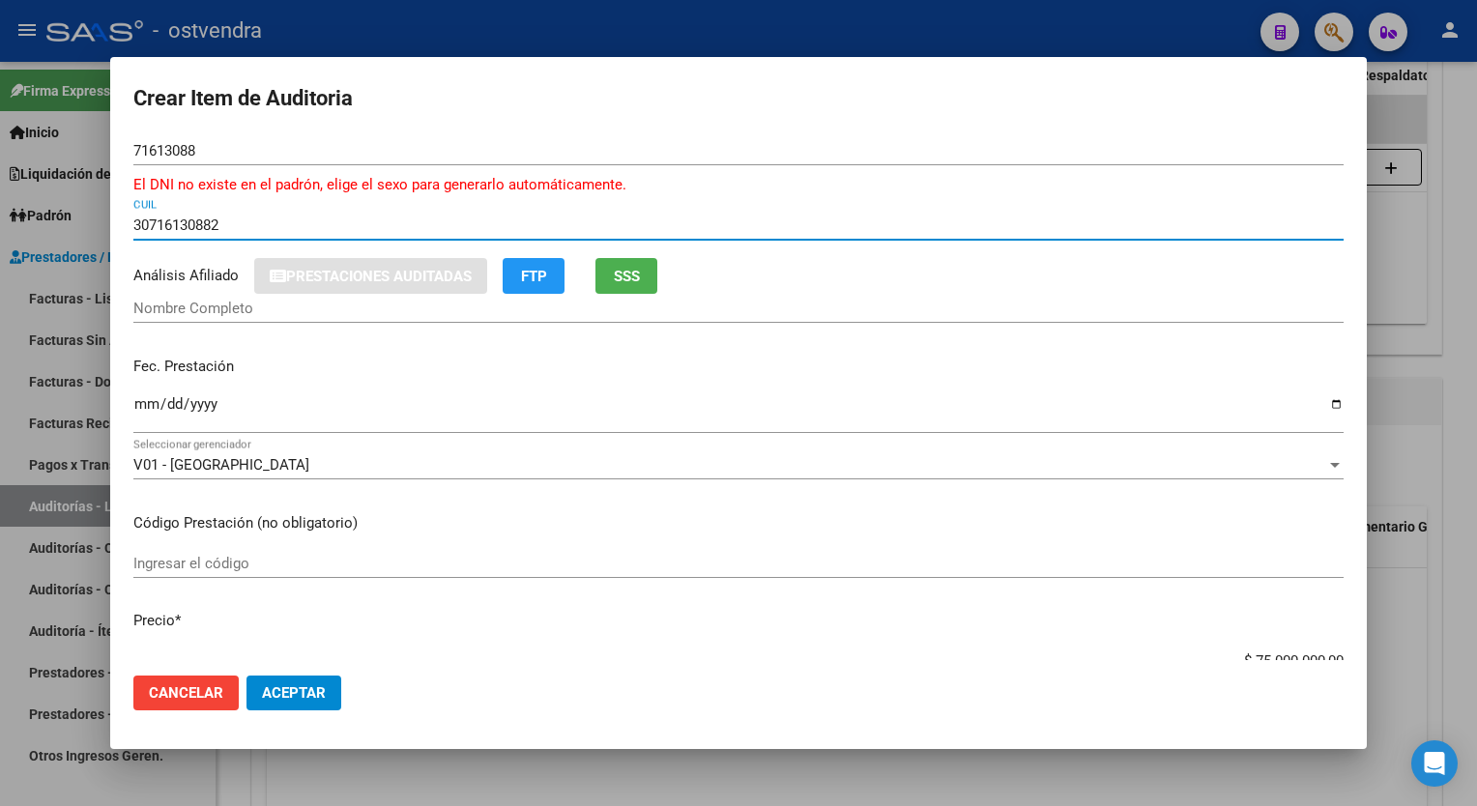
type input "30716130882"
click at [250, 368] on p "Fec. Prestación" at bounding box center [738, 367] width 1211 height 22
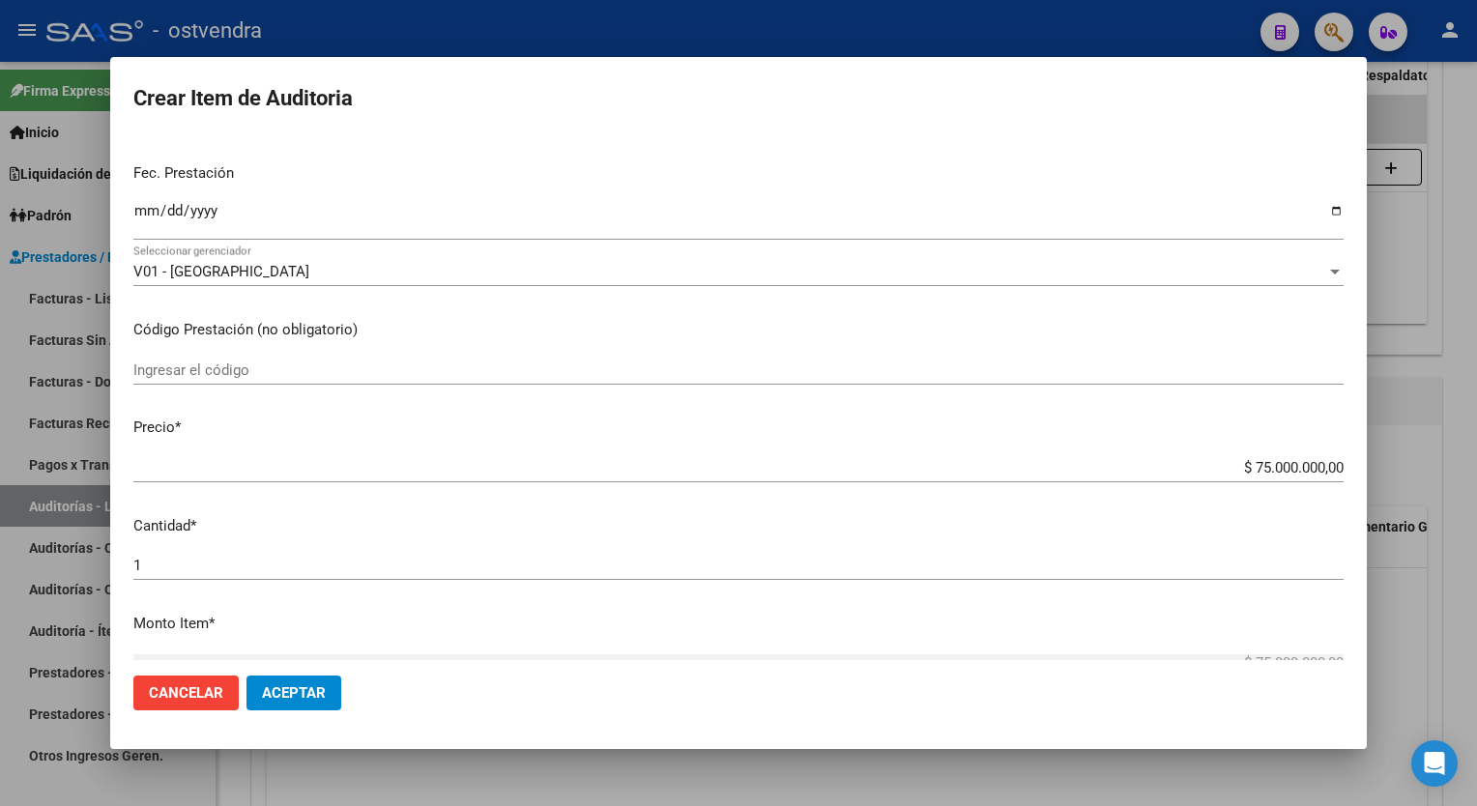
scroll to position [290, 0]
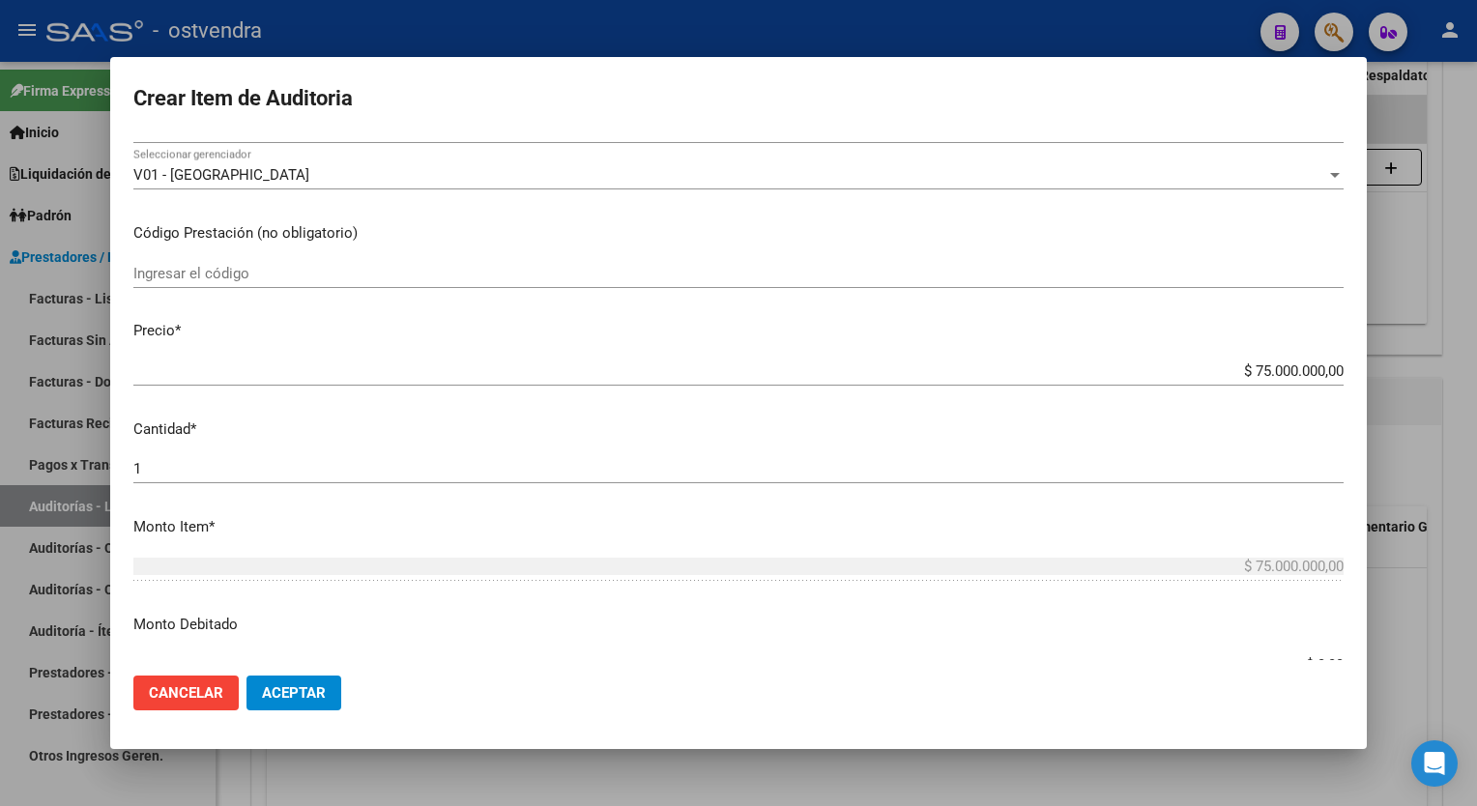
click at [185, 697] on span "Cancelar" at bounding box center [186, 693] width 74 height 17
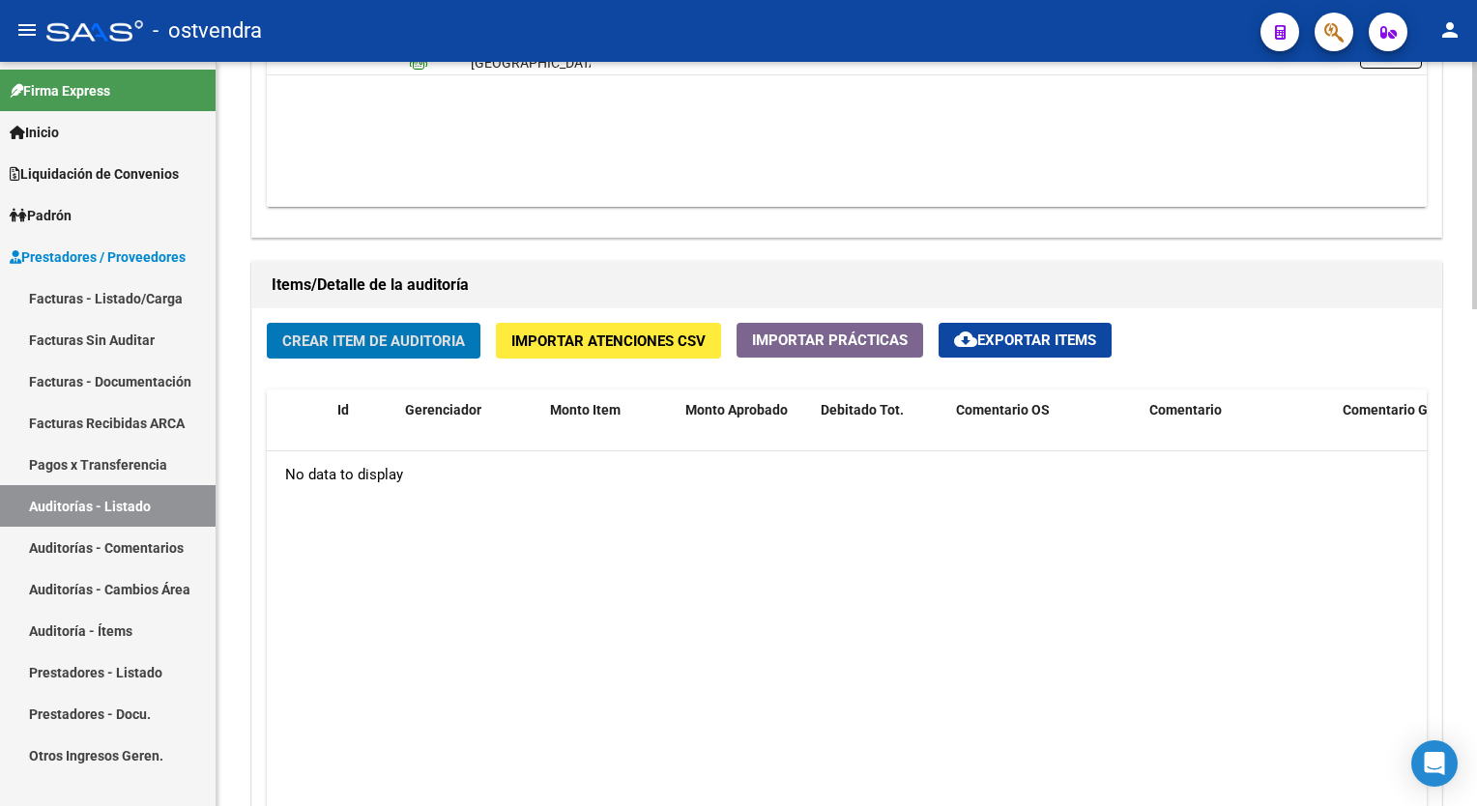
scroll to position [1257, 0]
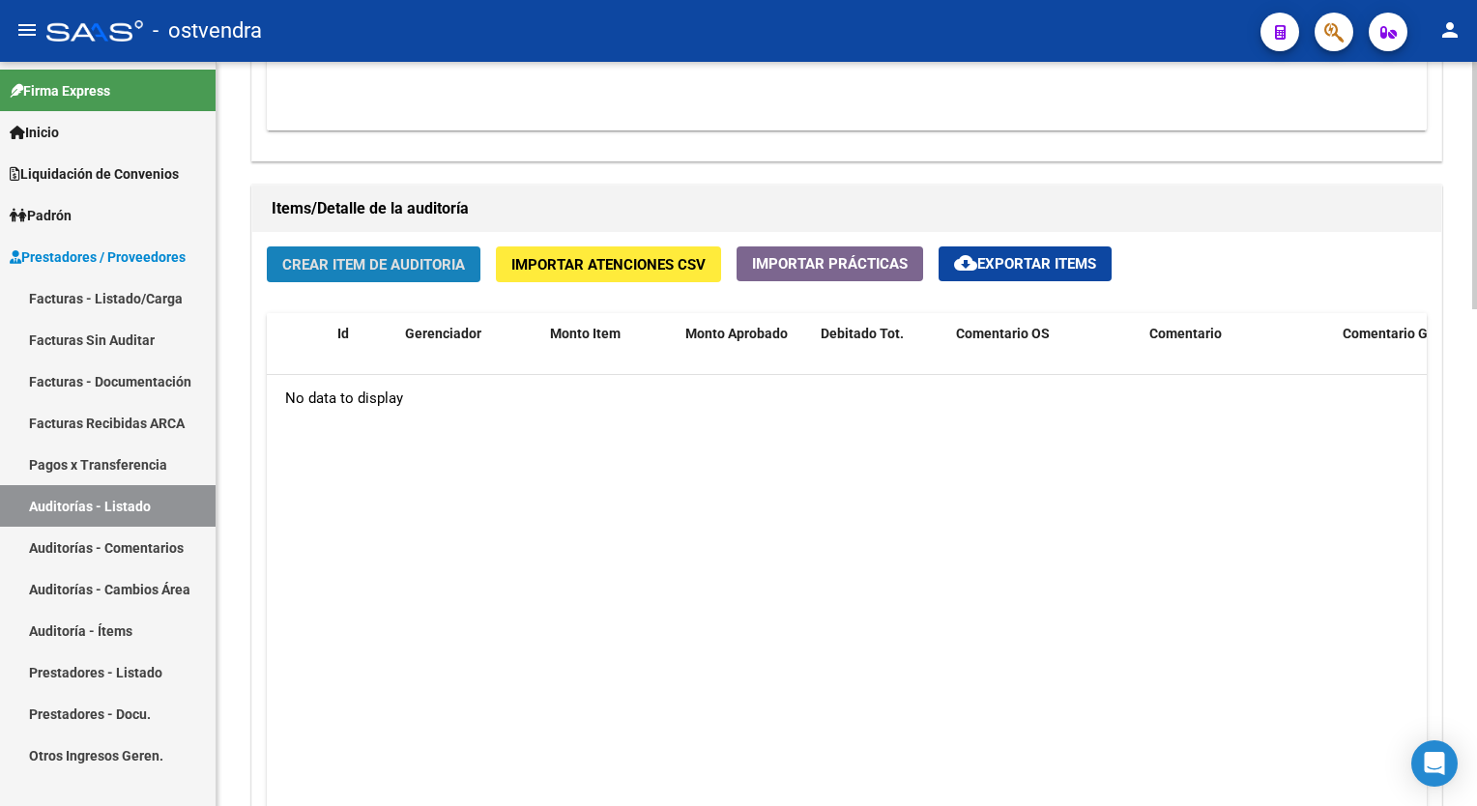
click at [352, 264] on span "Crear Item de Auditoria" at bounding box center [373, 264] width 183 height 17
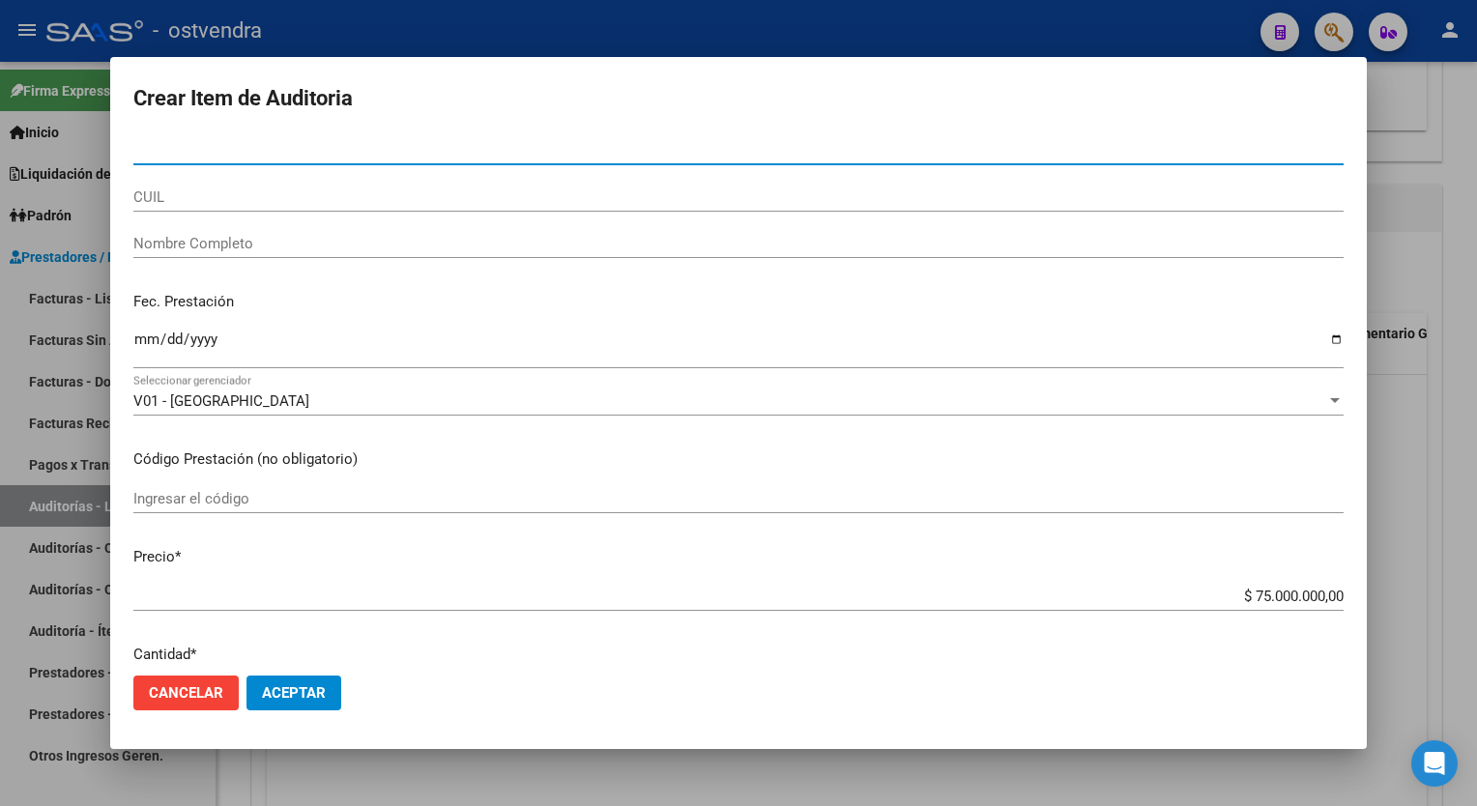
scroll to position [0, 0]
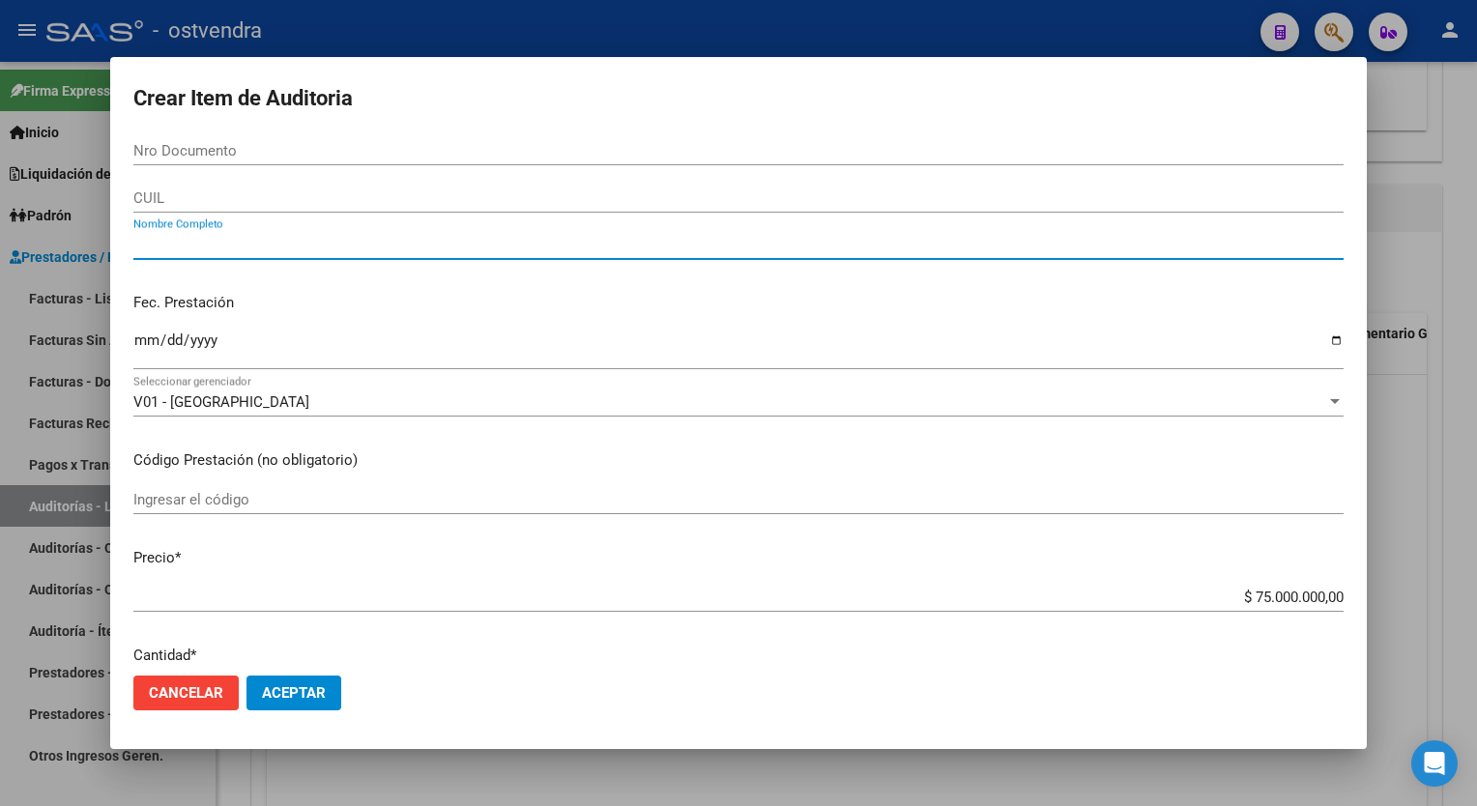
click at [270, 238] on input "Nombre Completo" at bounding box center [738, 244] width 1211 height 17
type input "MEDITRAT"
click at [259, 196] on input "CUIL" at bounding box center [738, 198] width 1211 height 17
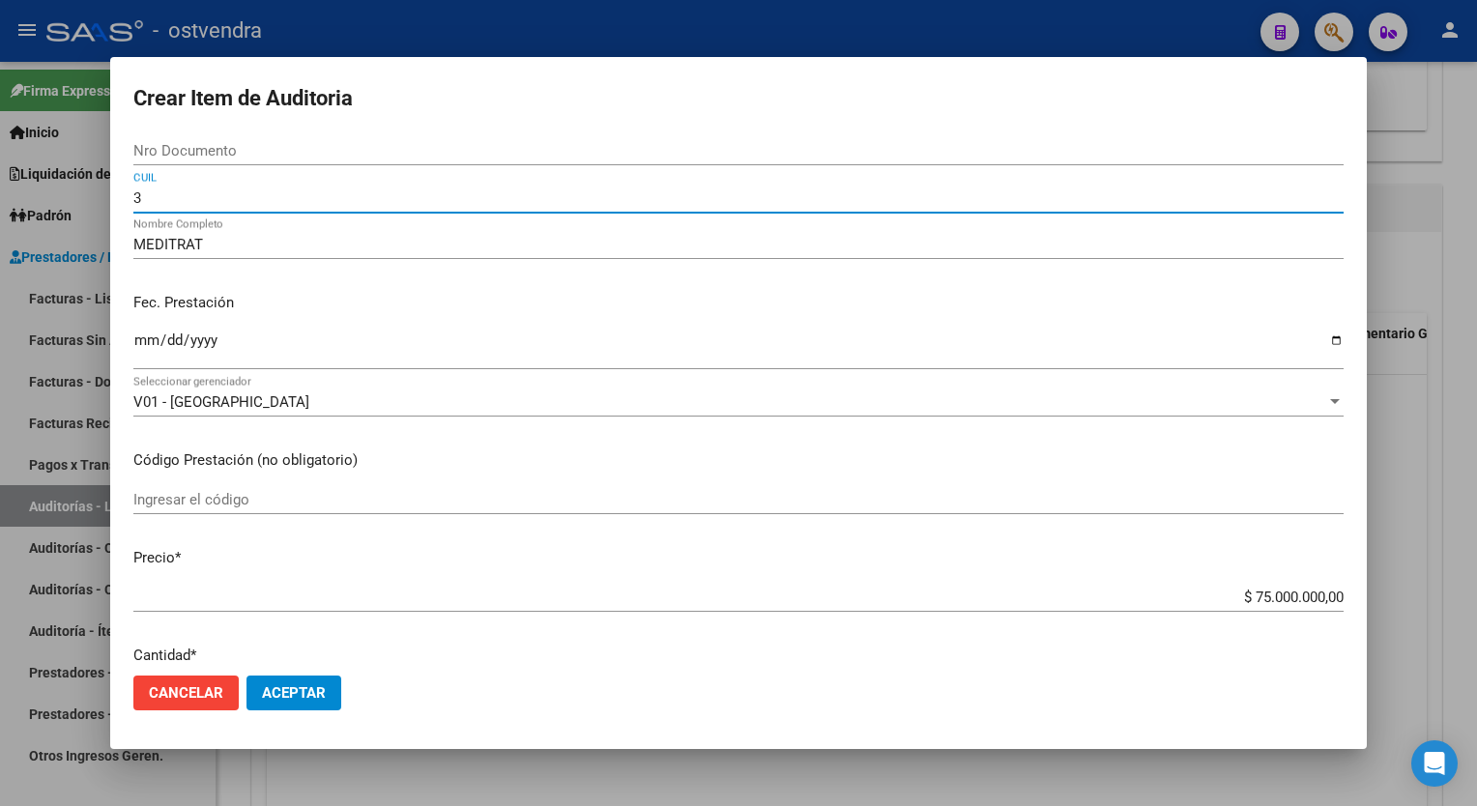
type input "30"
click at [385, 466] on p "Código Prestación (no obligatorio)" at bounding box center [738, 461] width 1211 height 22
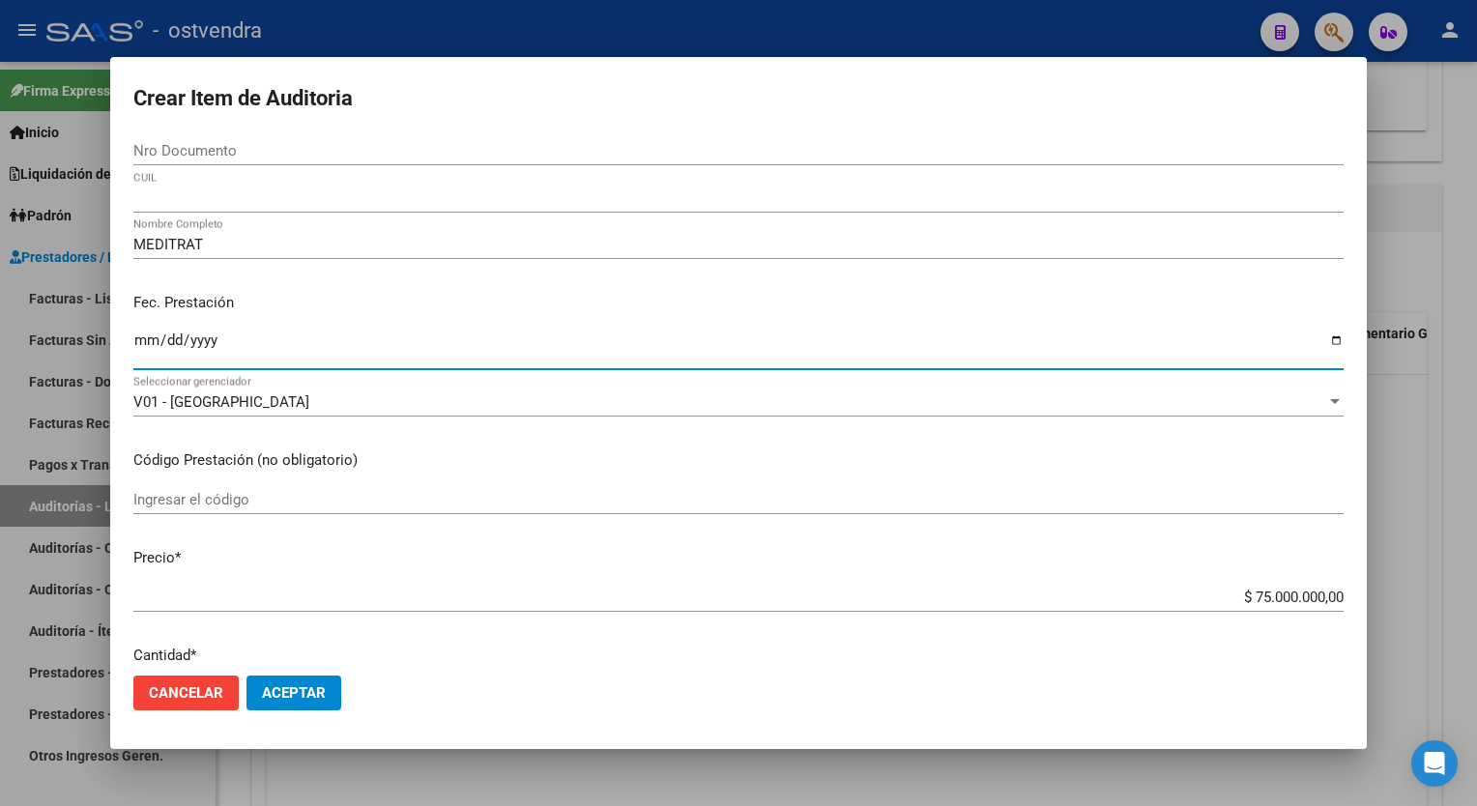
click at [251, 339] on input "Ingresar la fecha" at bounding box center [738, 348] width 1211 height 31
type input "[DATE]"
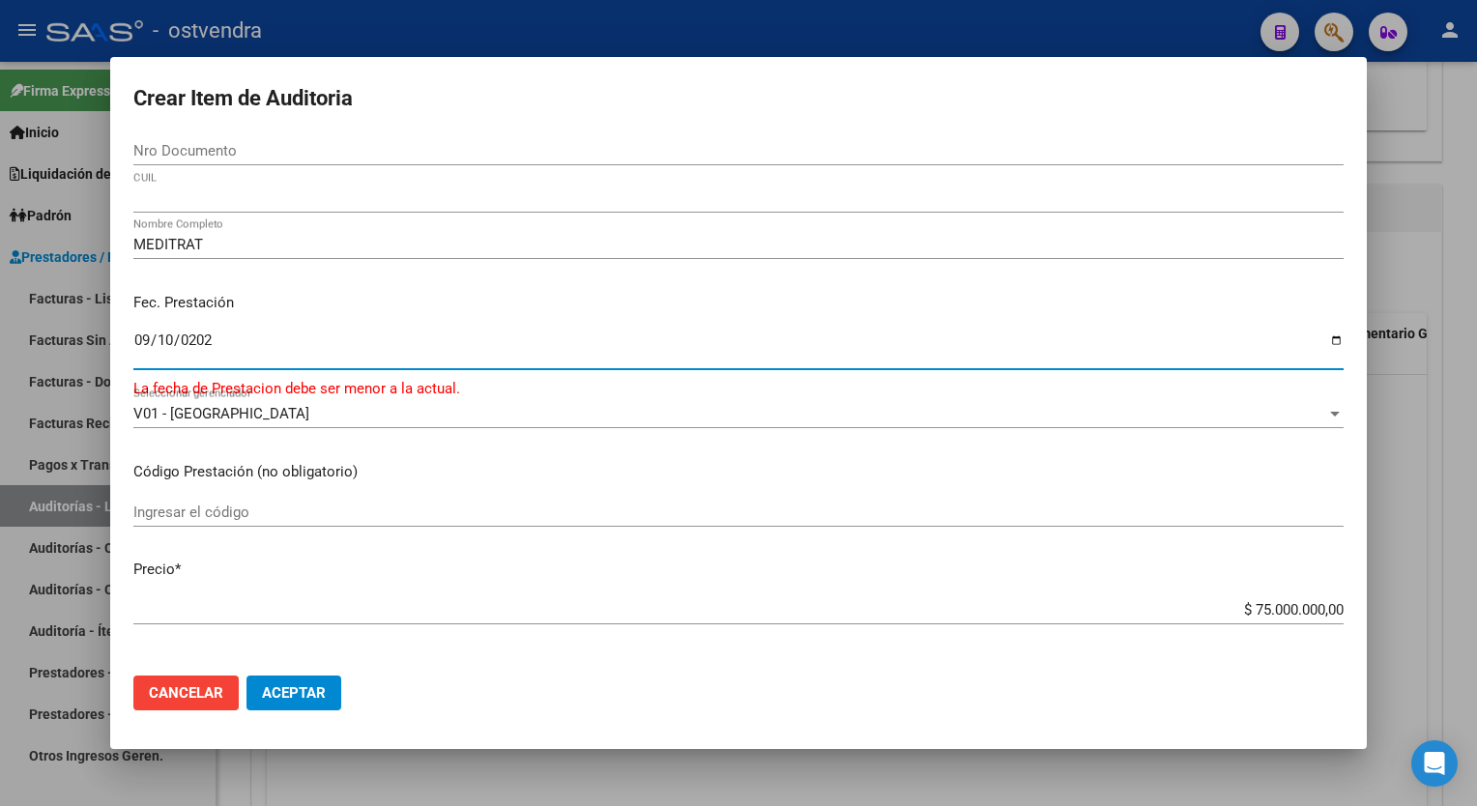
click at [441, 301] on p "Fec. Prestación" at bounding box center [738, 303] width 1211 height 22
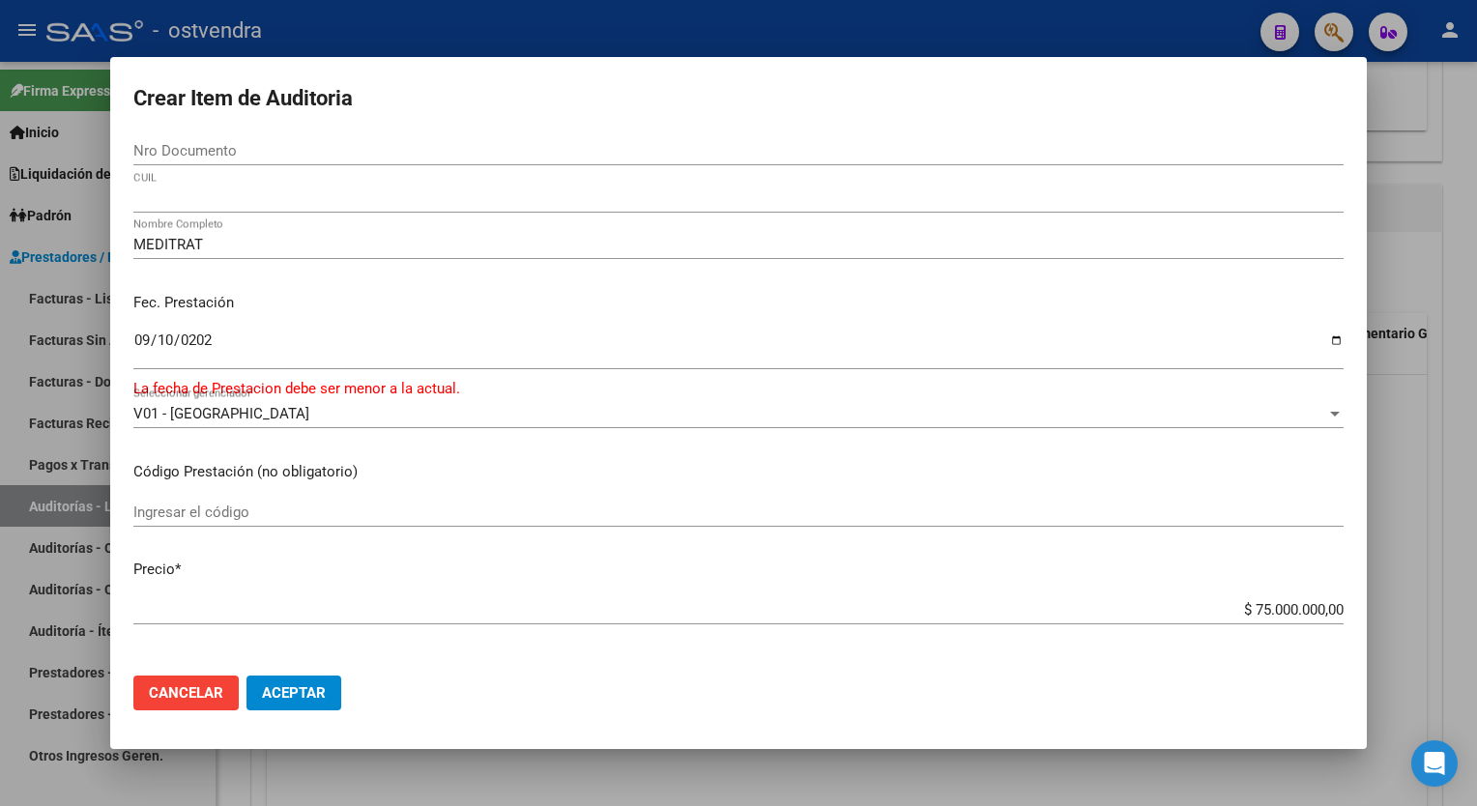
click at [166, 345] on input "[DATE]" at bounding box center [738, 348] width 1211 height 31
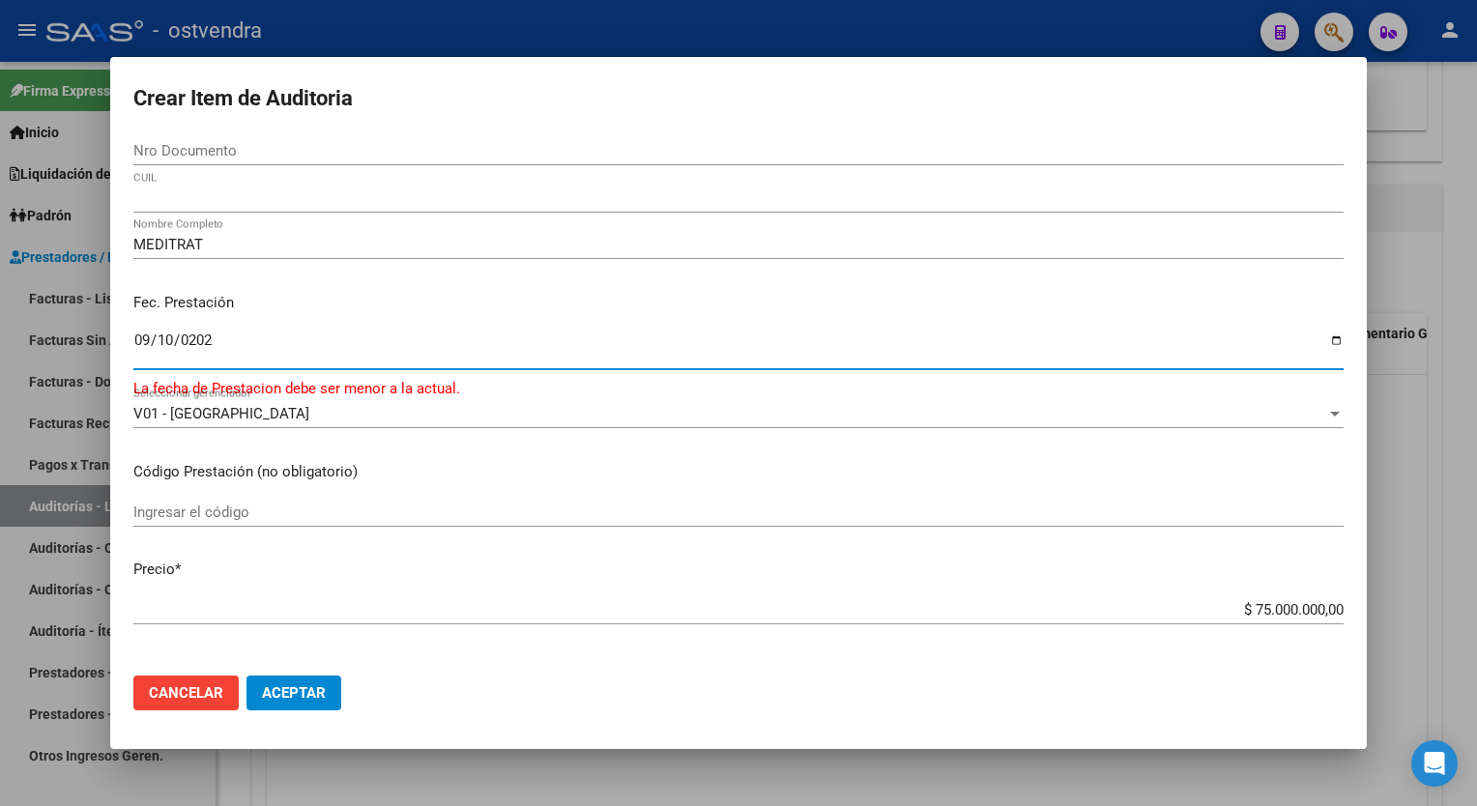
drag, startPoint x: 227, startPoint y: 336, endPoint x: 82, endPoint y: 346, distance: 145.4
click at [82, 346] on div "Crear Item de Auditoria Nro Documento CUIL MEDITRAT Nombre Completo Fec. Presta…" at bounding box center [738, 403] width 1477 height 806
click at [150, 334] on input "[DATE]" at bounding box center [738, 348] width 1211 height 31
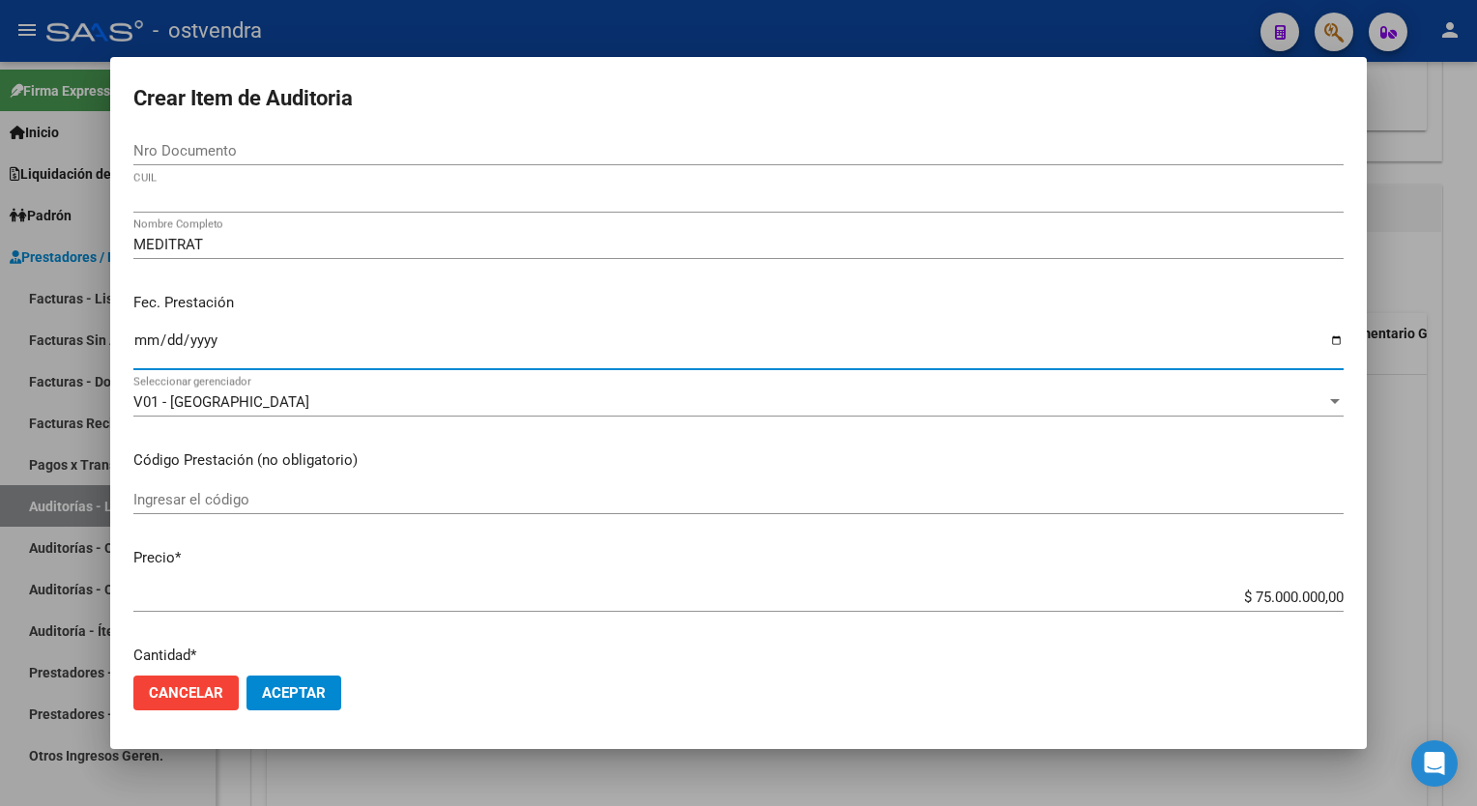
click at [257, 339] on input "Ingresar la fecha" at bounding box center [738, 348] width 1211 height 31
click at [198, 341] on input "Ingresar la fecha" at bounding box center [738, 348] width 1211 height 31
click at [170, 338] on input "Ingresar la fecha" at bounding box center [738, 348] width 1211 height 31
click at [145, 338] on input "Ingresar la fecha" at bounding box center [738, 348] width 1211 height 31
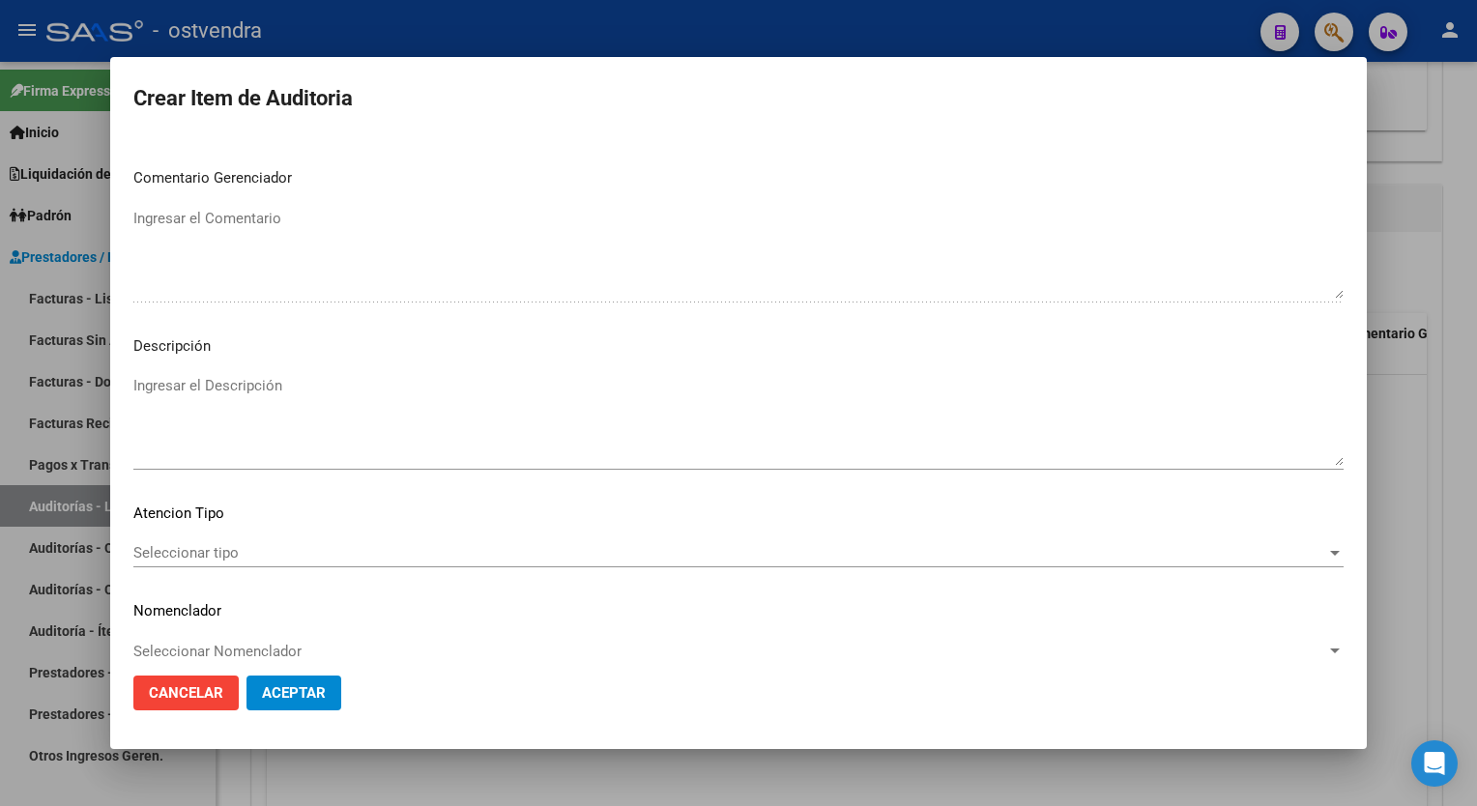
scroll to position [1129, 0]
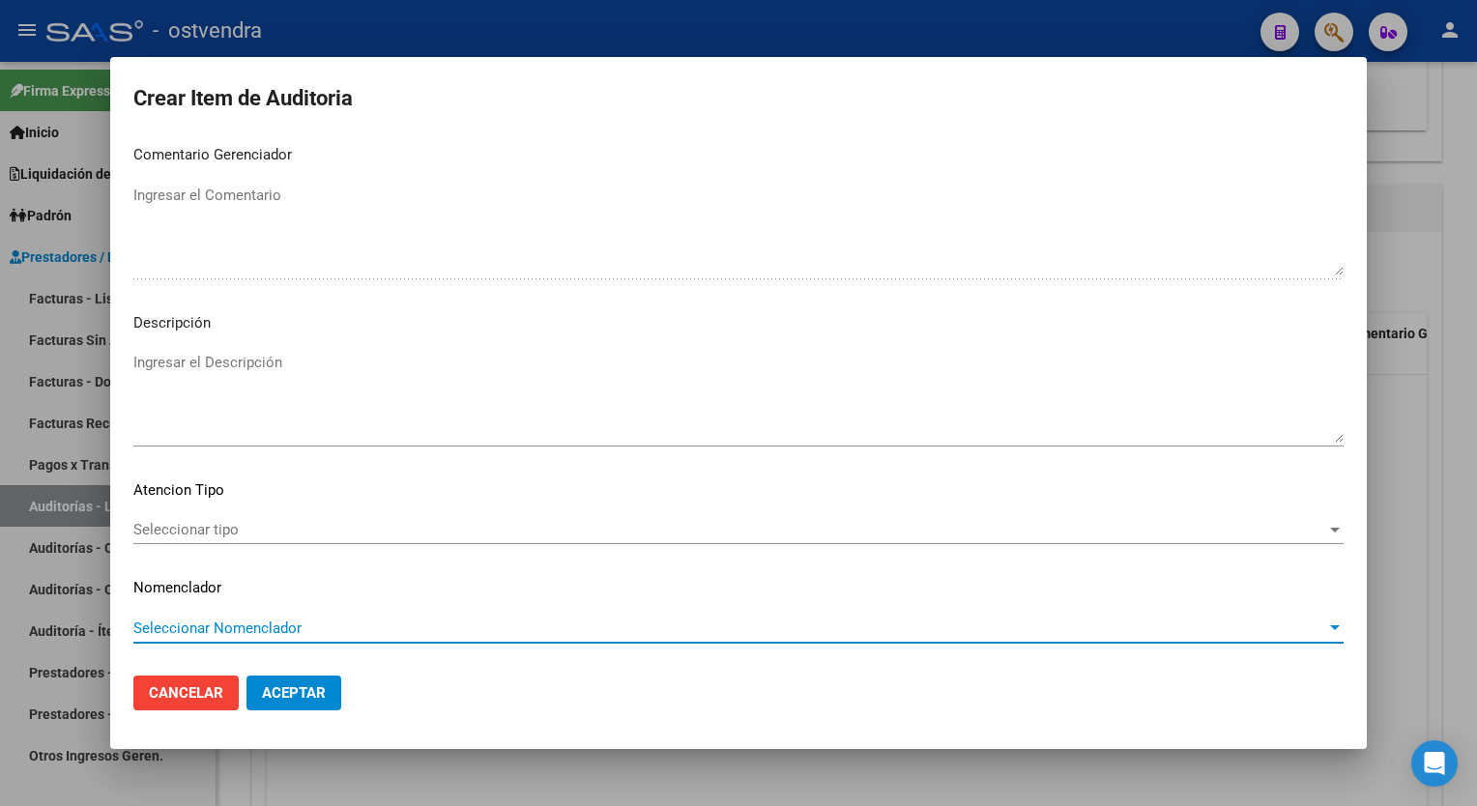
click at [268, 620] on span "Seleccionar Nomenclador" at bounding box center [729, 628] width 1193 height 17
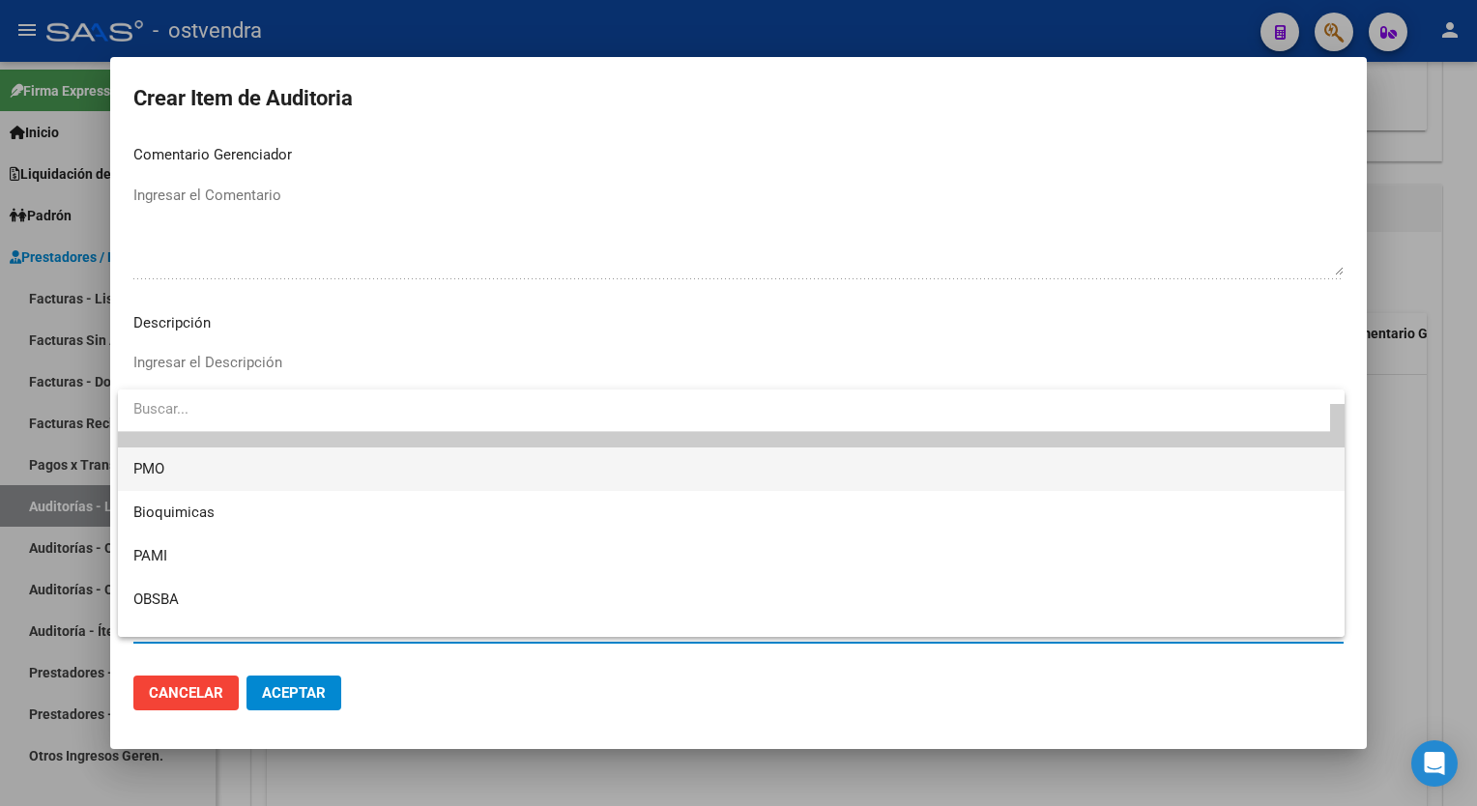
scroll to position [57, 0]
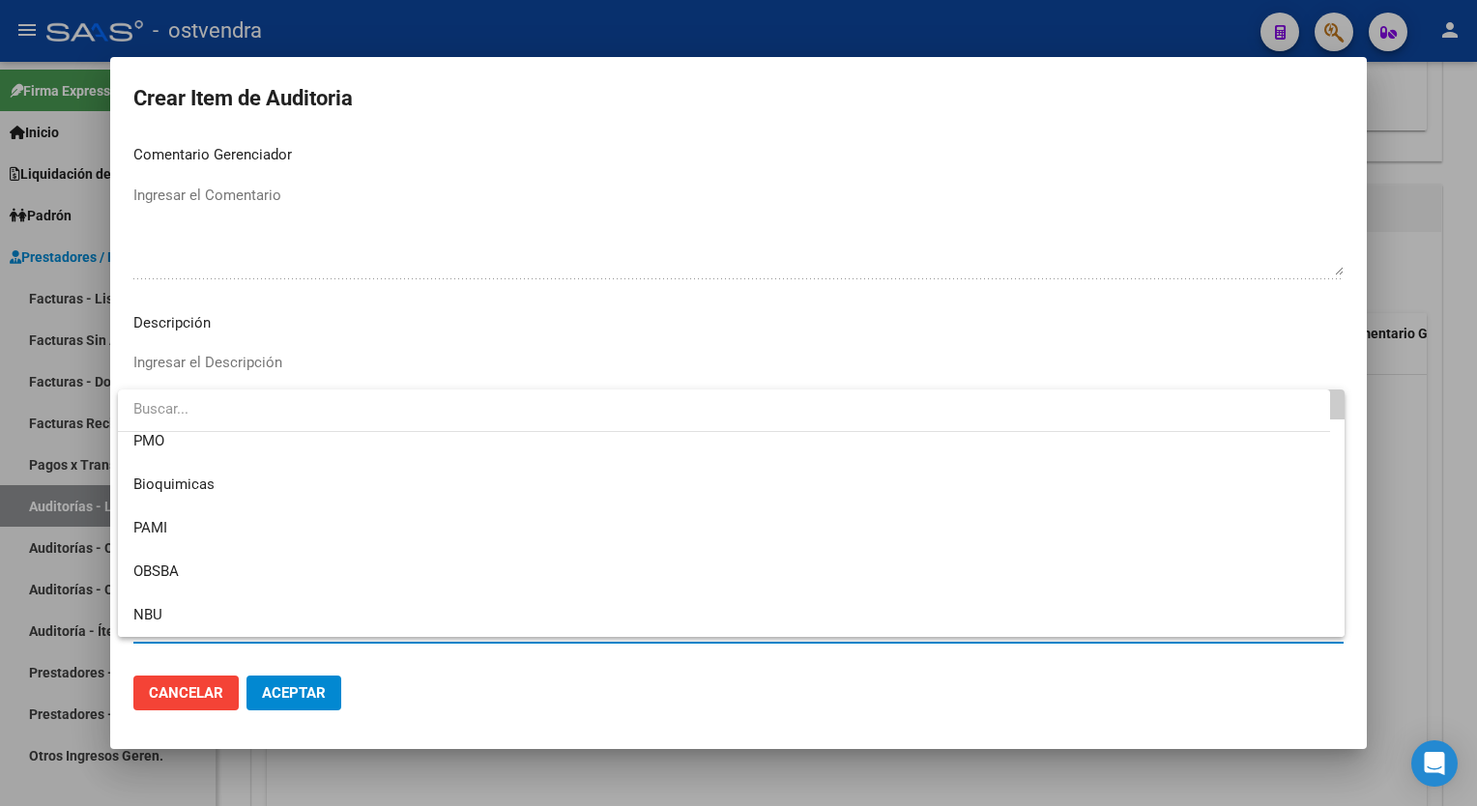
click at [407, 323] on div at bounding box center [738, 403] width 1477 height 806
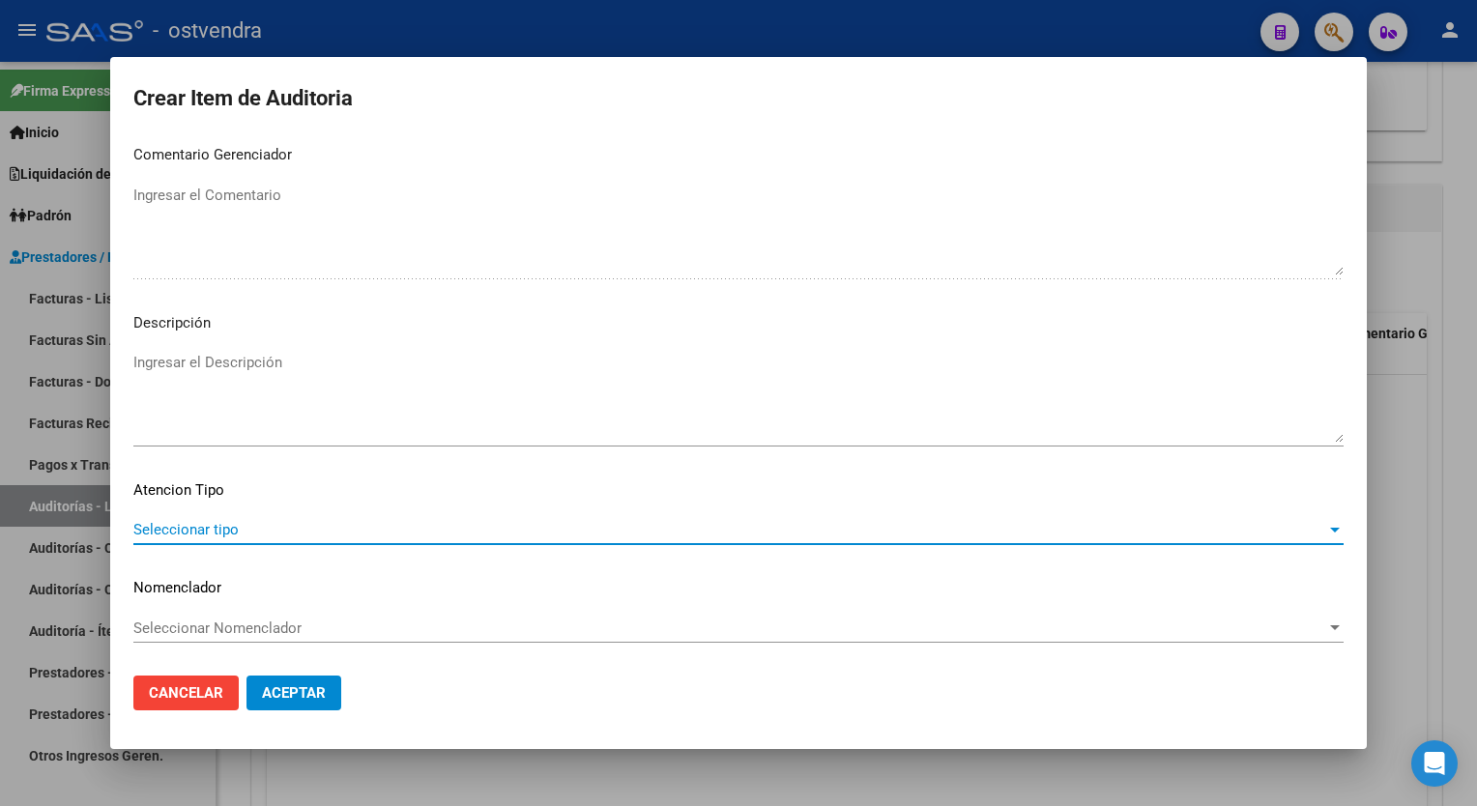
click at [237, 522] on span "Seleccionar tipo" at bounding box center [729, 529] width 1193 height 17
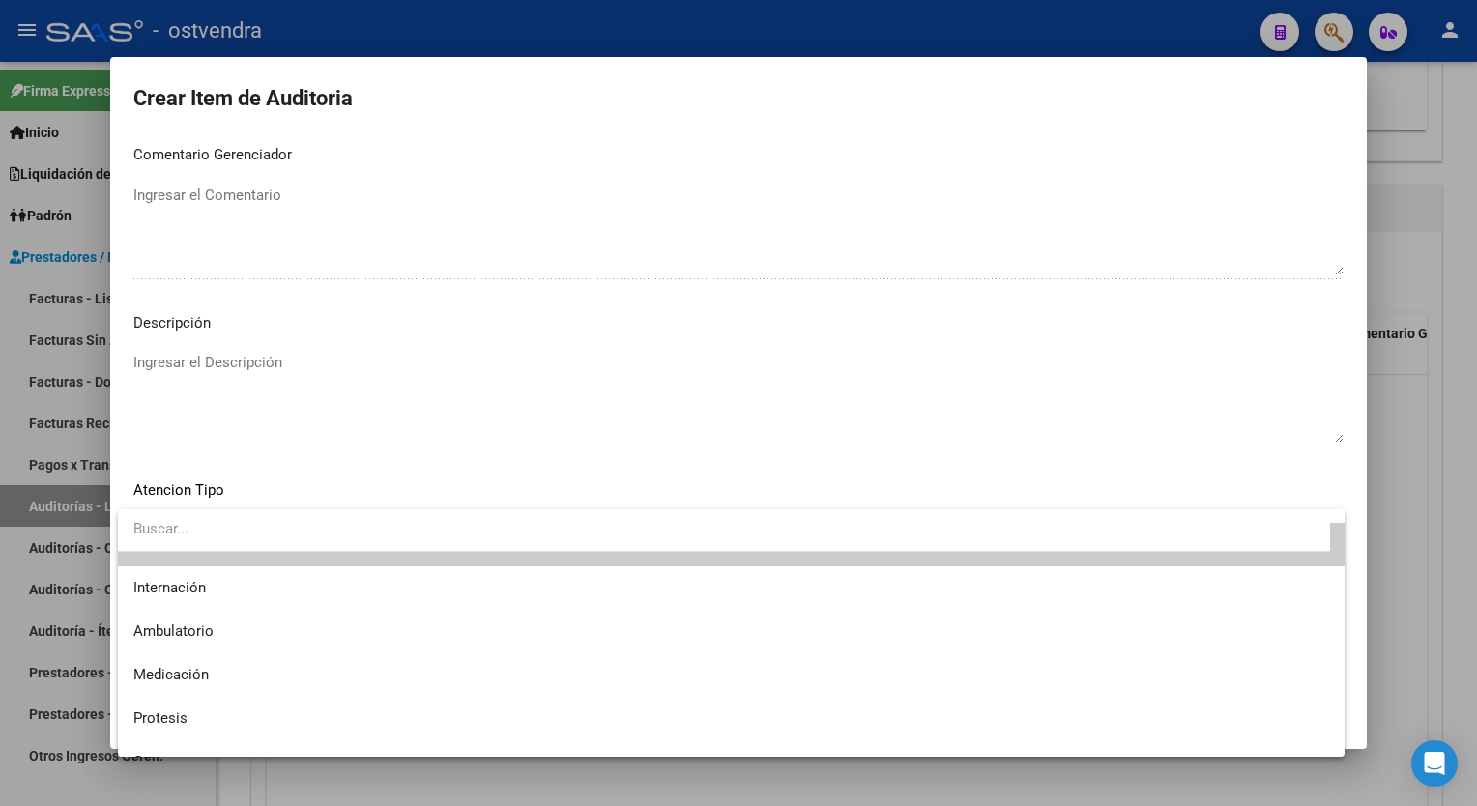
scroll to position [0, 0]
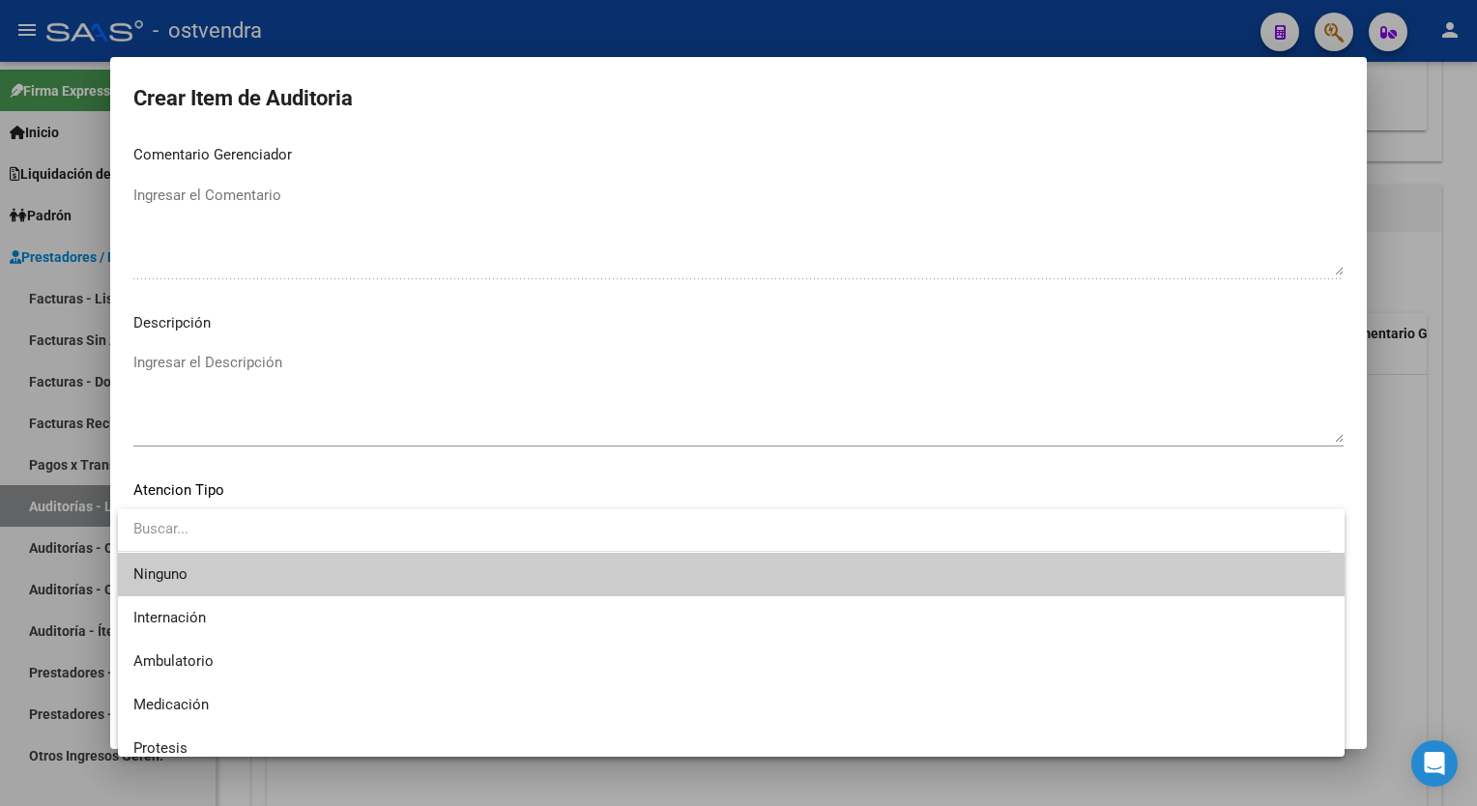
click at [418, 381] on div at bounding box center [738, 403] width 1477 height 806
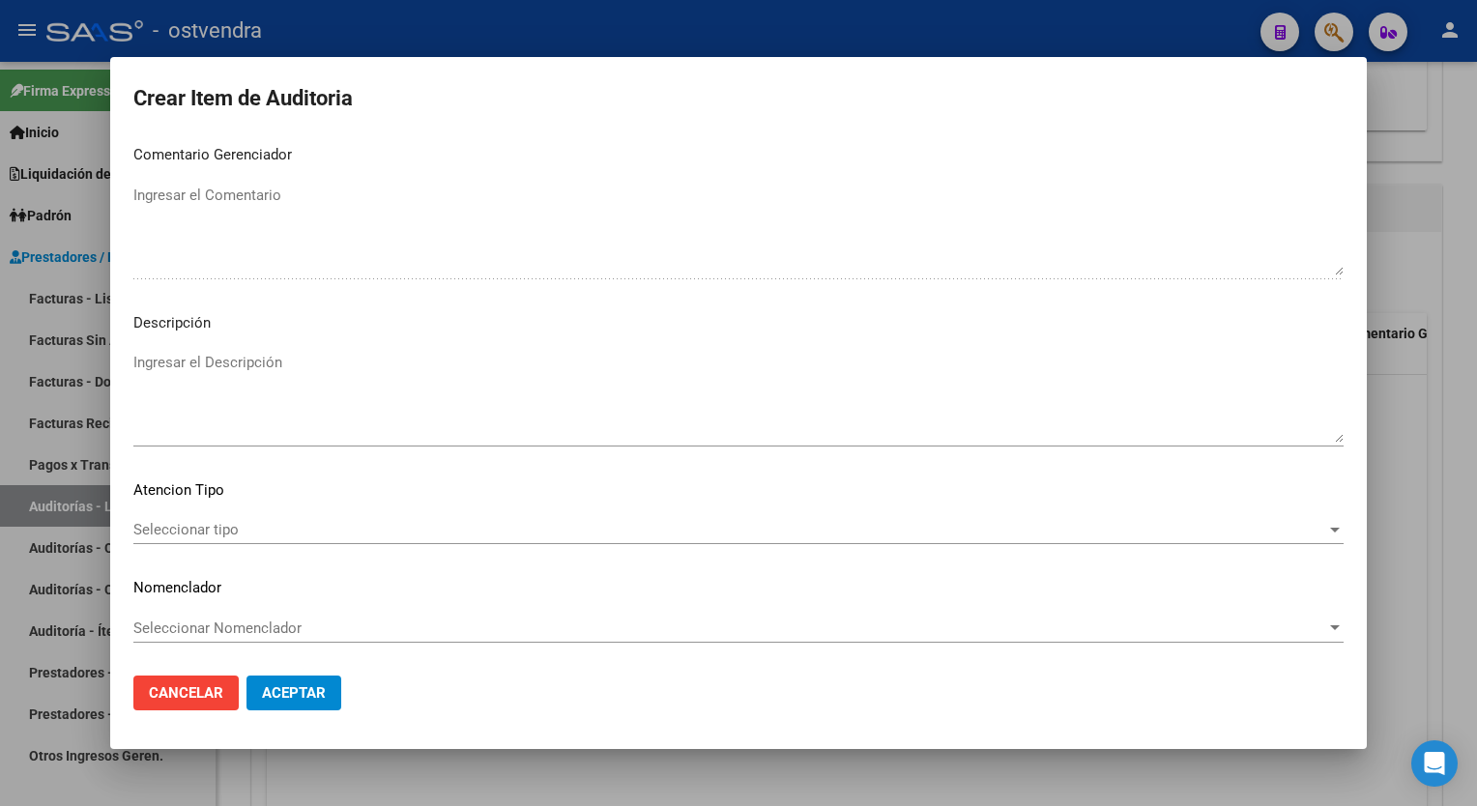
click at [283, 689] on span "Aceptar" at bounding box center [294, 693] width 64 height 17
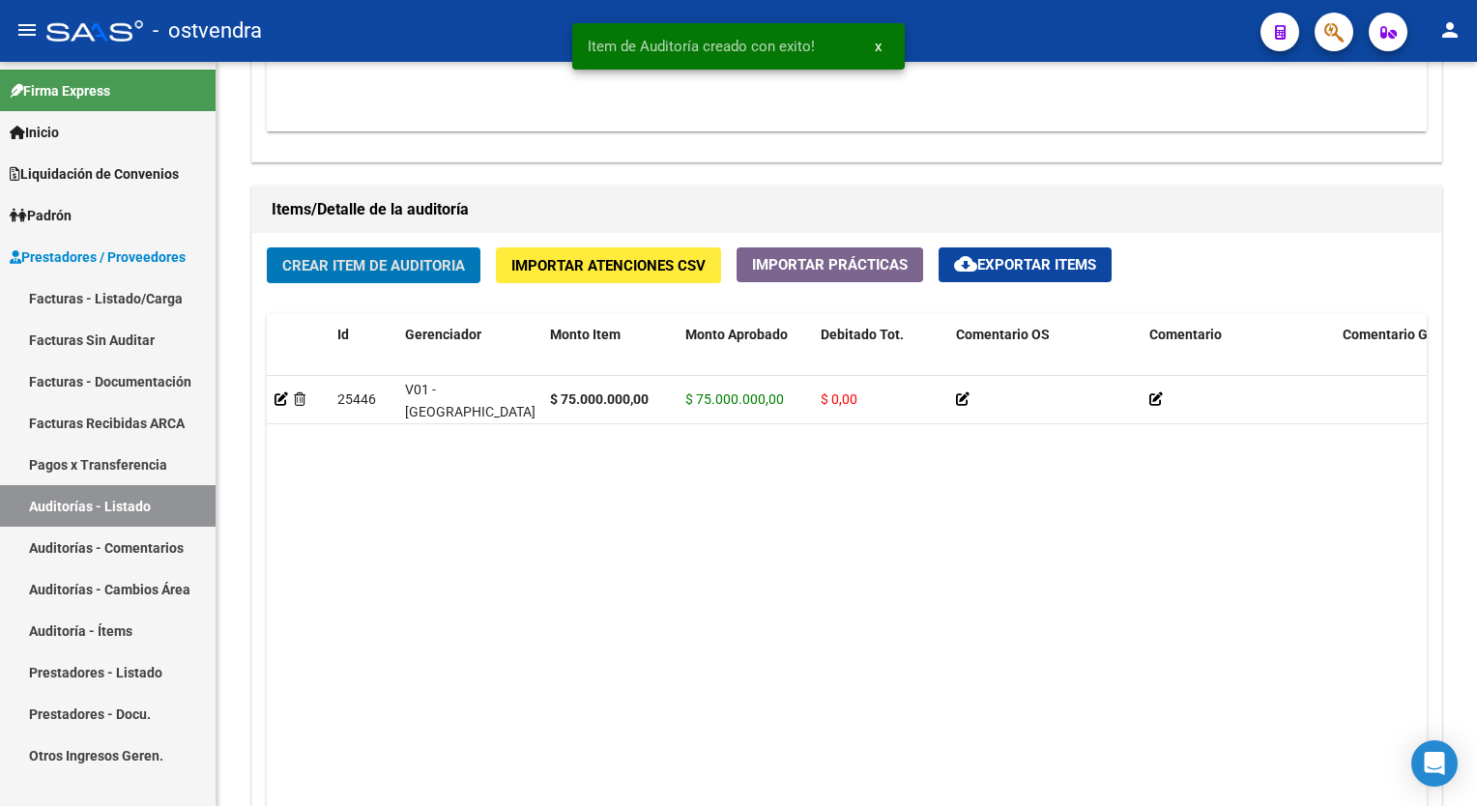
scroll to position [1258, 0]
click at [81, 338] on link "Facturas Sin Auditar" at bounding box center [108, 340] width 216 height 42
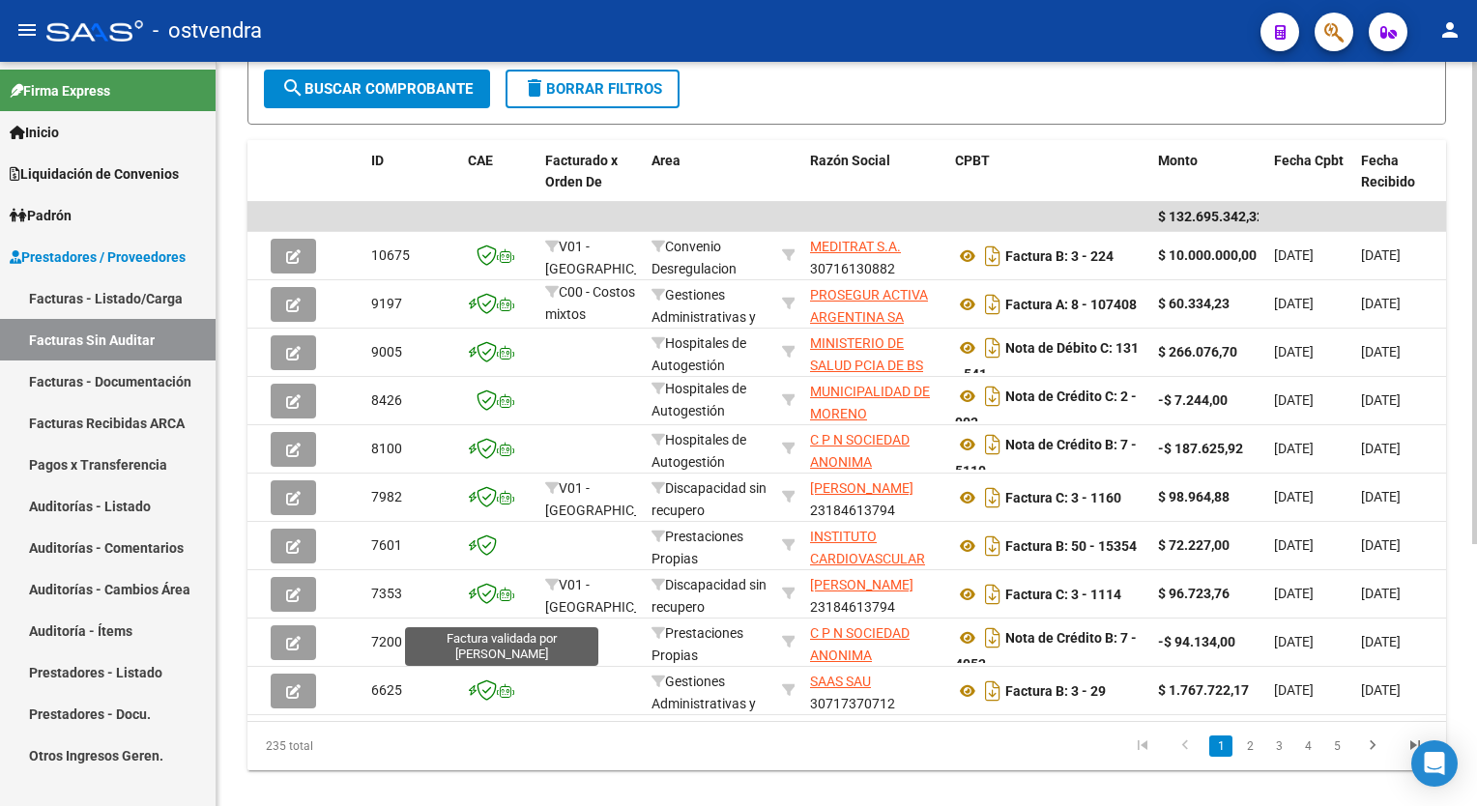
scroll to position [387, 0]
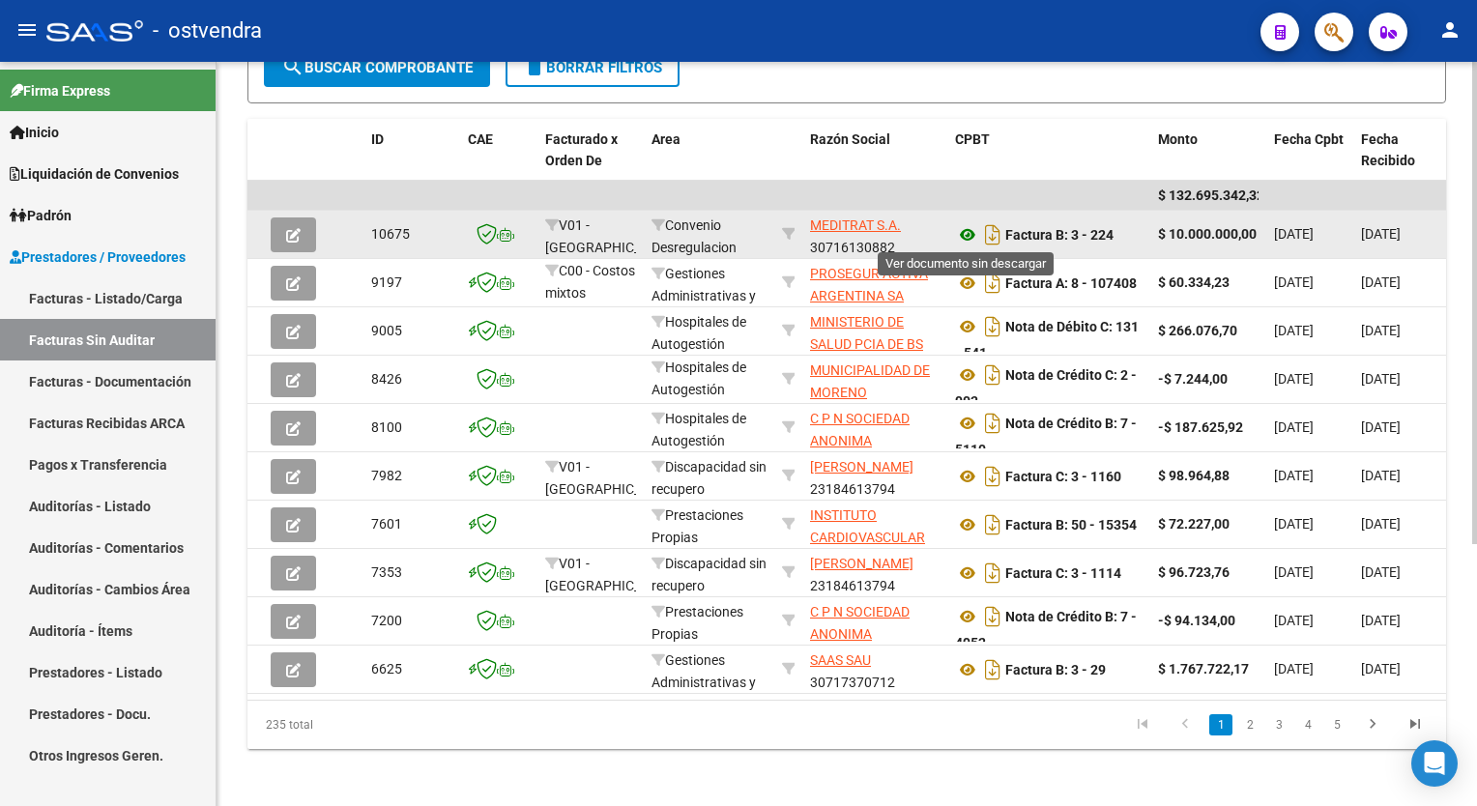
click at [963, 230] on icon at bounding box center [967, 234] width 25 height 23
